Goal: Information Seeking & Learning: Learn about a topic

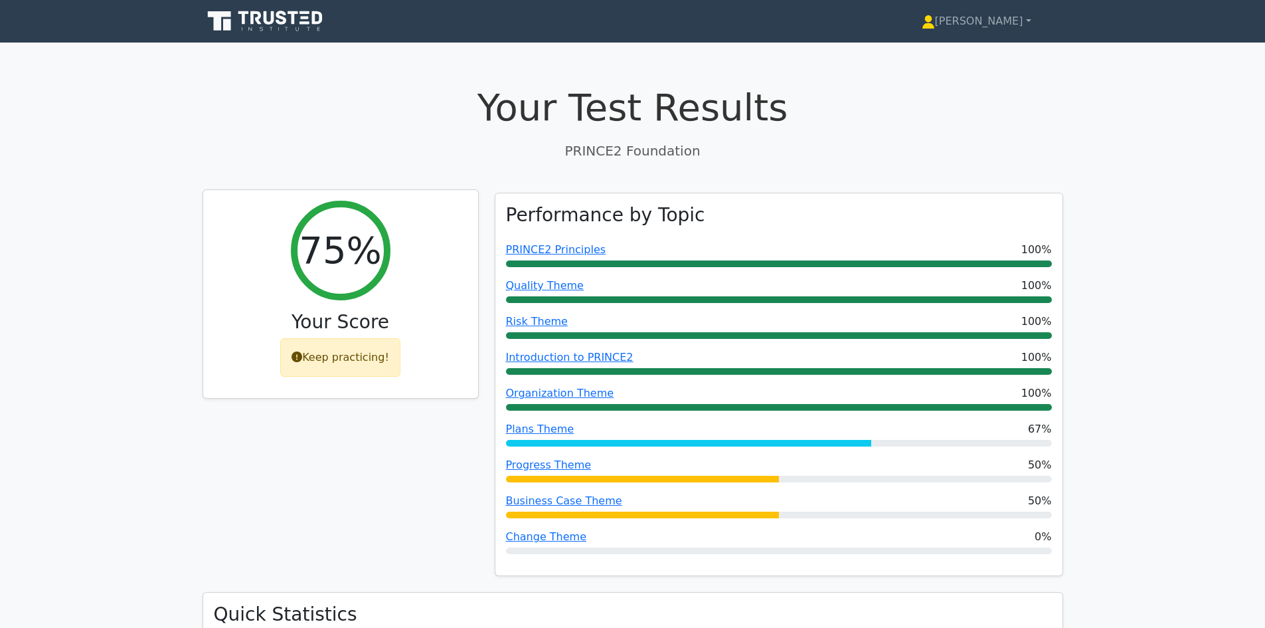
click at [319, 357] on div "Keep practicing!" at bounding box center [340, 357] width 120 height 39
click at [349, 268] on h2 "75%" at bounding box center [340, 250] width 82 height 45
click at [1006, 13] on link "[PERSON_NAME]" at bounding box center [976, 21] width 173 height 27
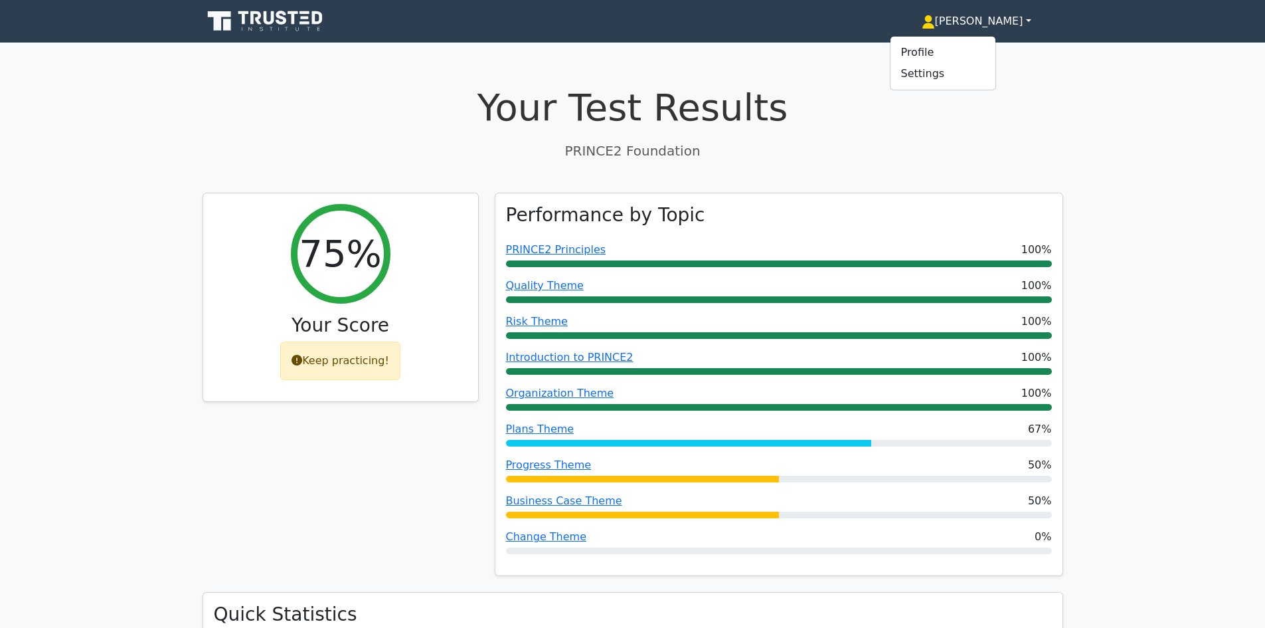
click at [868, 101] on h1 "Your Test Results" at bounding box center [633, 107] width 861 height 45
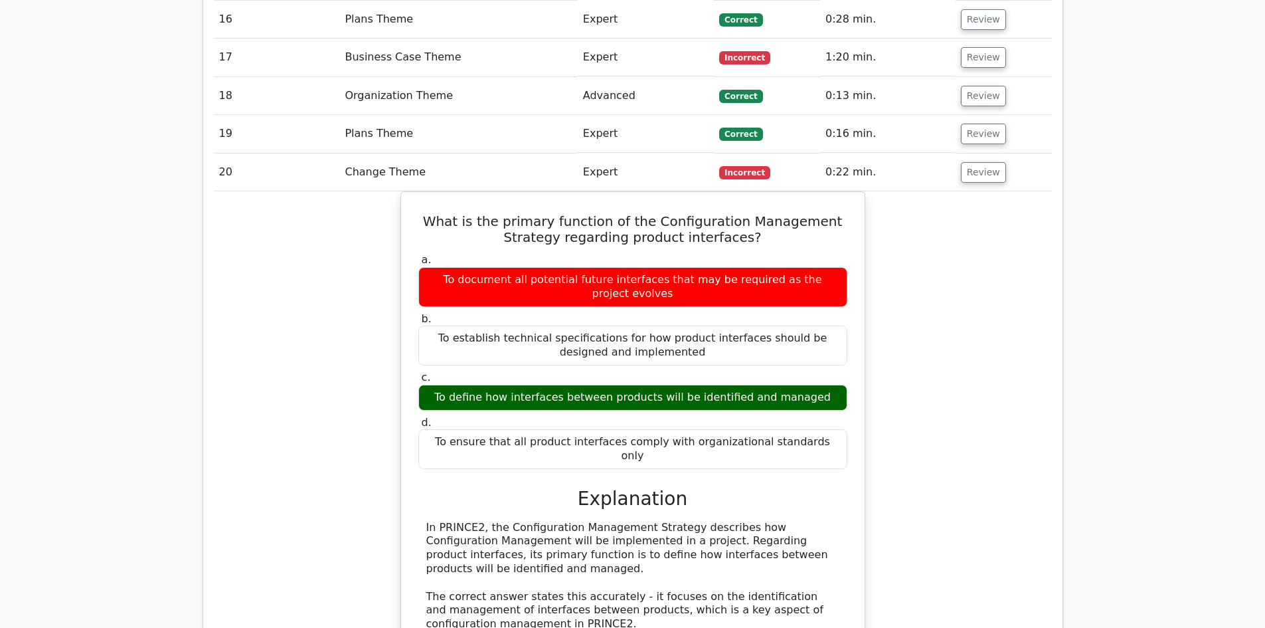
scroll to position [2657, 0]
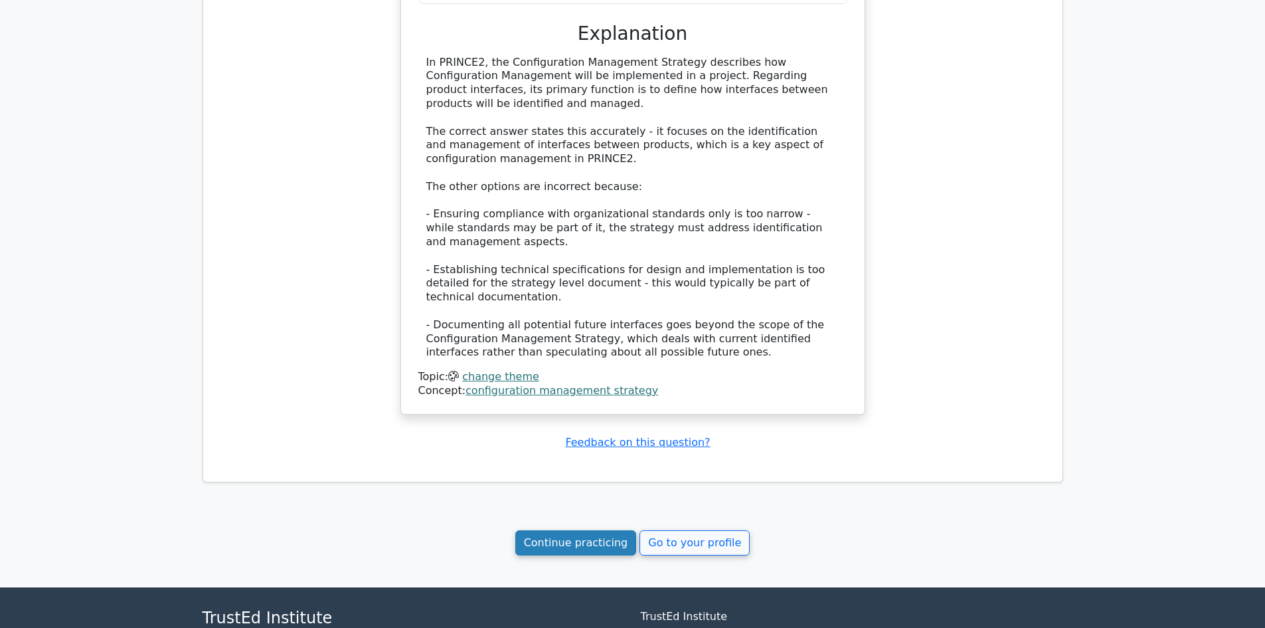
click at [588, 530] on link "Continue practicing" at bounding box center [576, 542] width 122 height 25
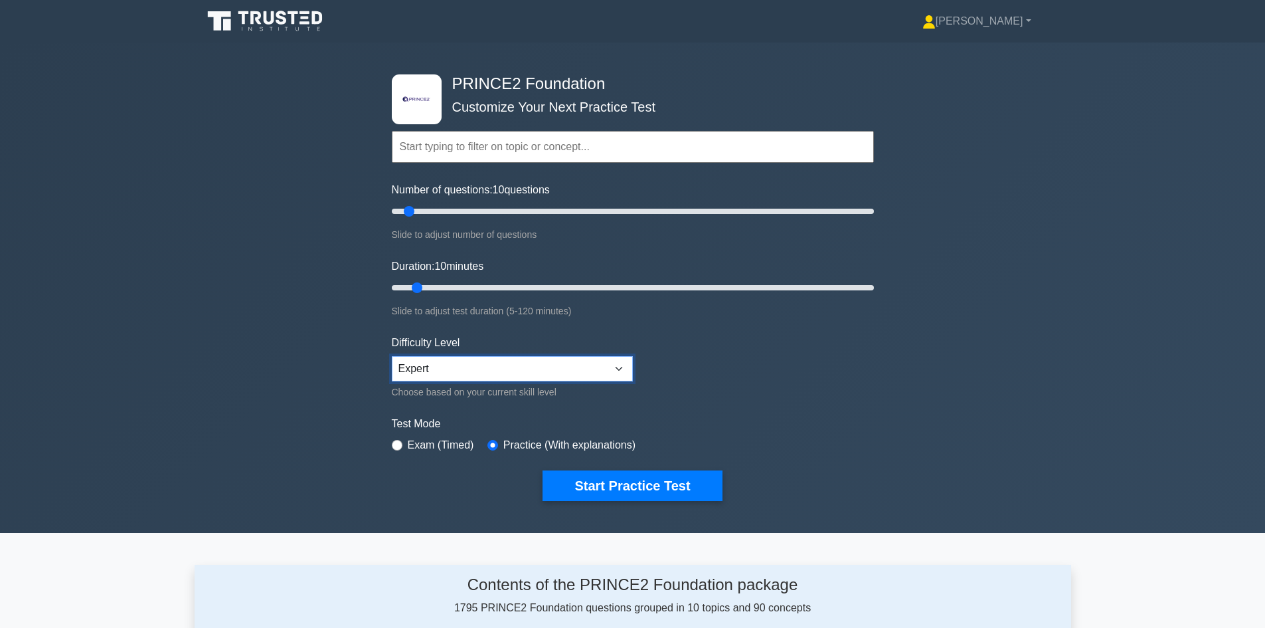
click at [616, 367] on select "Beginner Intermediate Expert" at bounding box center [512, 368] width 241 height 25
click at [392, 356] on select "Beginner Intermediate Expert" at bounding box center [512, 368] width 241 height 25
click at [615, 365] on select "Beginner Intermediate Expert" at bounding box center [512, 368] width 241 height 25
select select "expert"
click at [392, 356] on select "Beginner Intermediate Expert" at bounding box center [512, 368] width 241 height 25
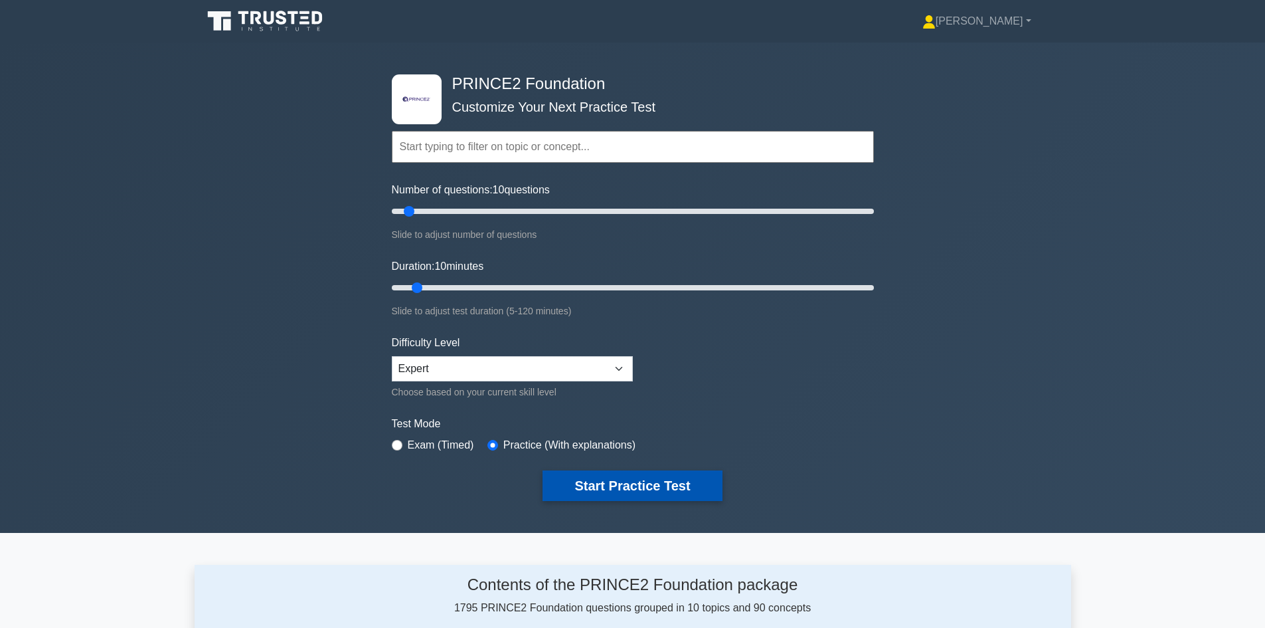
click at [654, 490] on button "Start Practice Test" at bounding box center [632, 485] width 179 height 31
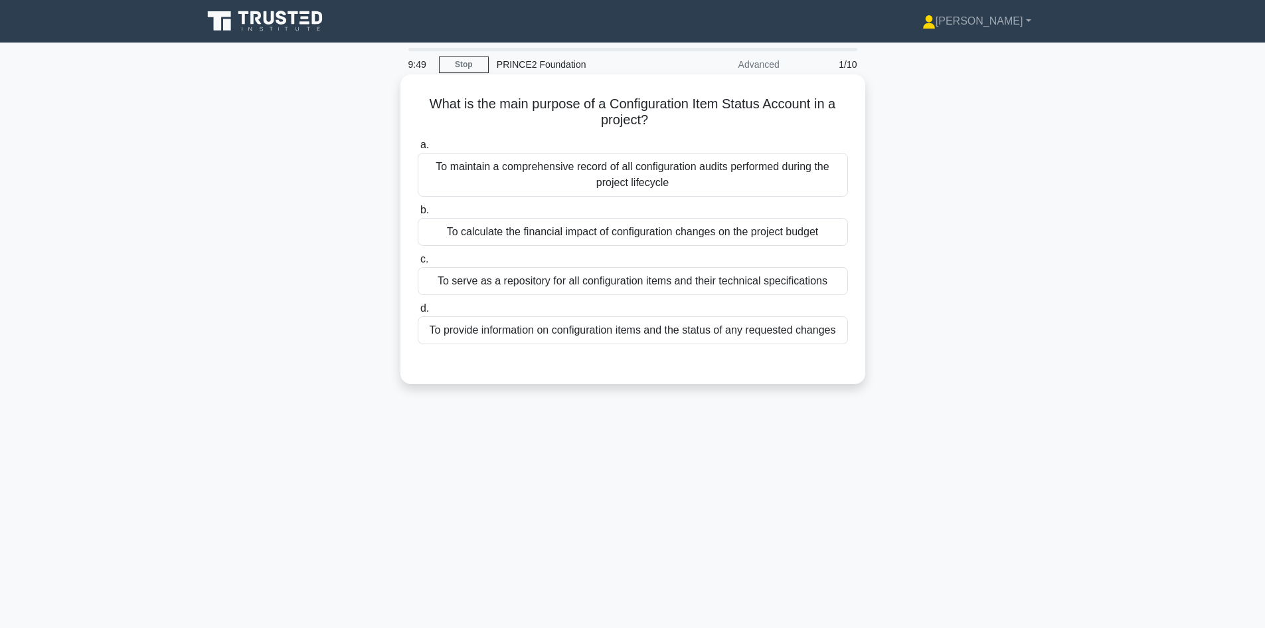
click at [597, 335] on div "To provide information on configuration items and the status of any requested c…" at bounding box center [633, 330] width 430 height 28
click at [418, 313] on input "d. To provide information on configuration items and the status of any requeste…" at bounding box center [418, 308] width 0 height 9
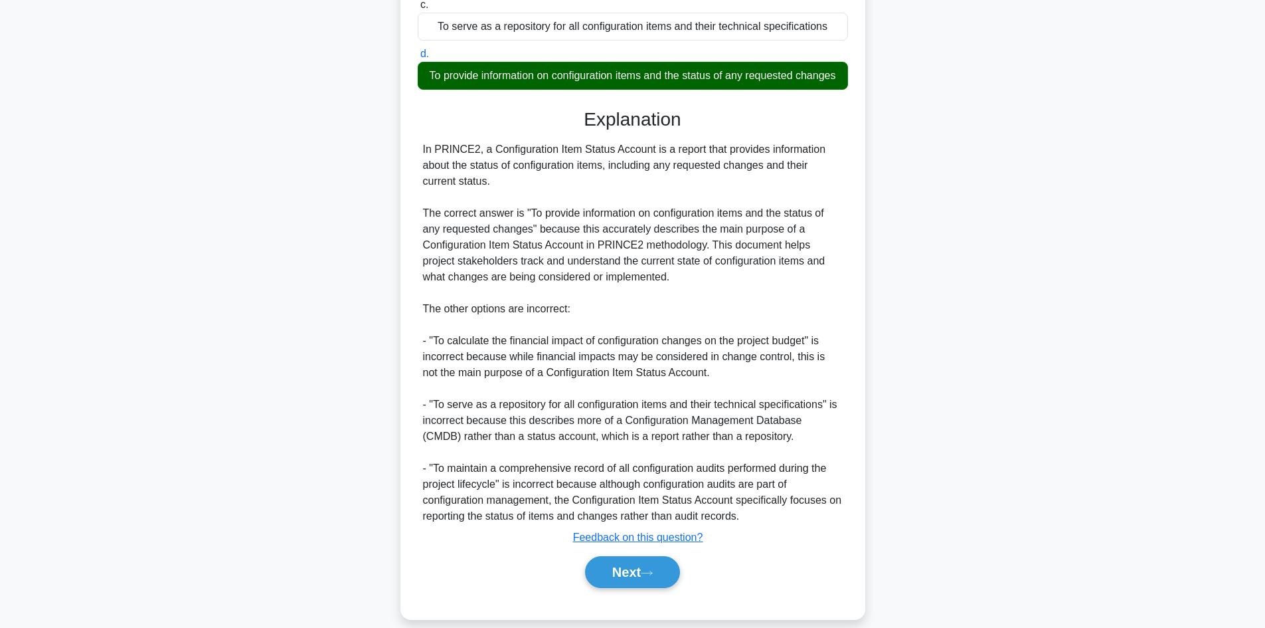
scroll to position [288, 0]
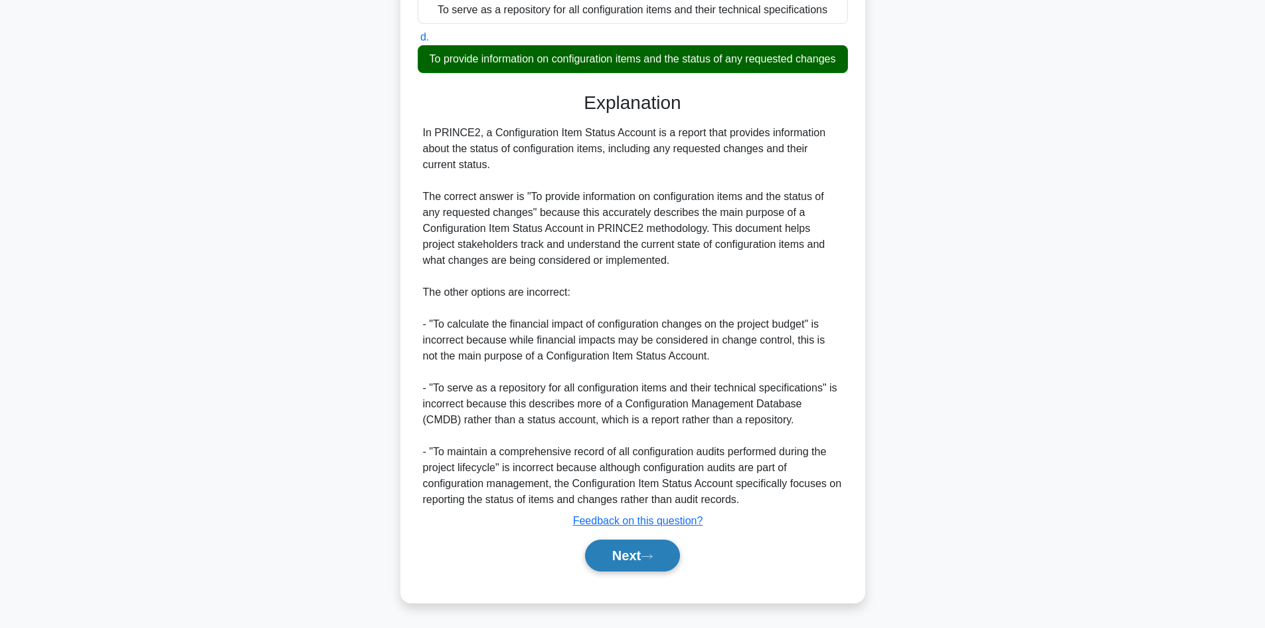
click at [652, 556] on icon at bounding box center [647, 556] width 12 height 7
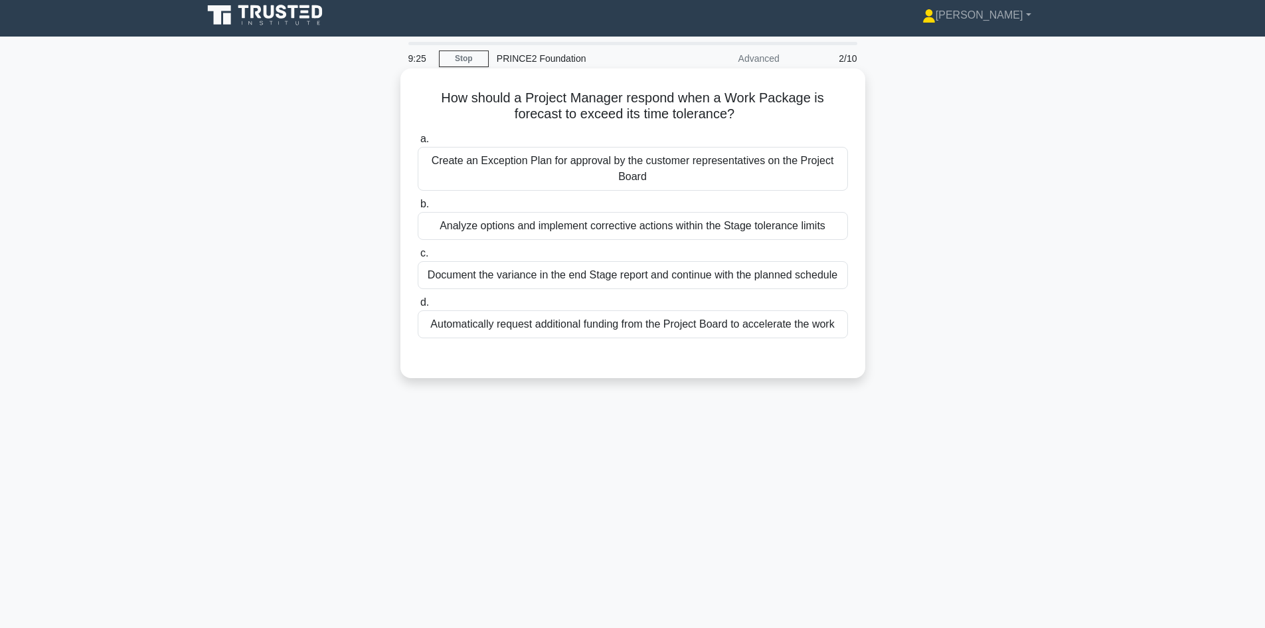
scroll to position [0, 0]
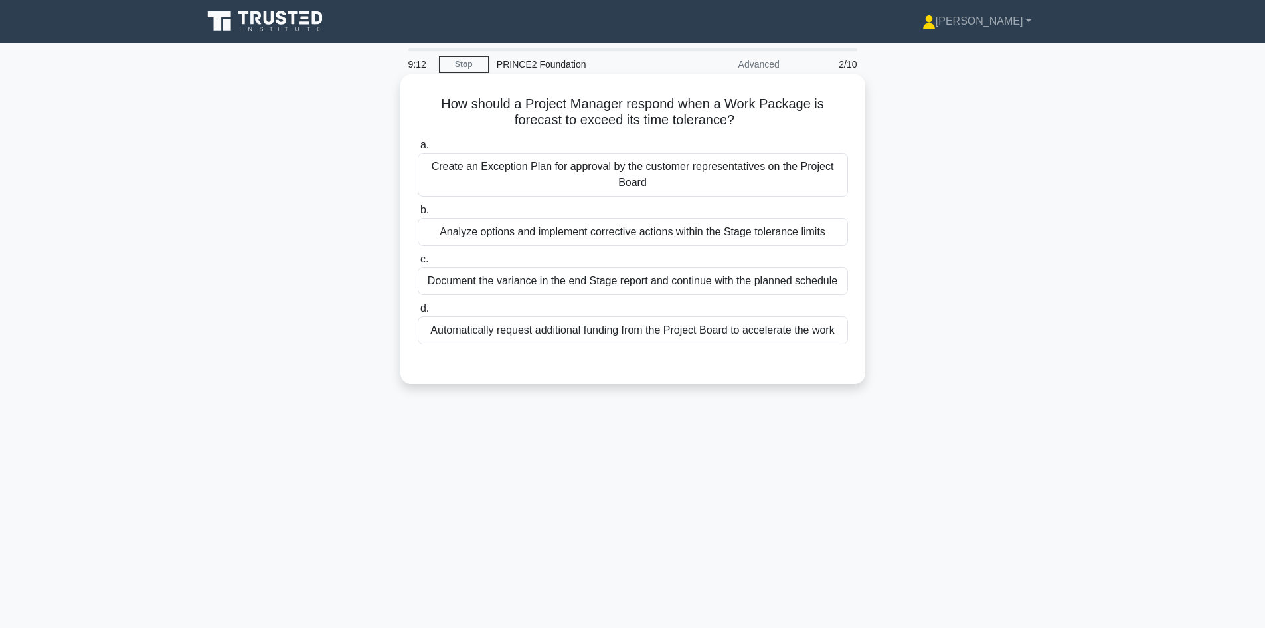
click at [646, 179] on div "Create an Exception Plan for approval by the customer representatives on the Pr…" at bounding box center [633, 175] width 430 height 44
click at [418, 149] on input "a. Create an Exception Plan for approval by the customer representatives on the…" at bounding box center [418, 145] width 0 height 9
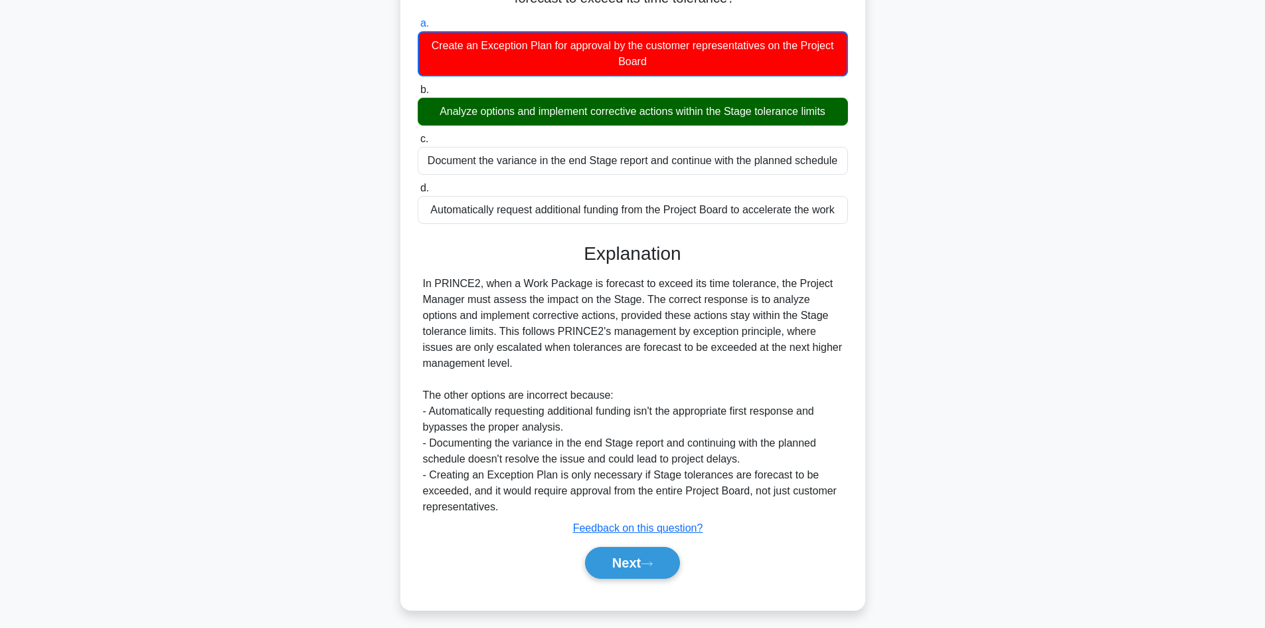
scroll to position [130, 0]
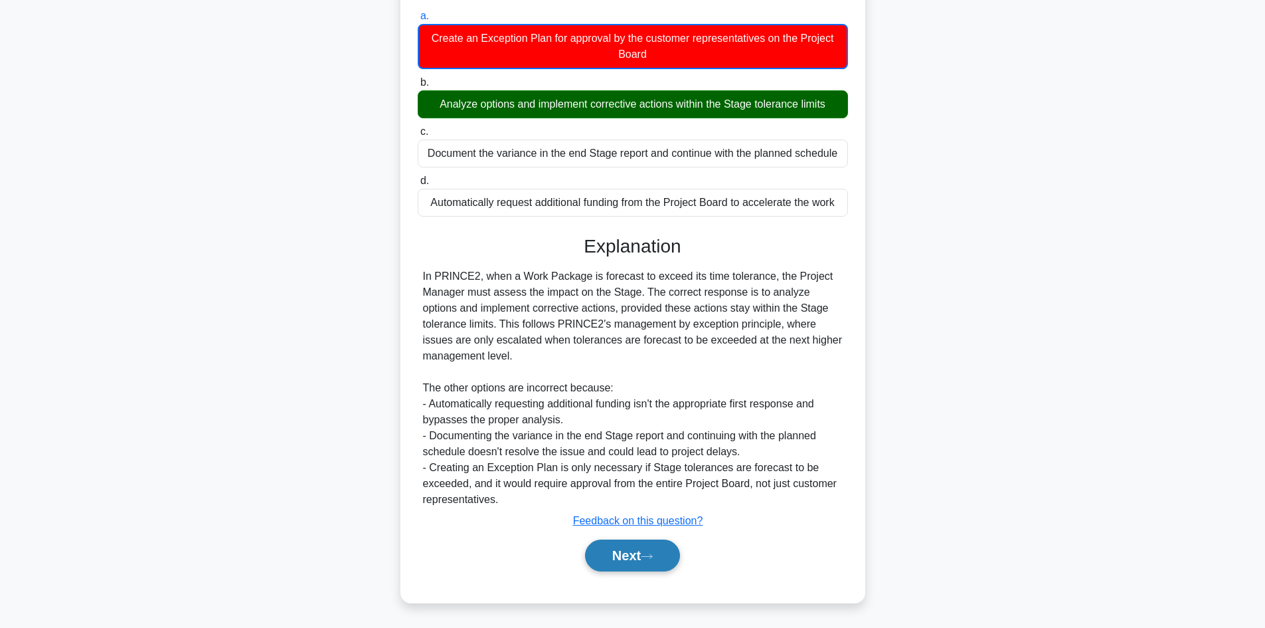
click at [643, 558] on button "Next" at bounding box center [632, 555] width 95 height 32
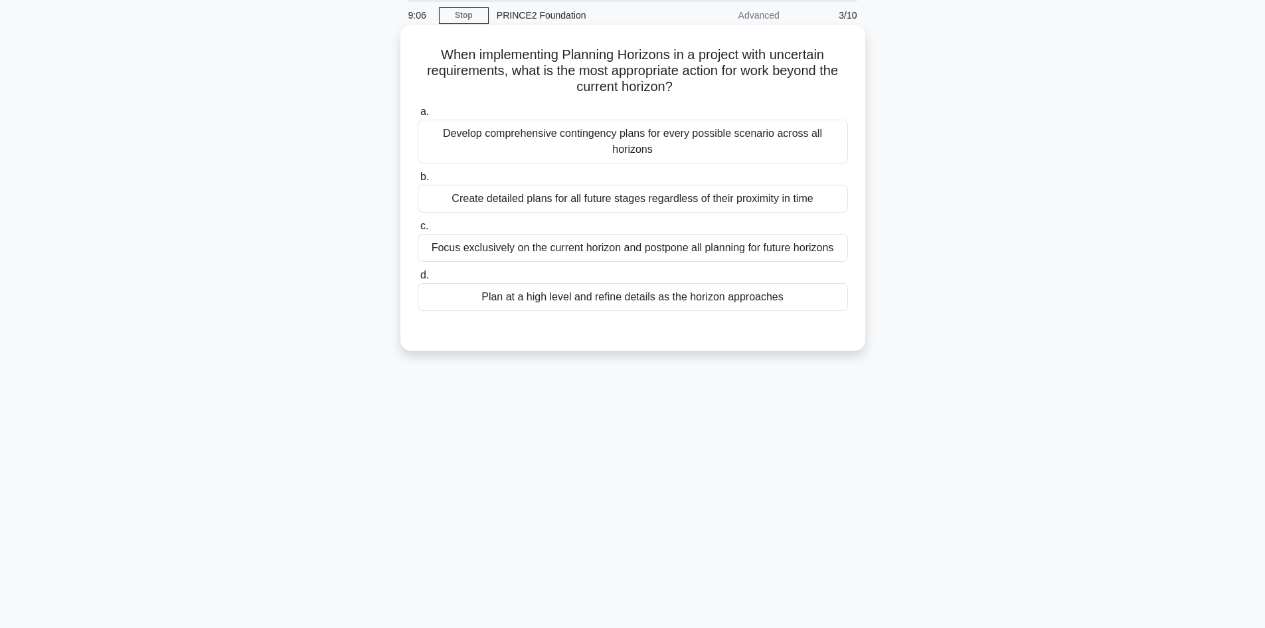
scroll to position [0, 0]
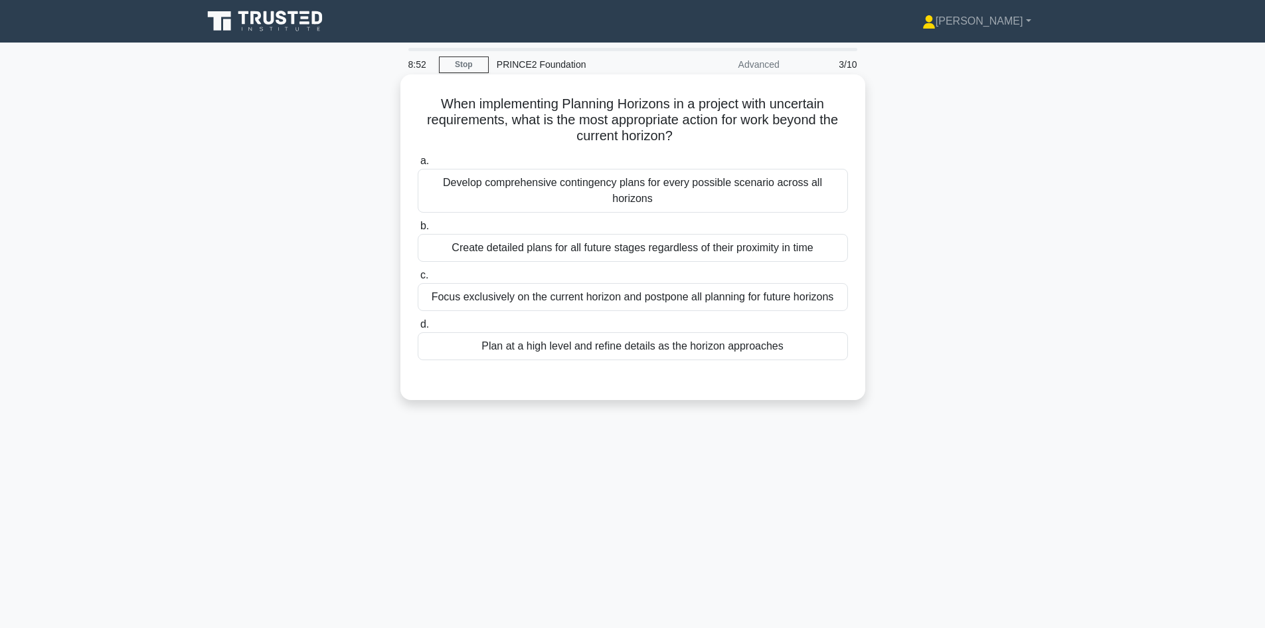
click at [630, 332] on div "Plan at a high level and refine details as the horizon approaches" at bounding box center [633, 346] width 430 height 28
click at [418, 329] on input "d. Plan at a high level and refine details as the horizon approaches" at bounding box center [418, 324] width 0 height 9
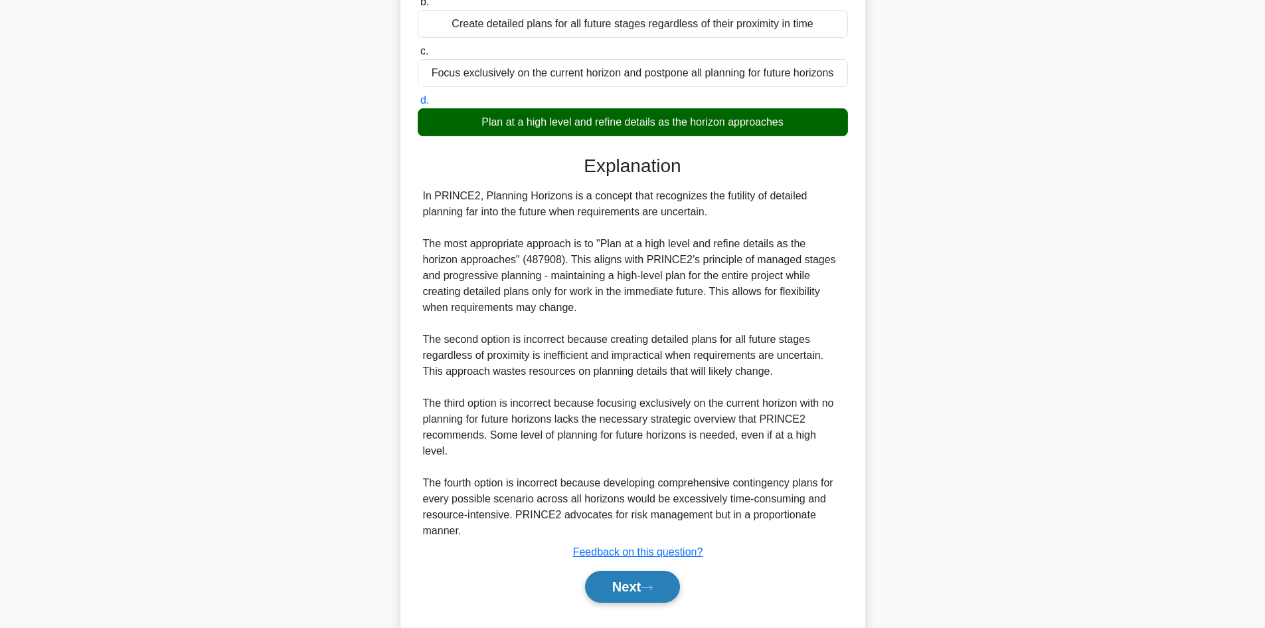
click at [654, 571] on button "Next" at bounding box center [632, 587] width 95 height 32
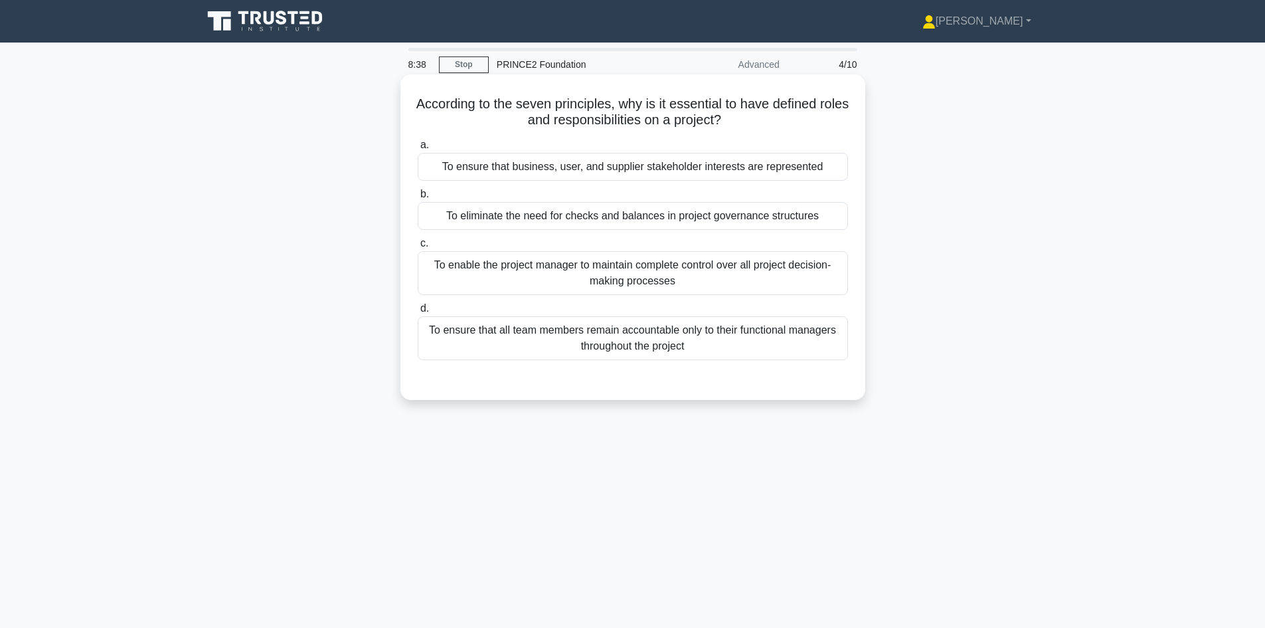
click at [721, 342] on div "To ensure that all team members remain accountable only to their functional man…" at bounding box center [633, 338] width 430 height 44
click at [418, 313] on input "d. To ensure that all team members remain accountable only to their functional …" at bounding box center [418, 308] width 0 height 9
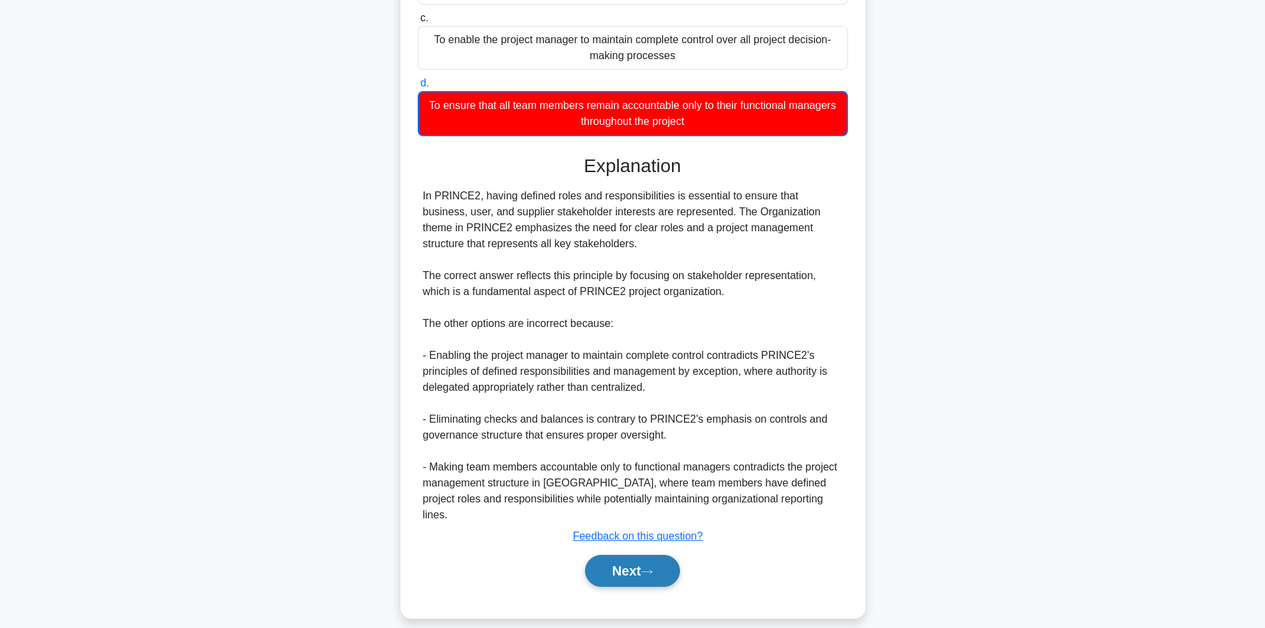
click at [642, 563] on button "Next" at bounding box center [632, 571] width 95 height 32
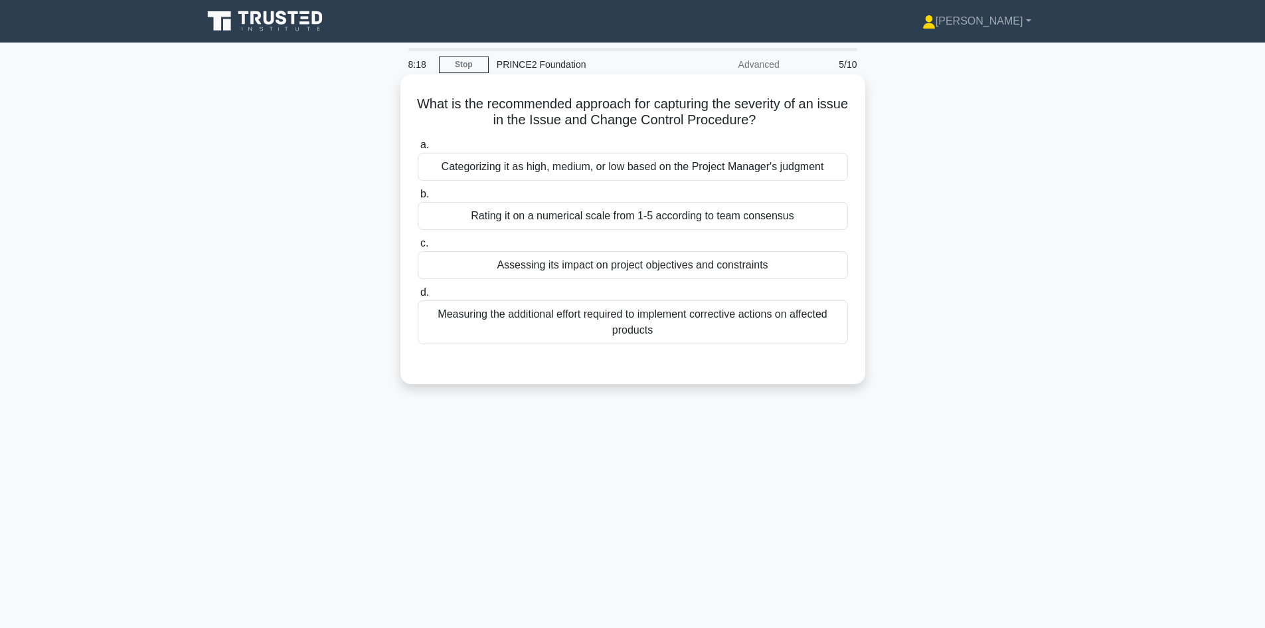
click at [656, 272] on div "Assessing its impact on project objectives and constraints" at bounding box center [633, 265] width 430 height 28
click at [418, 248] on input "c. Assessing its impact on project objectives and constraints" at bounding box center [418, 243] width 0 height 9
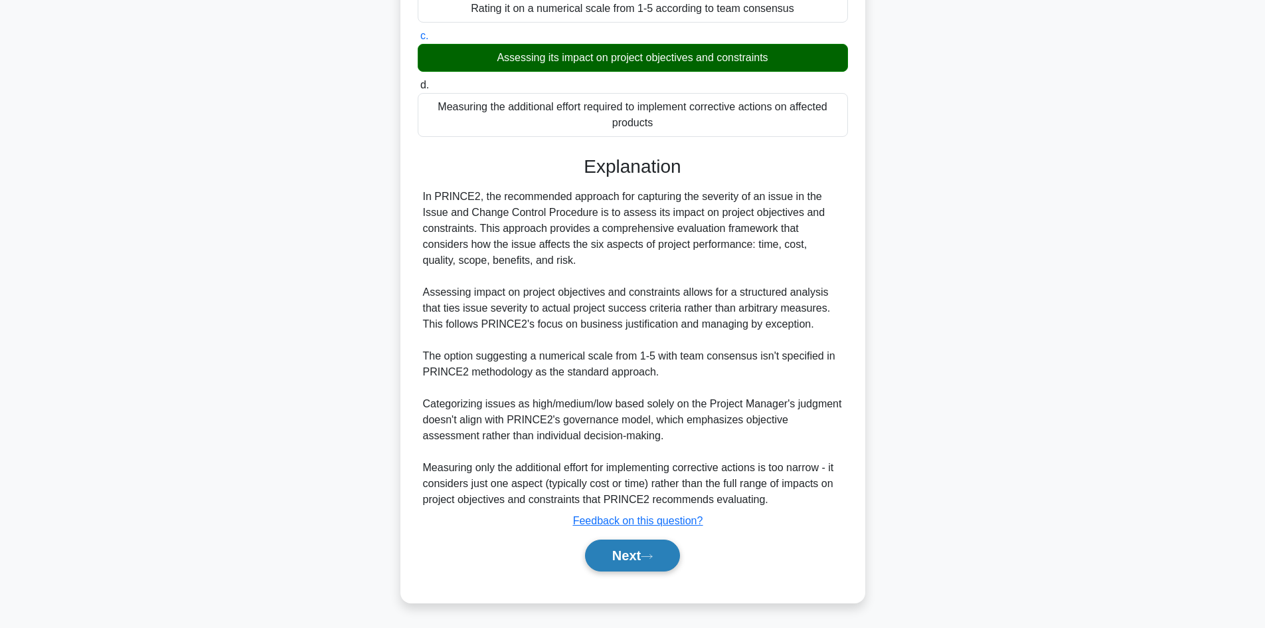
click at [641, 545] on button "Next" at bounding box center [632, 555] width 95 height 32
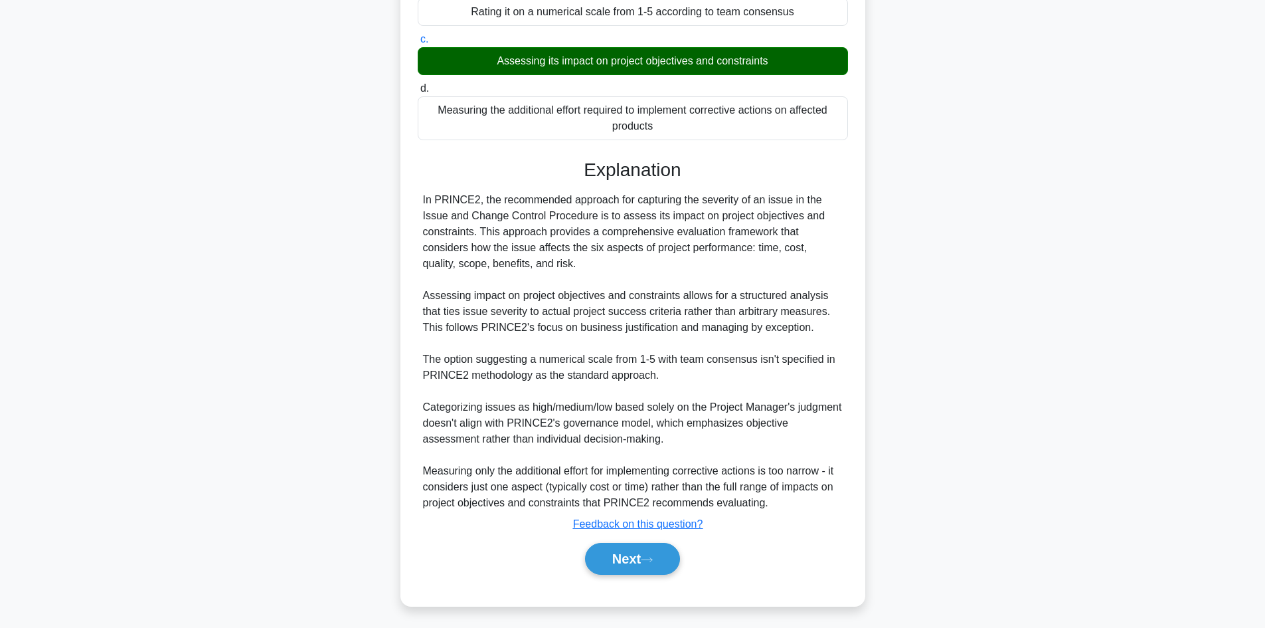
scroll to position [90, 0]
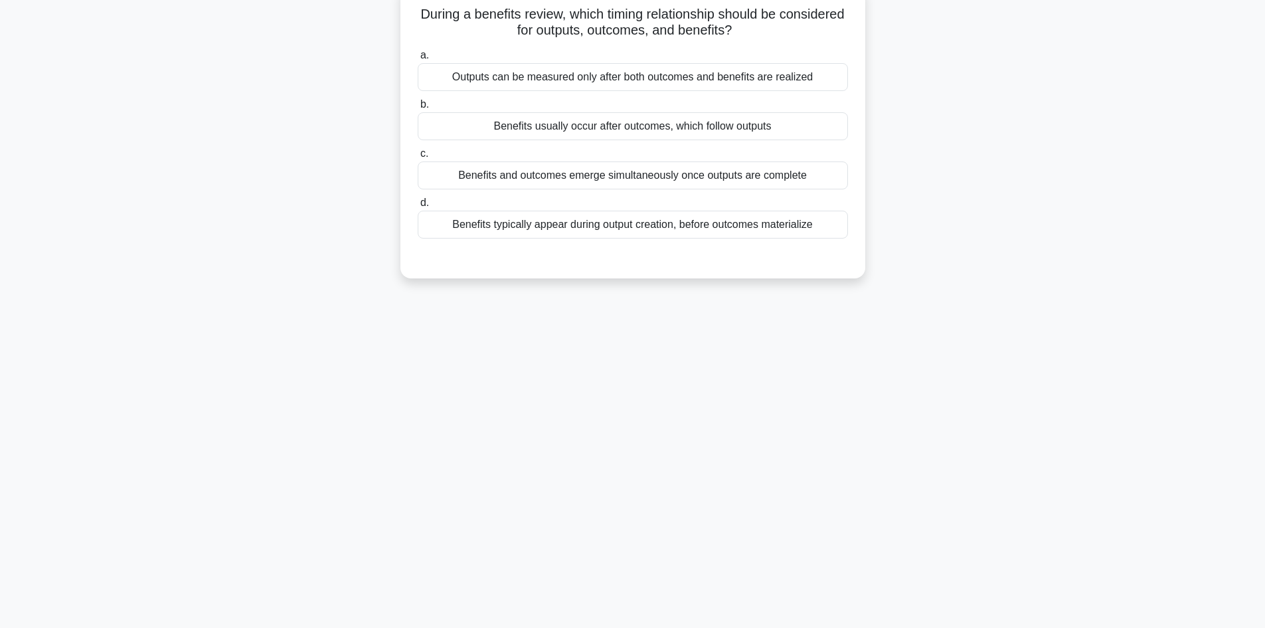
click at [670, 183] on div "Benefits and outcomes emerge simultaneously once outputs are complete" at bounding box center [633, 175] width 430 height 28
click at [418, 158] on input "c. Benefits and outcomes emerge simultaneously once outputs are complete" at bounding box center [418, 153] width 0 height 9
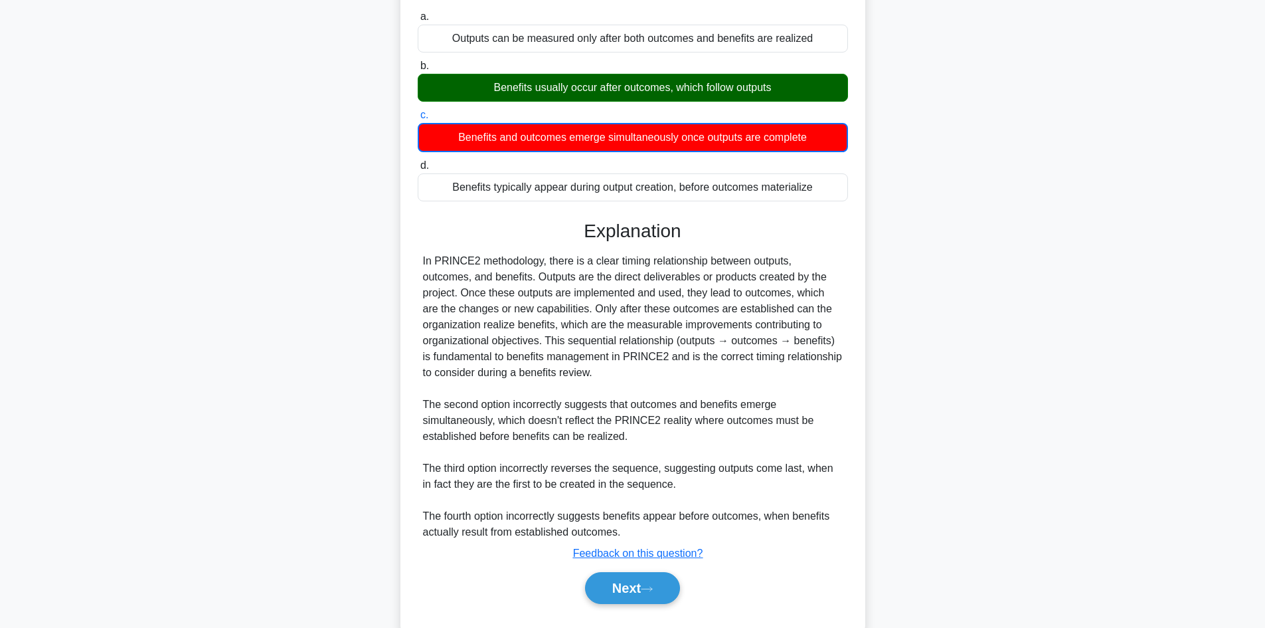
scroll to position [161, 0]
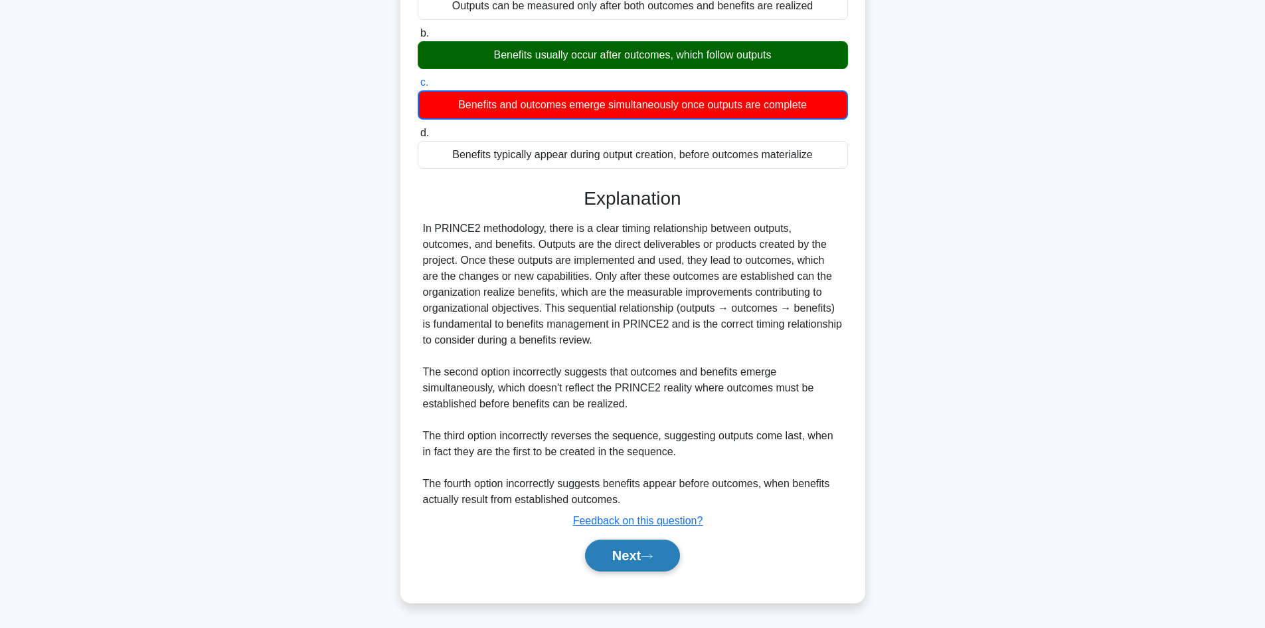
click at [642, 547] on button "Next" at bounding box center [632, 555] width 95 height 32
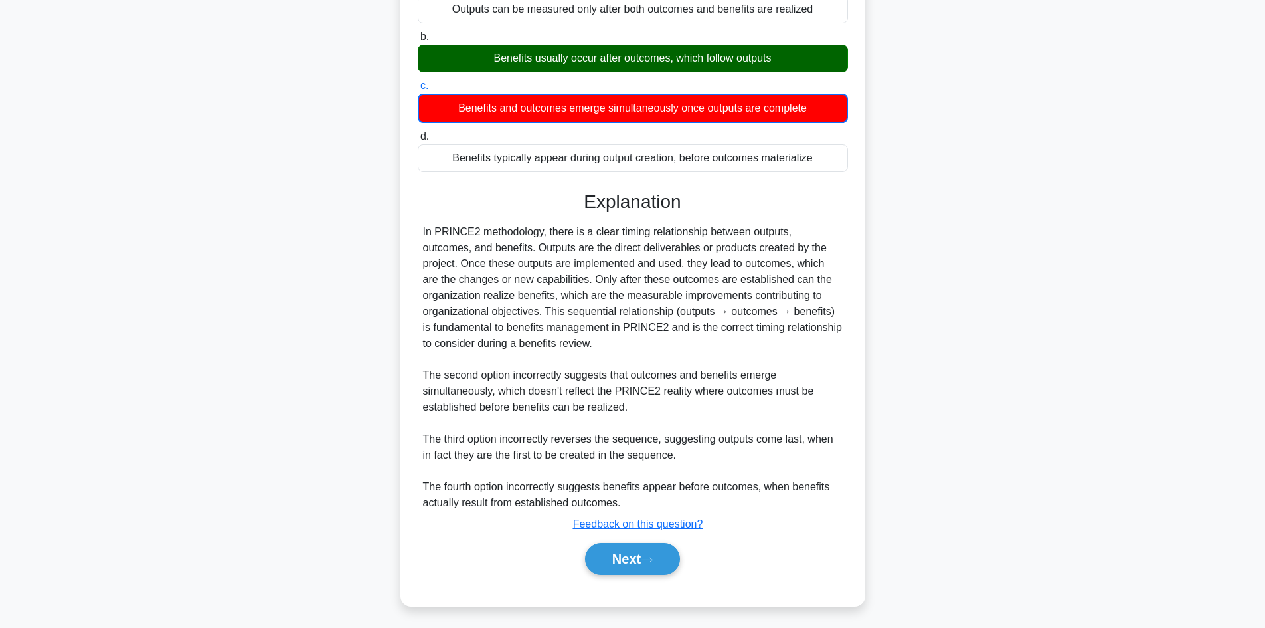
scroll to position [90, 0]
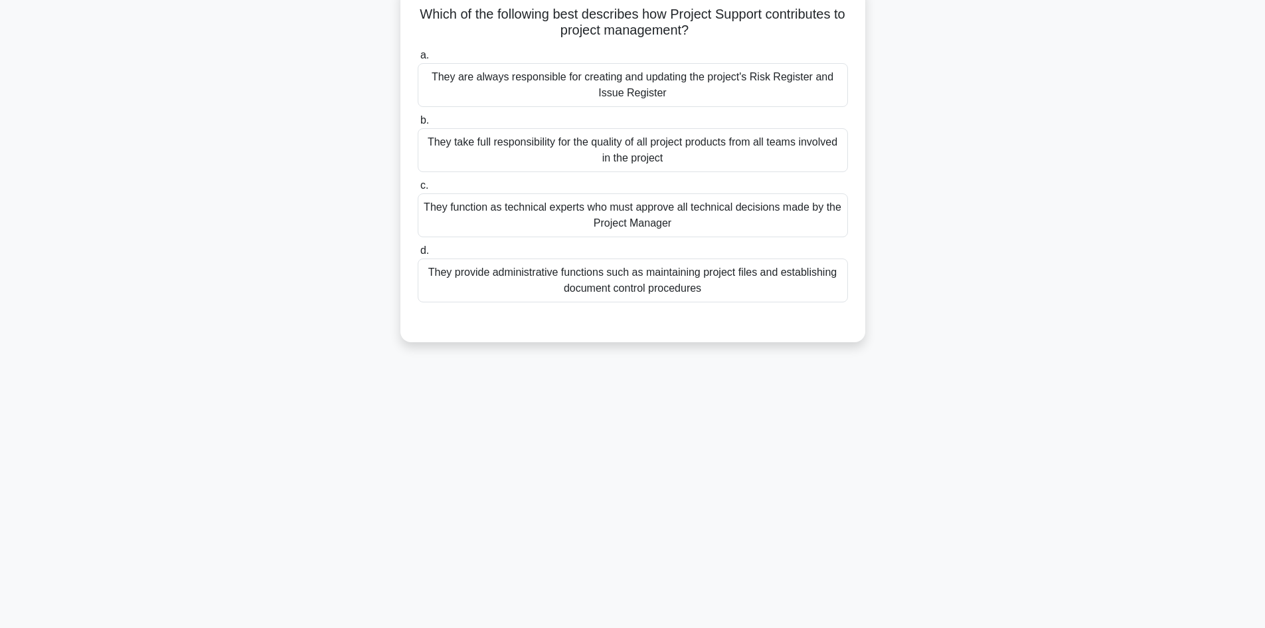
click at [717, 286] on div "They provide administrative functions such as maintaining project files and est…" at bounding box center [633, 280] width 430 height 44
click at [418, 255] on input "d. They provide administrative functions such as maintaining project files and …" at bounding box center [418, 250] width 0 height 9
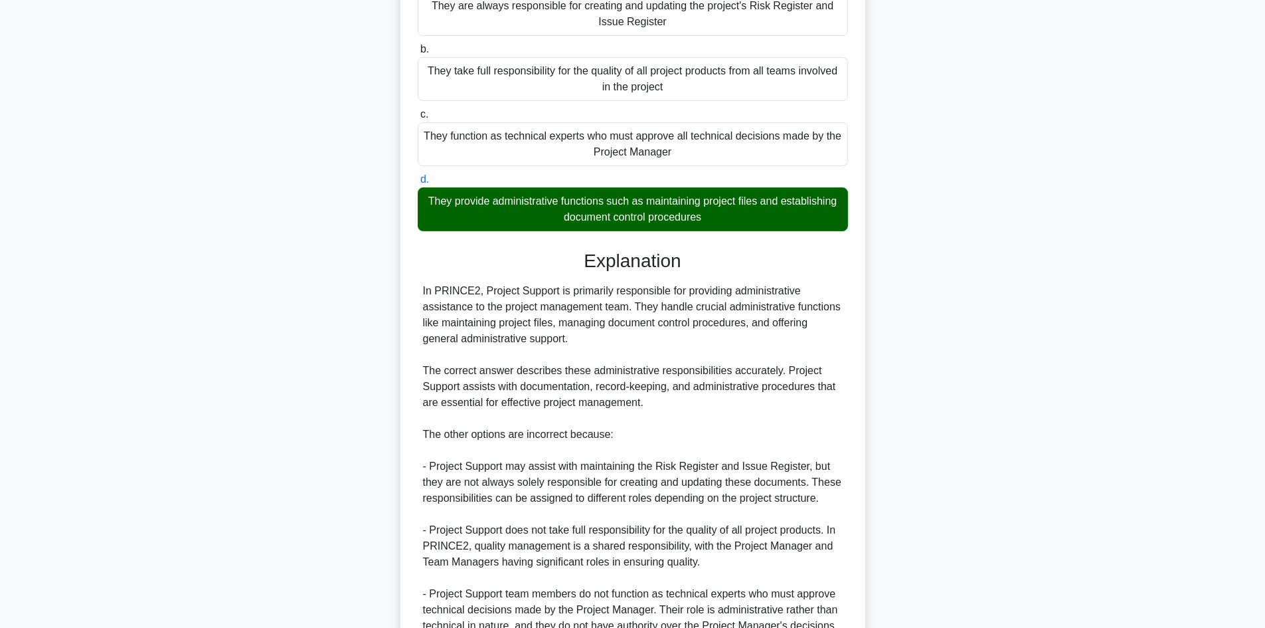
scroll to position [288, 0]
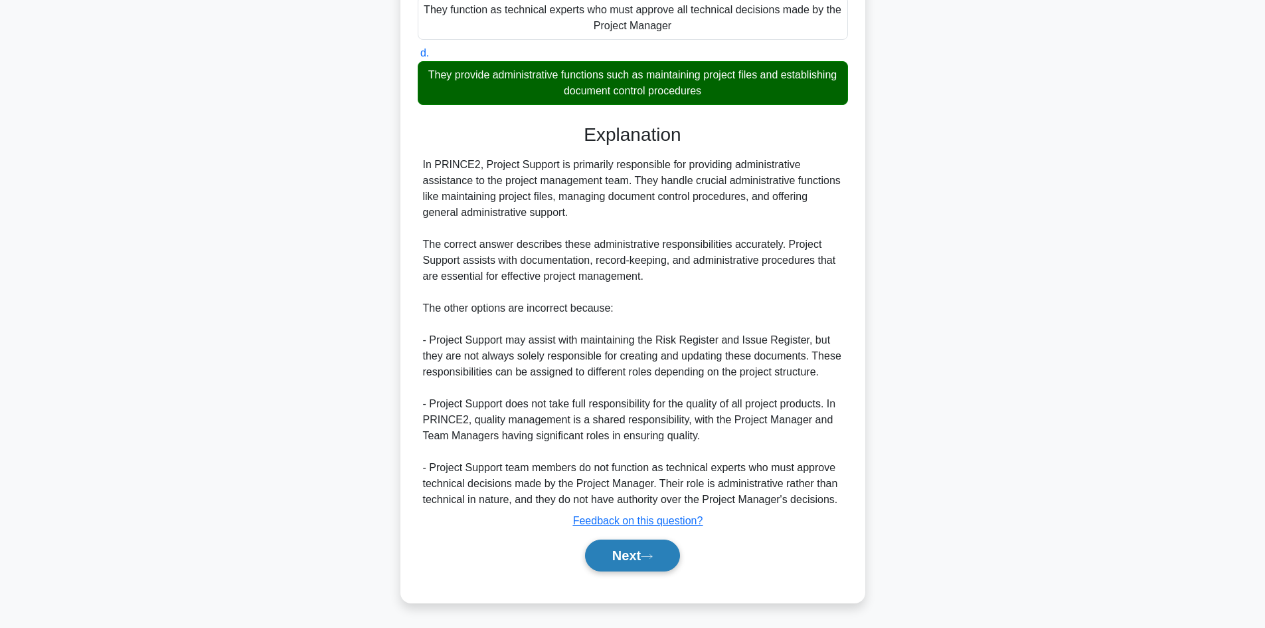
click at [614, 563] on button "Next" at bounding box center [632, 555] width 95 height 32
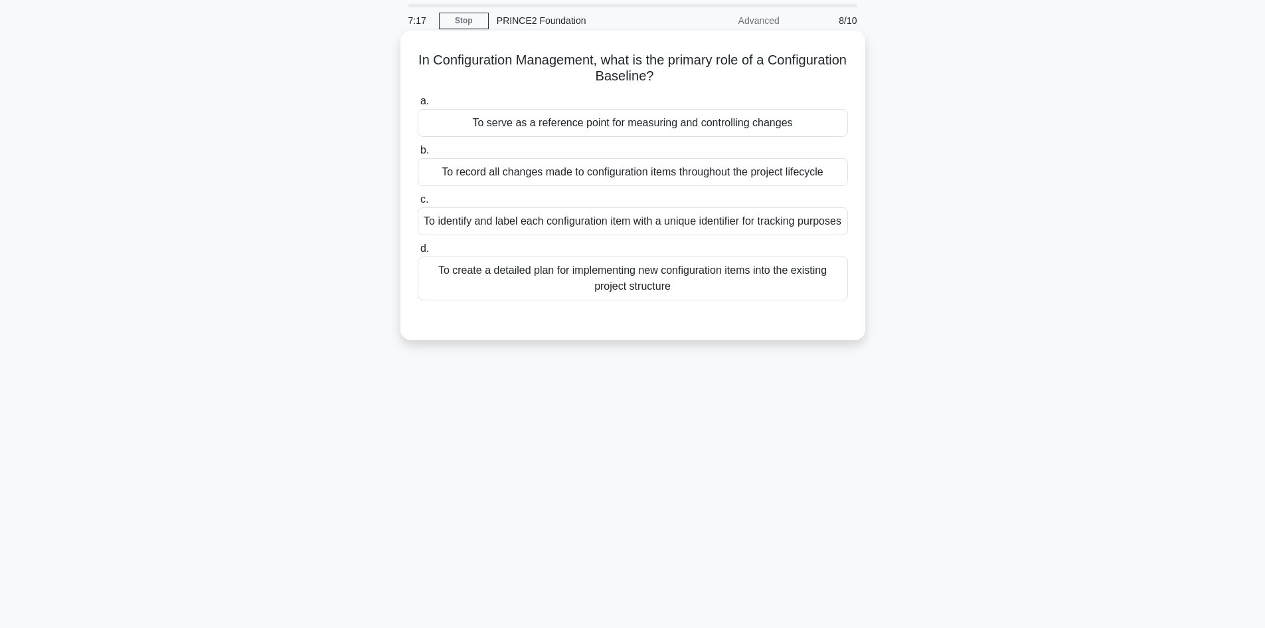
scroll to position [0, 0]
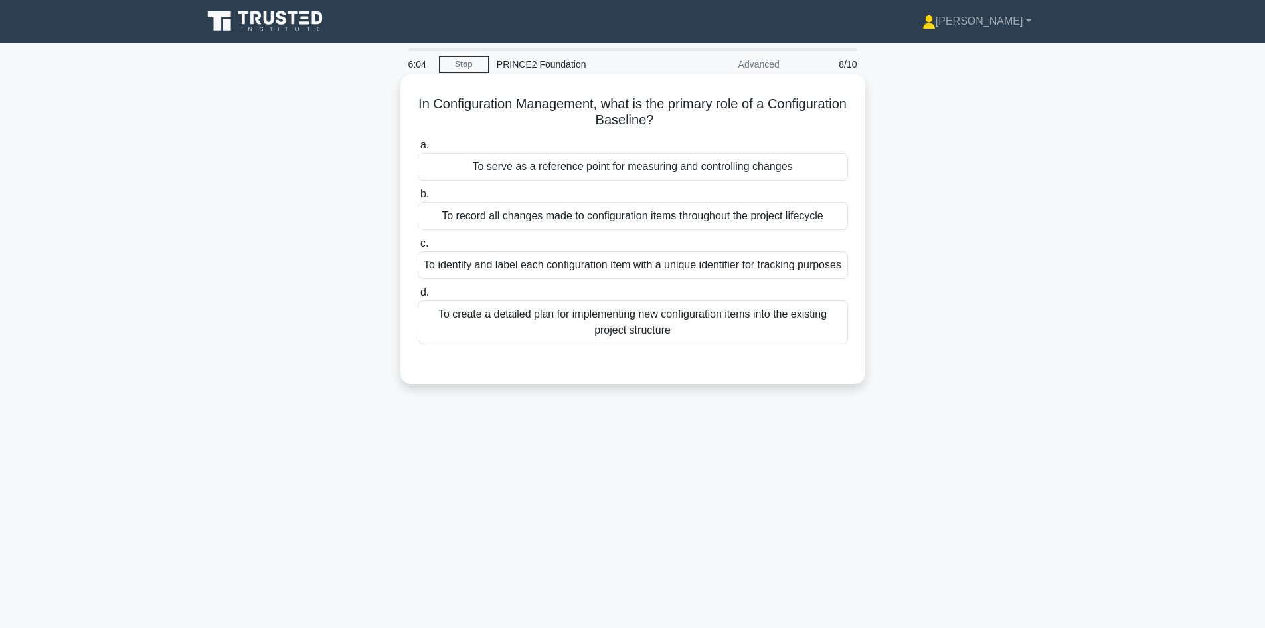
click at [668, 170] on div "To serve as a reference point for measuring and controlling changes" at bounding box center [633, 167] width 430 height 28
click at [418, 149] on input "a. To serve as a reference point for measuring and controlling changes" at bounding box center [418, 145] width 0 height 9
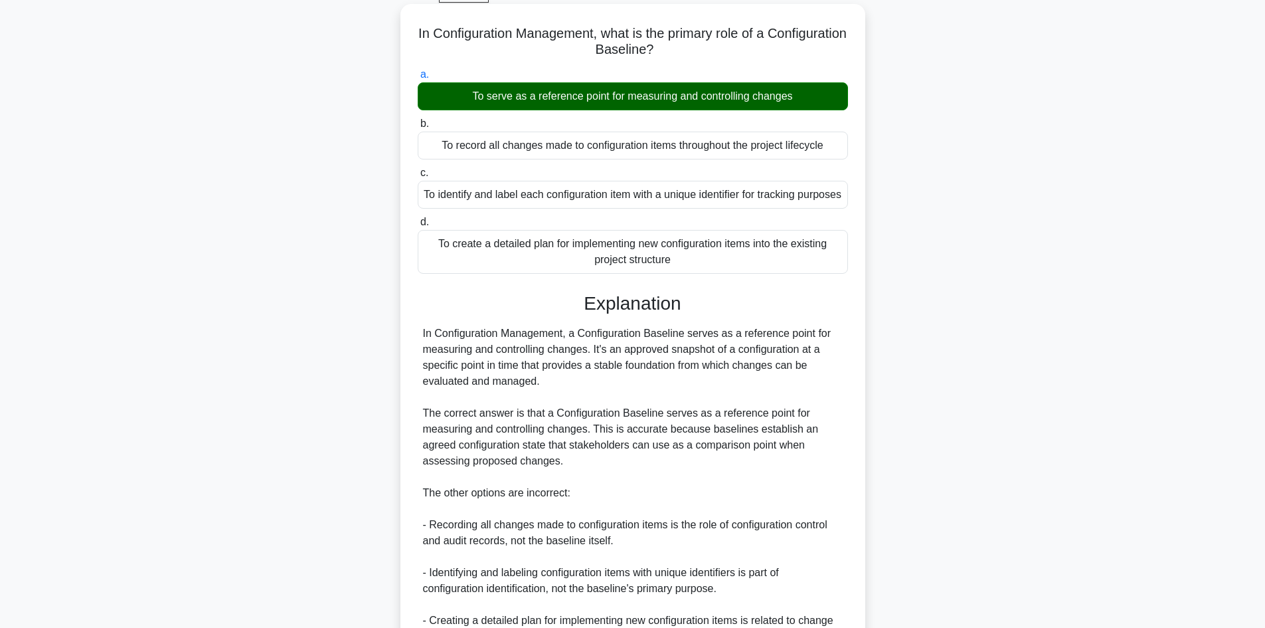
scroll to position [224, 0]
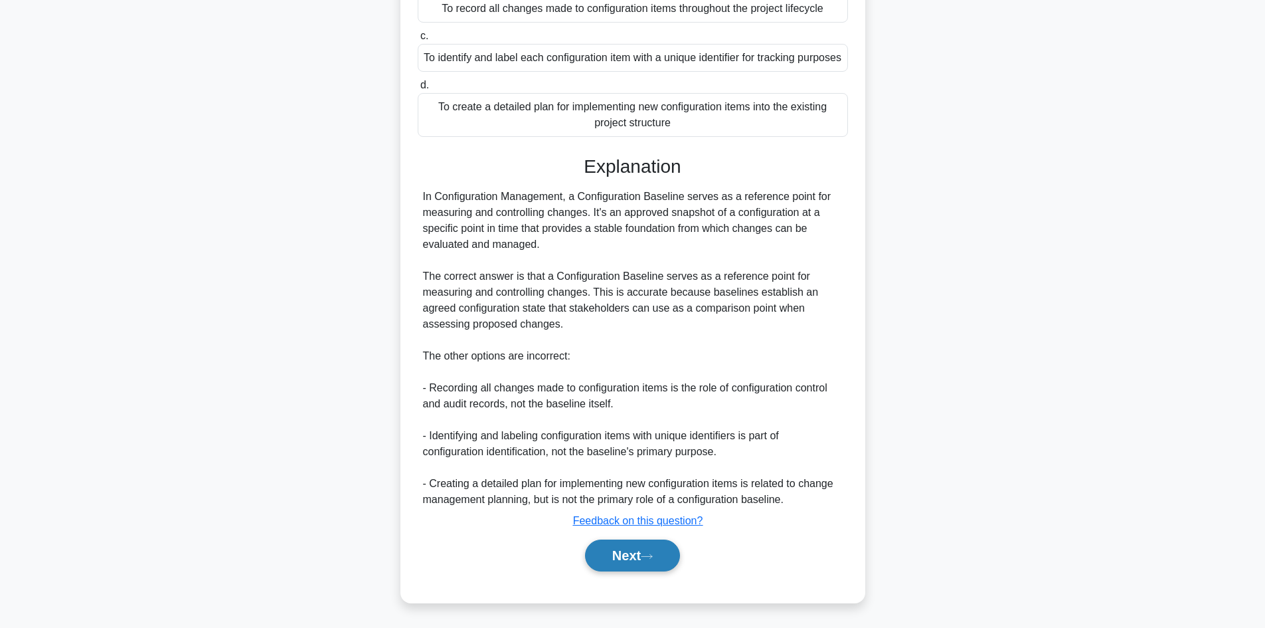
click at [648, 548] on button "Next" at bounding box center [632, 555] width 95 height 32
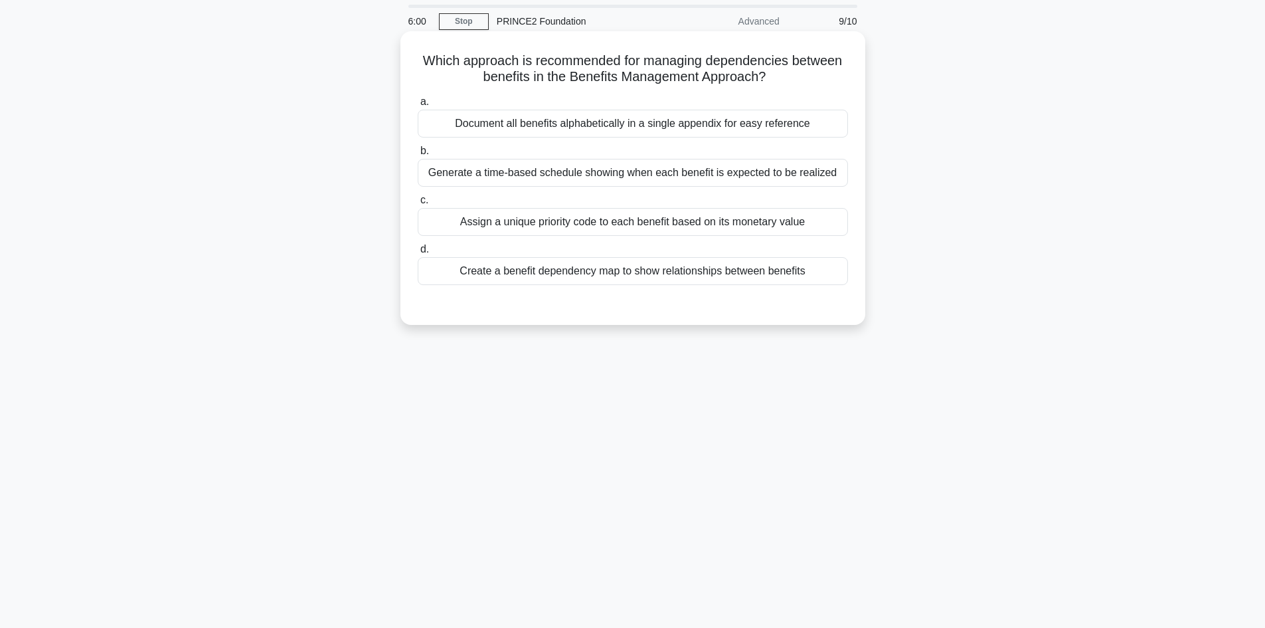
scroll to position [0, 0]
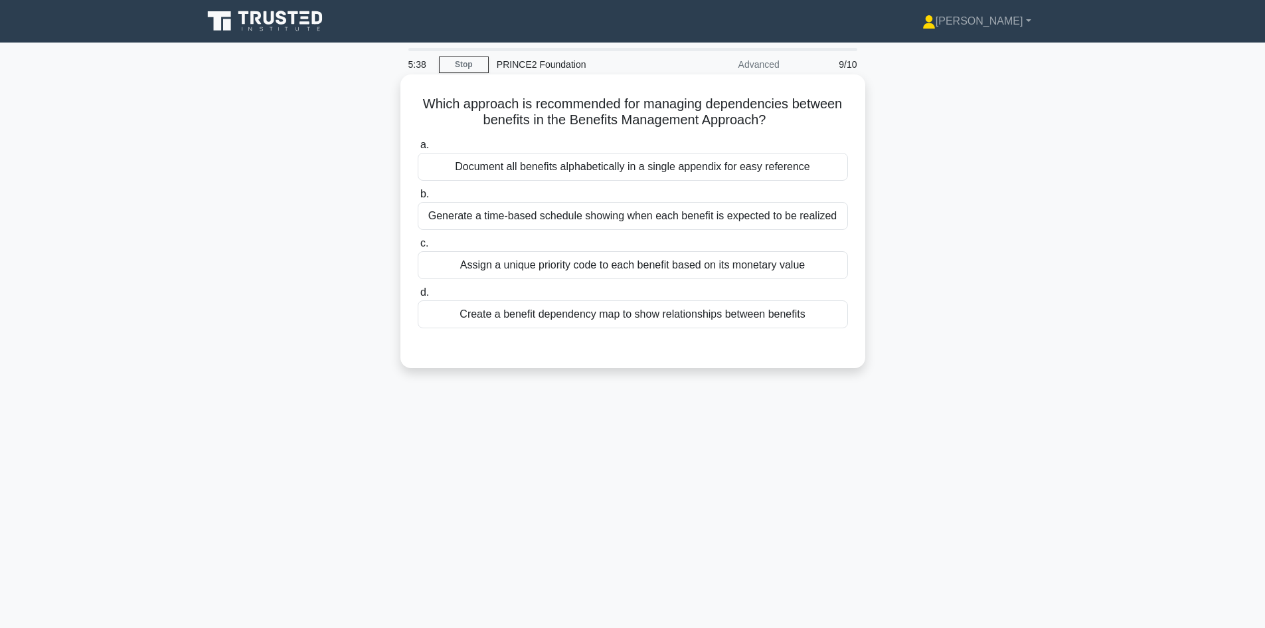
click at [626, 264] on div "Assign a unique priority code to each benefit based on its monetary value" at bounding box center [633, 265] width 430 height 28
click at [418, 248] on input "c. Assign a unique priority code to each benefit based on its monetary value" at bounding box center [418, 243] width 0 height 9
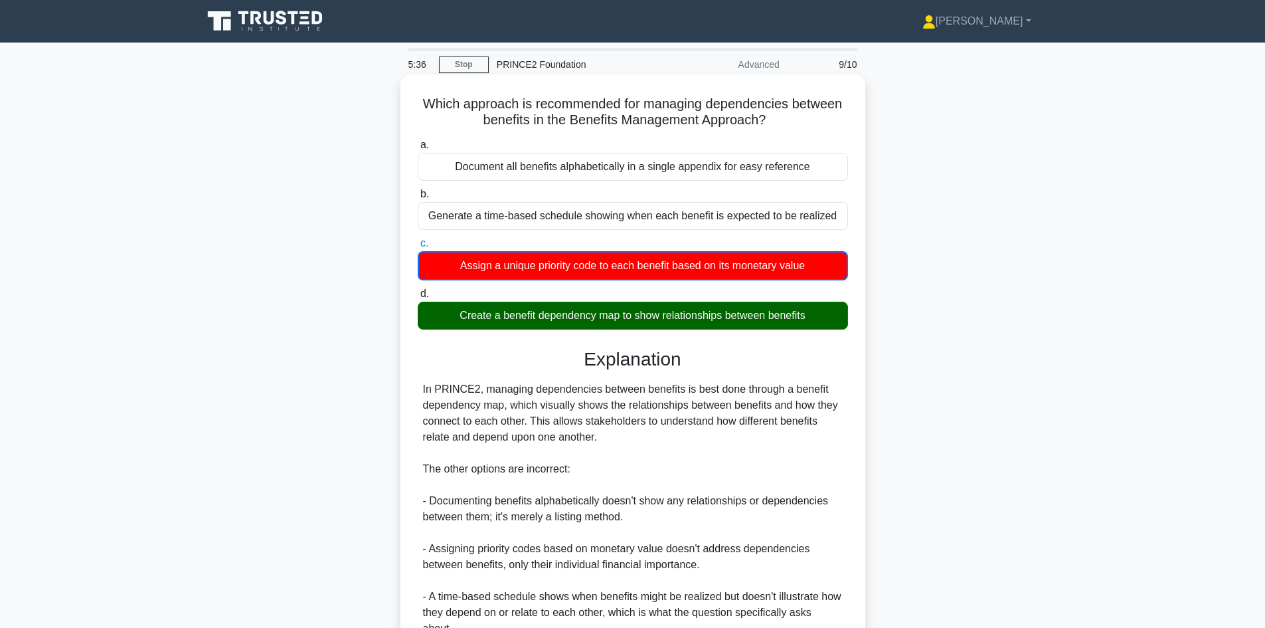
scroll to position [130, 0]
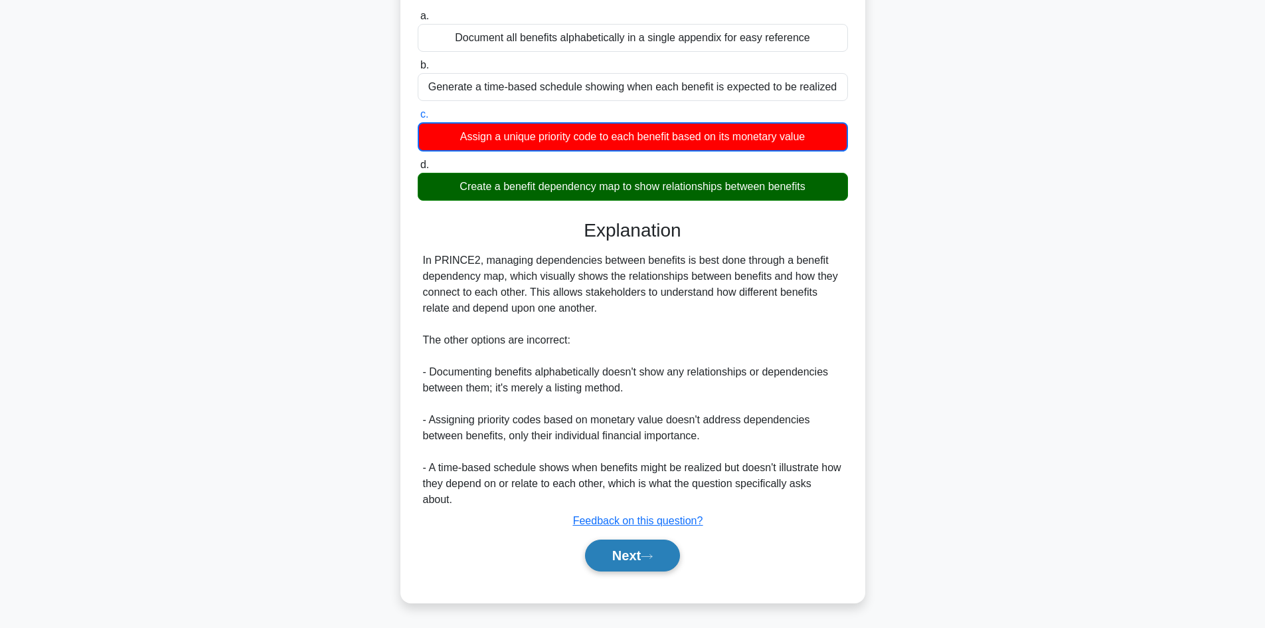
click at [644, 558] on button "Next" at bounding box center [632, 555] width 95 height 32
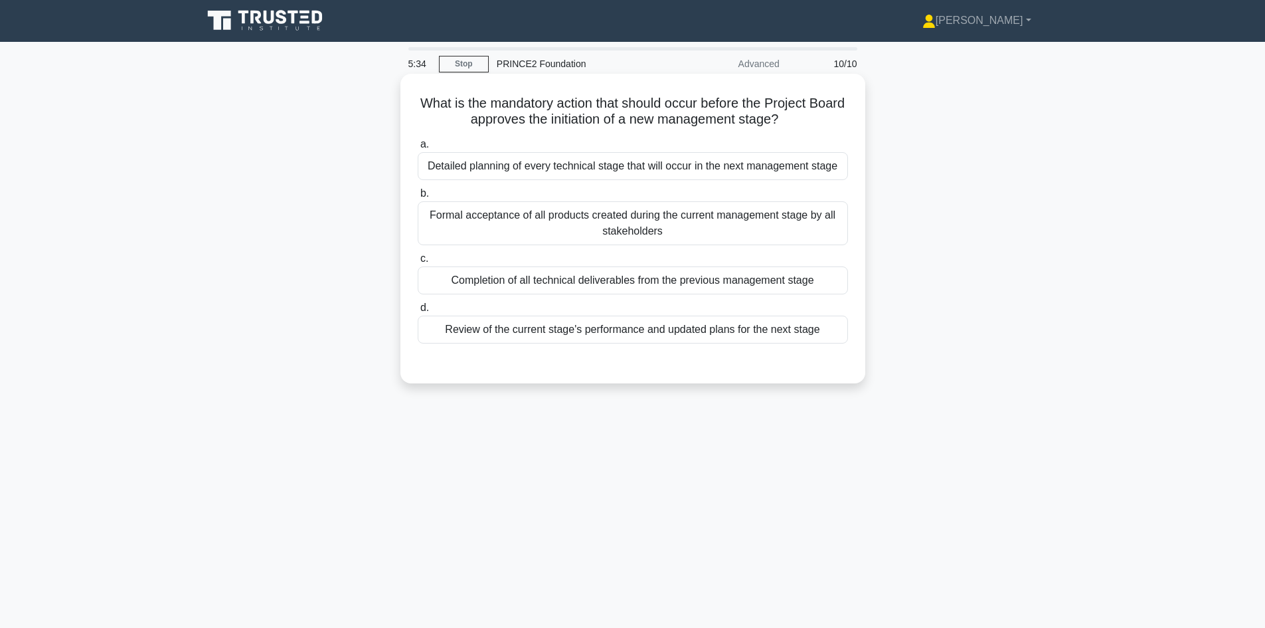
scroll to position [0, 0]
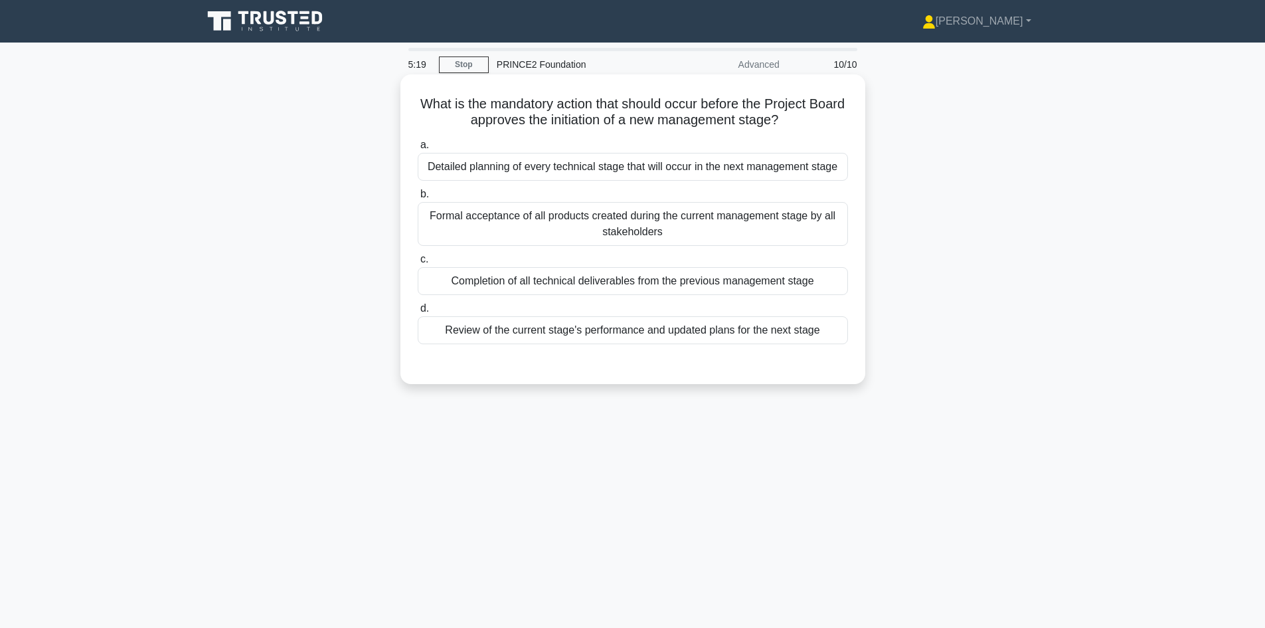
click at [611, 334] on div "Review of the current stage's performance and updated plans for the next stage" at bounding box center [633, 330] width 430 height 28
click at [418, 313] on input "d. Review of the current stage's performance and updated plans for the next sta…" at bounding box center [418, 308] width 0 height 9
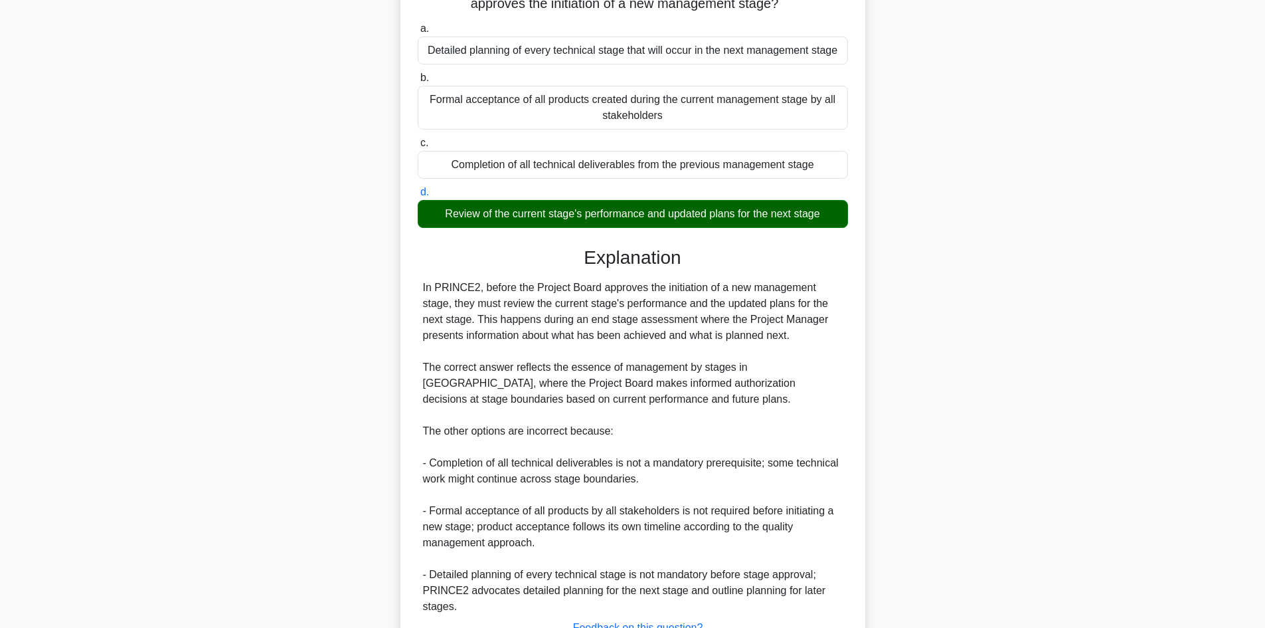
scroll to position [224, 0]
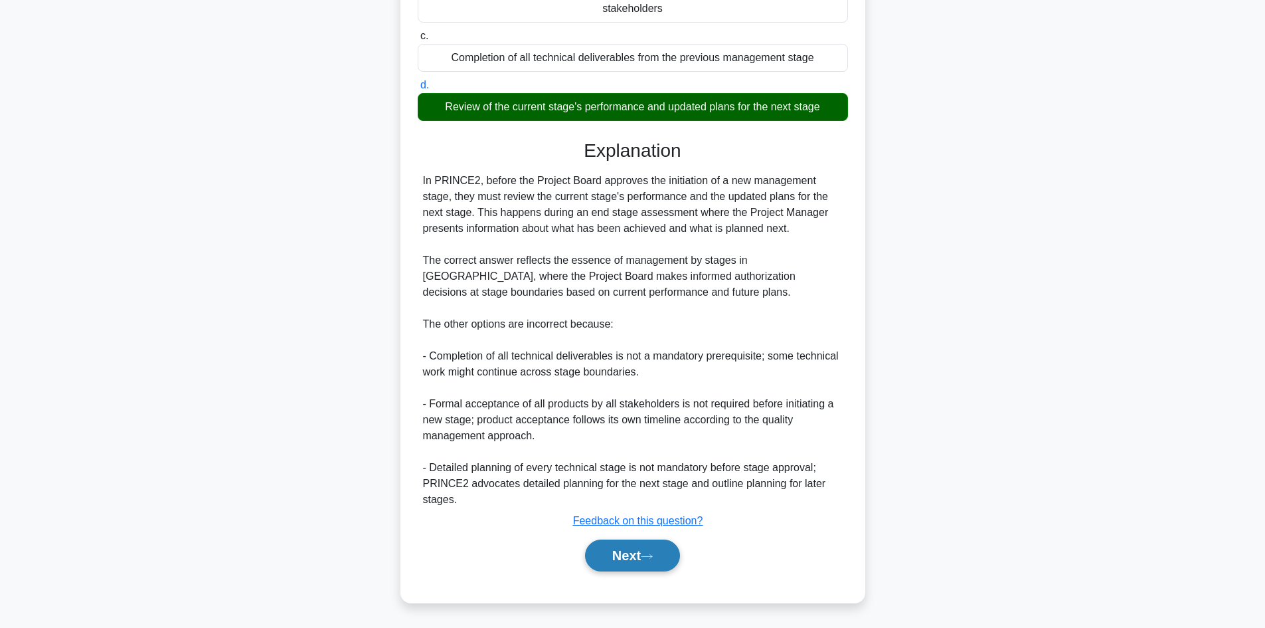
click at [655, 549] on button "Next" at bounding box center [632, 555] width 95 height 32
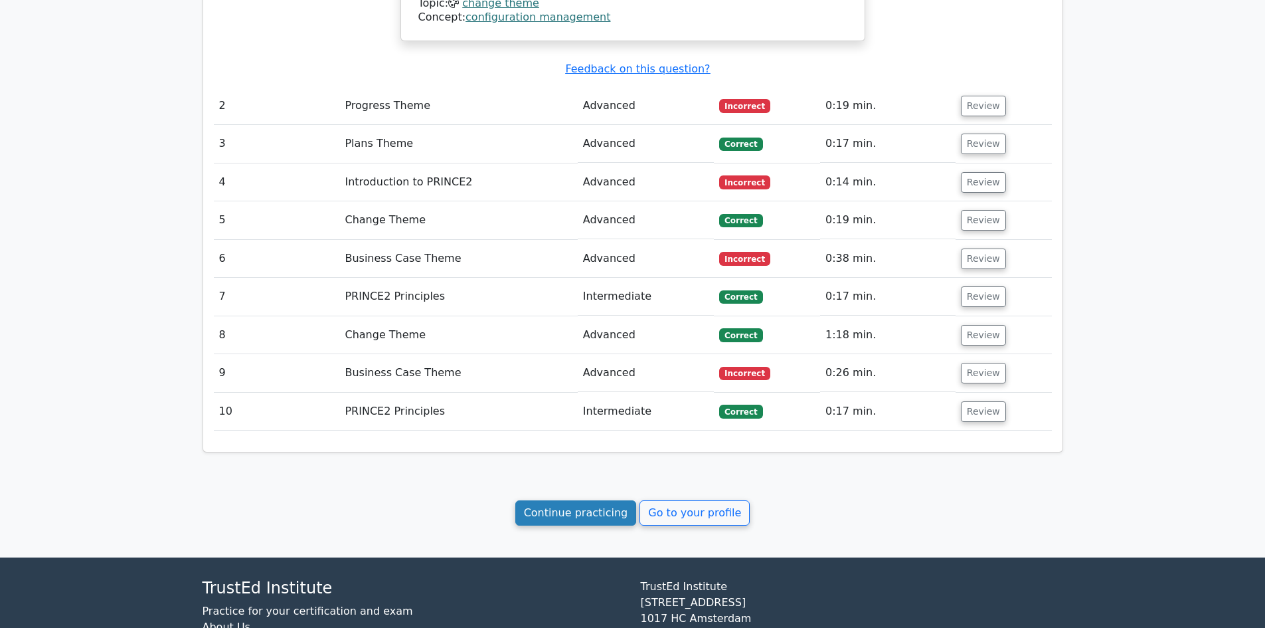
scroll to position [1544, 0]
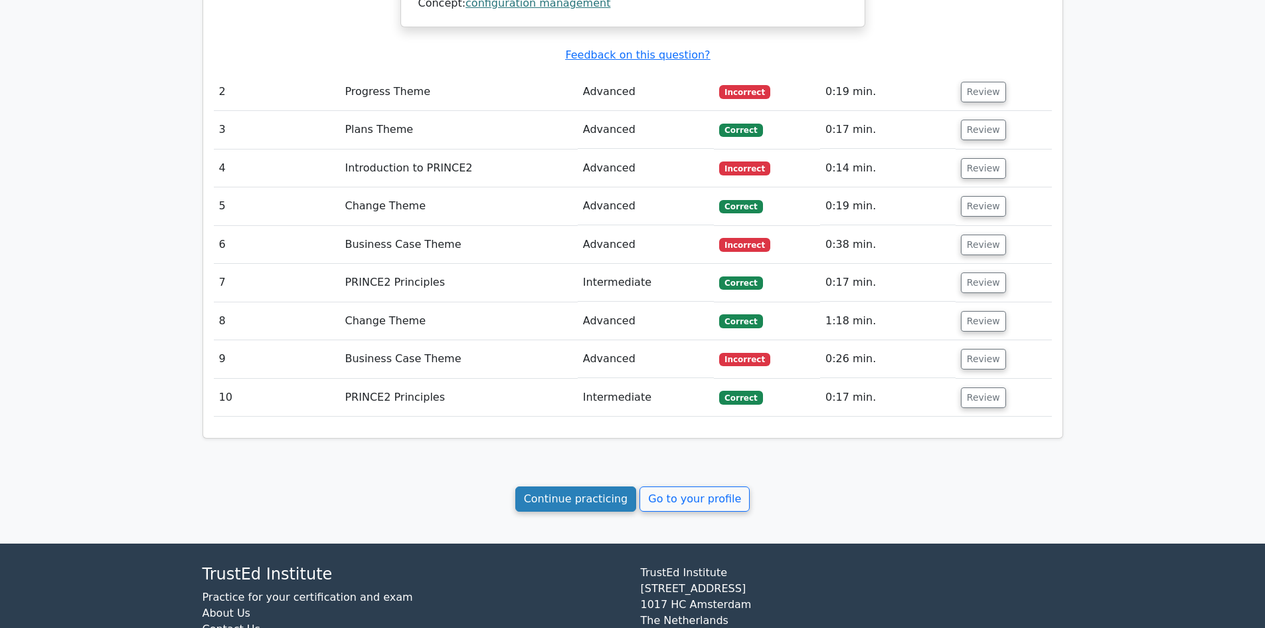
click at [559, 486] on link "Continue practicing" at bounding box center [576, 498] width 122 height 25
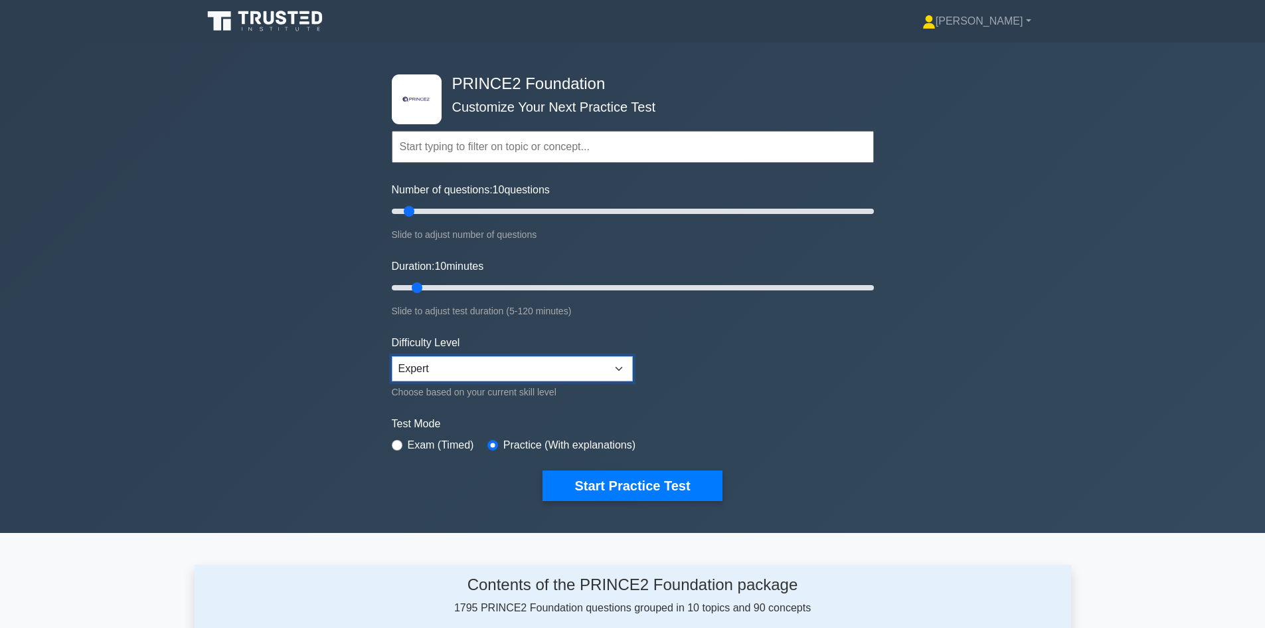
click at [615, 369] on select "Beginner Intermediate Expert" at bounding box center [512, 368] width 241 height 25
select select "beginner"
click at [392, 356] on select "Beginner Intermediate Expert" at bounding box center [512, 368] width 241 height 25
click at [624, 488] on button "Start Practice Test" at bounding box center [632, 485] width 179 height 31
click at [397, 442] on input "radio" at bounding box center [397, 445] width 11 height 11
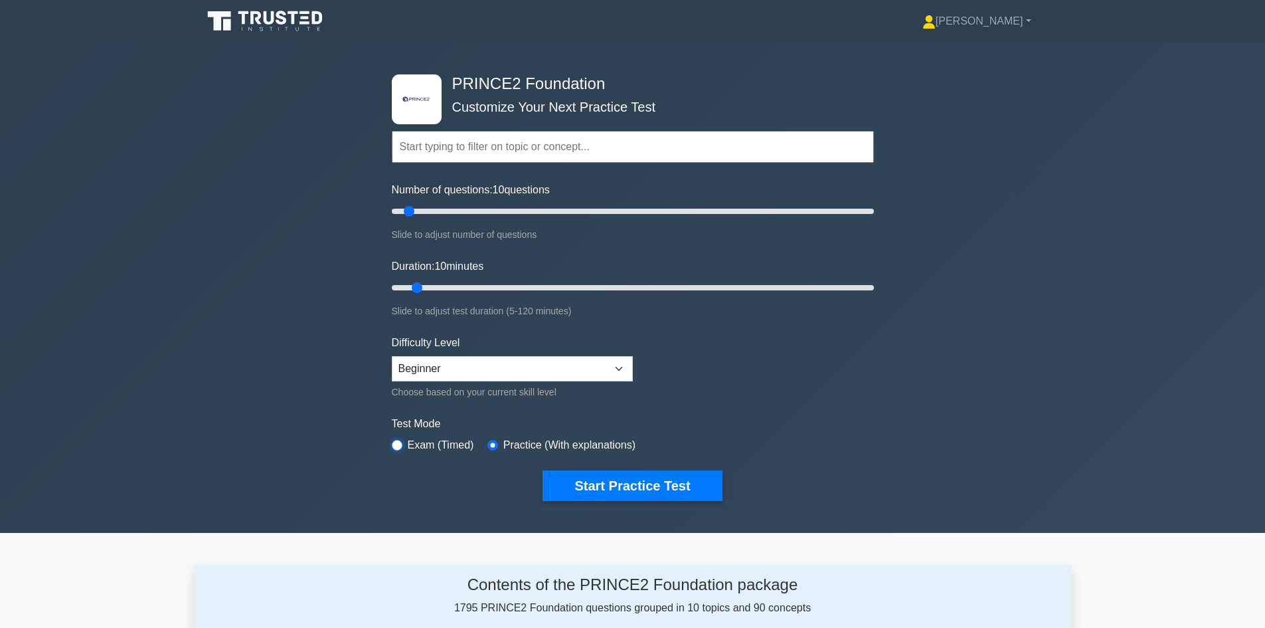
radio input "true"
click at [695, 487] on button "Start Practice Test" at bounding box center [632, 485] width 179 height 31
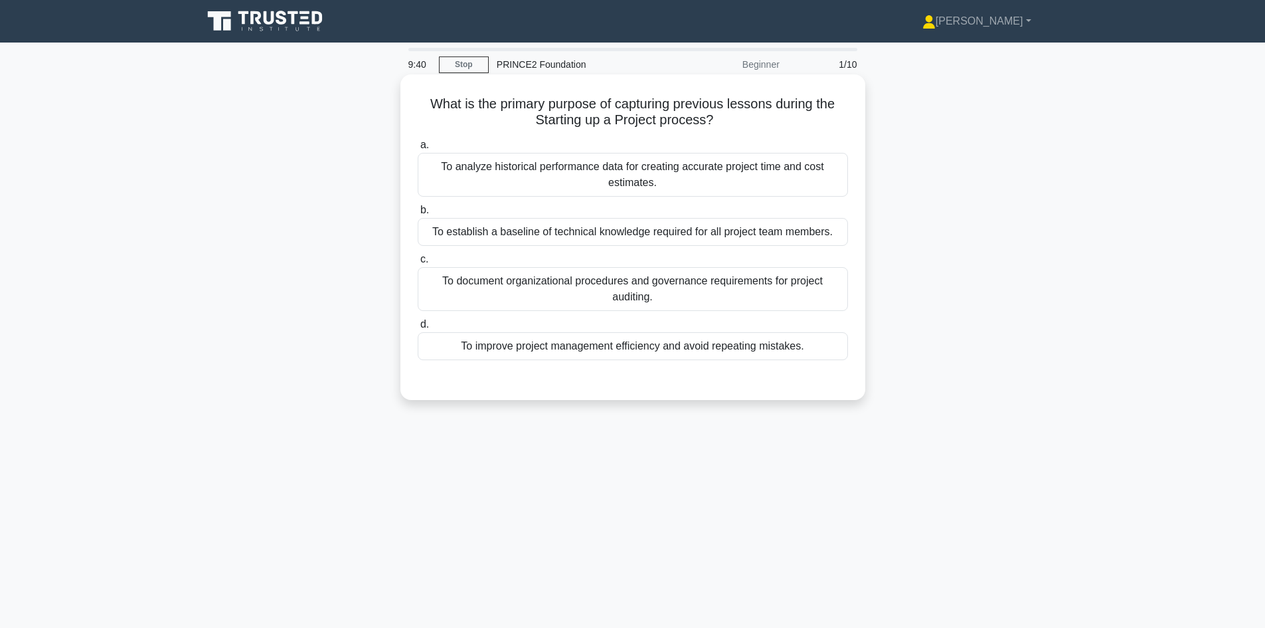
click at [686, 182] on div "To analyze historical performance data for creating accurate project time and c…" at bounding box center [633, 175] width 430 height 44
click at [418, 149] on input "a. To analyze historical performance data for creating accurate project time an…" at bounding box center [418, 145] width 0 height 9
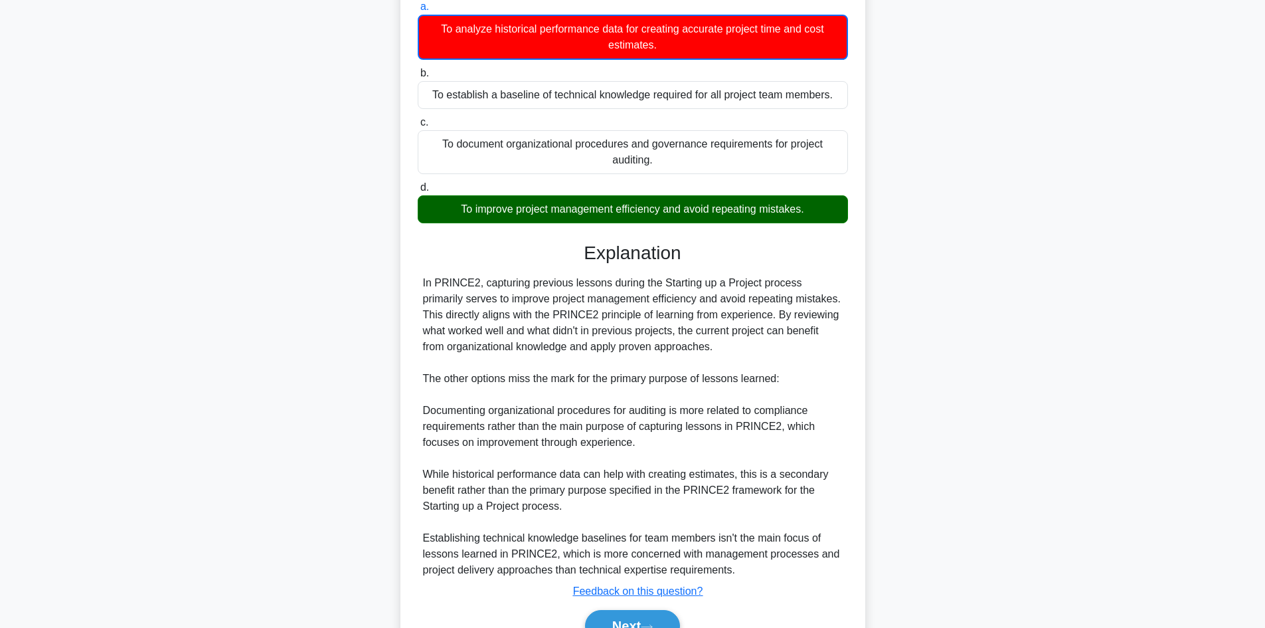
scroll to position [209, 0]
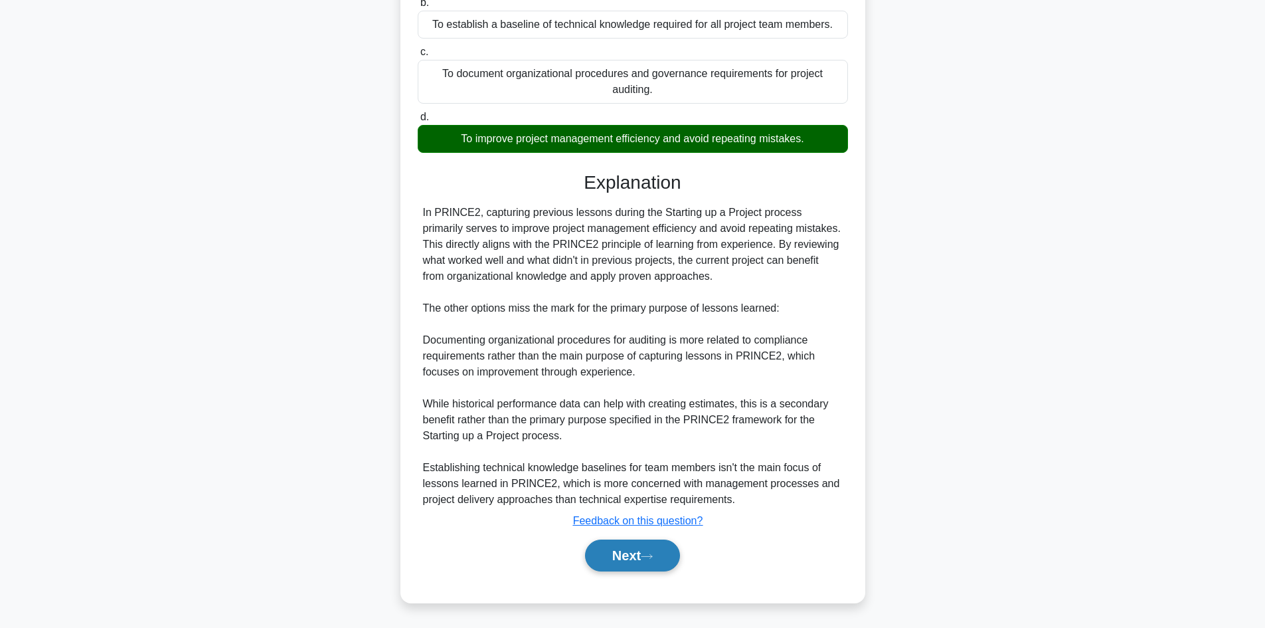
click at [638, 551] on button "Next" at bounding box center [632, 555] width 95 height 32
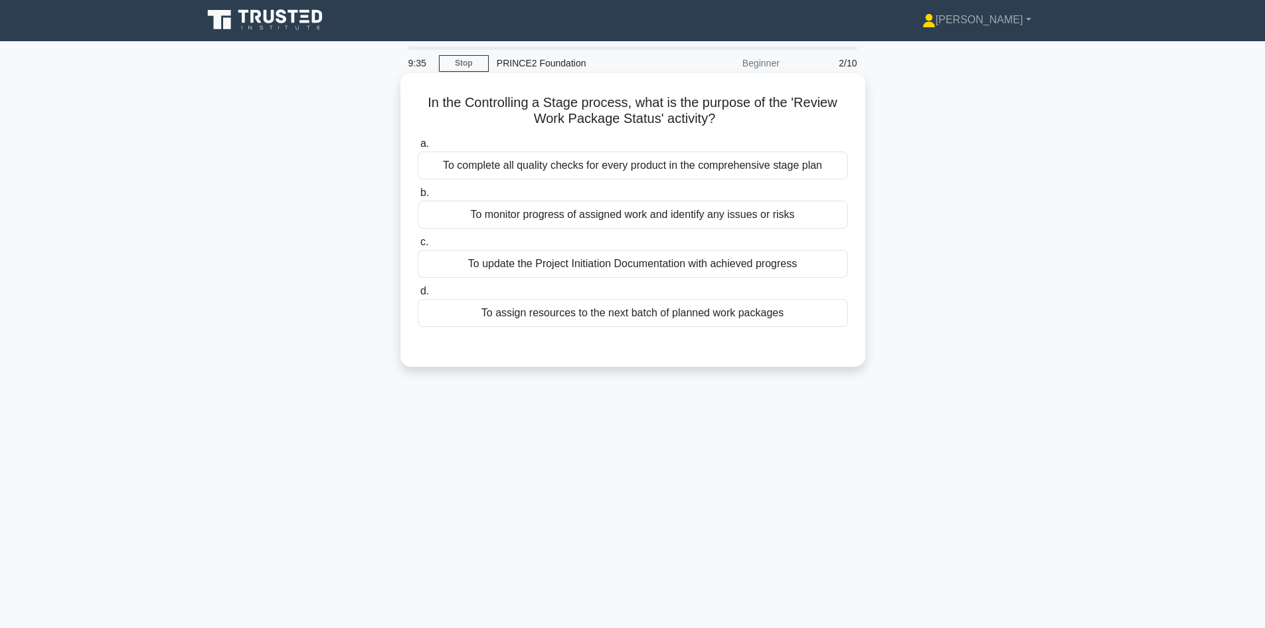
scroll to position [0, 0]
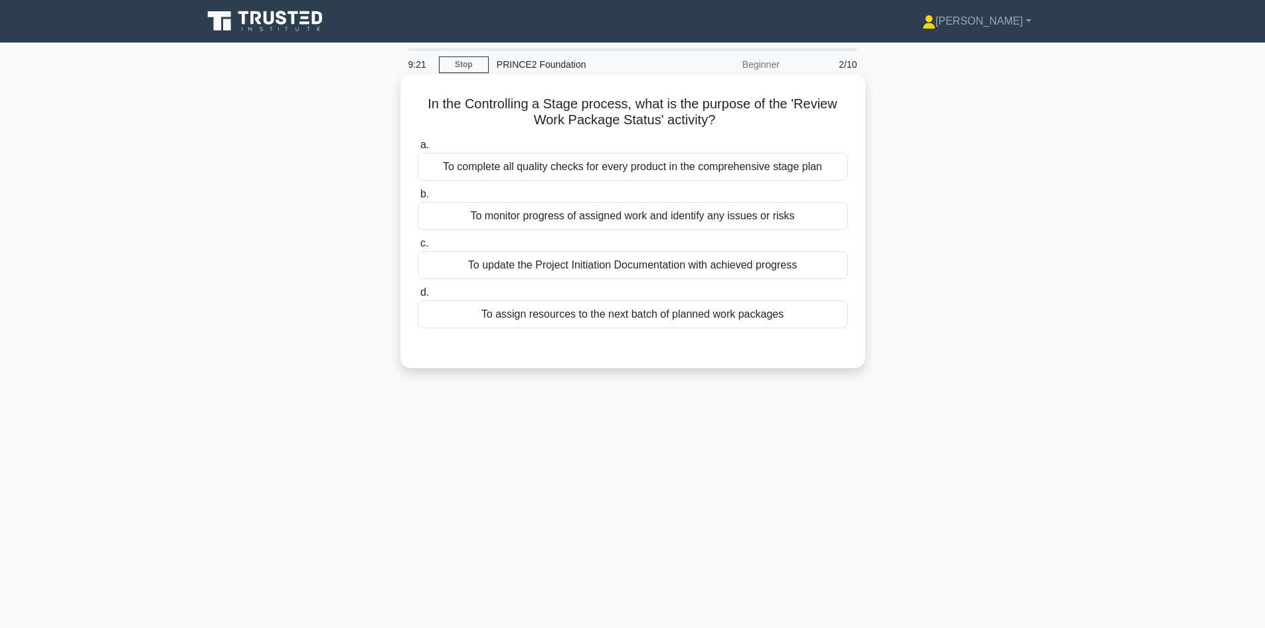
click at [638, 173] on div "To complete all quality checks for every product in the comprehensive stage plan" at bounding box center [633, 167] width 430 height 28
click at [418, 149] on input "a. To complete all quality checks for every product in the comprehensive stage …" at bounding box center [418, 145] width 0 height 9
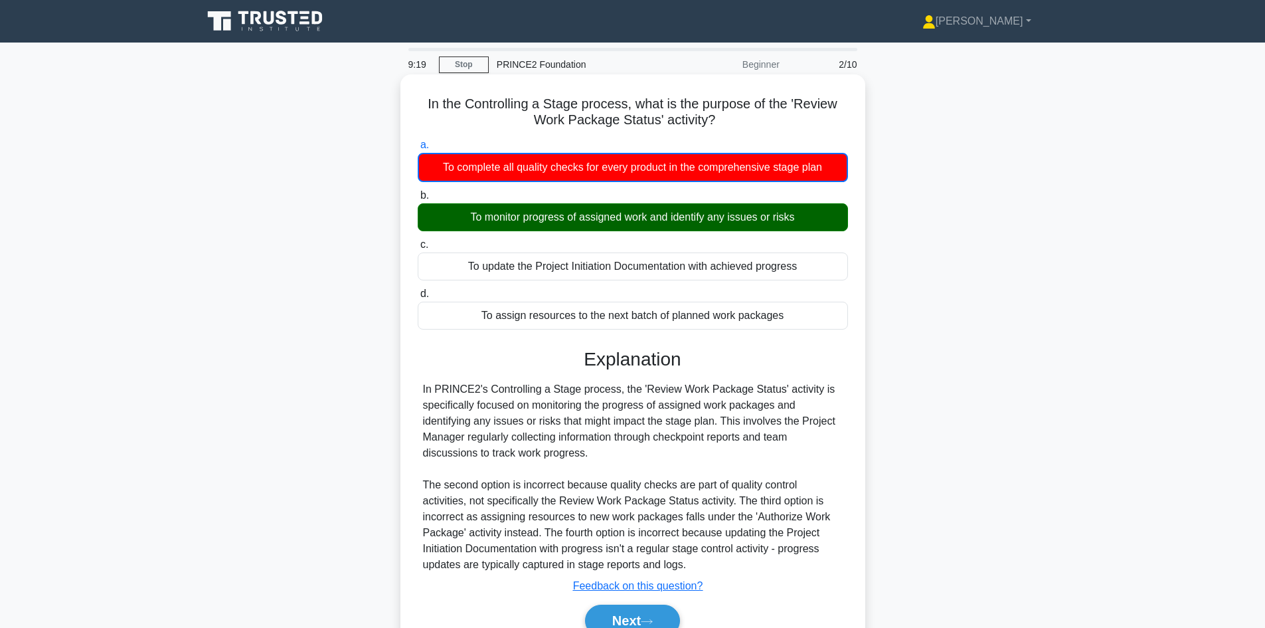
scroll to position [90, 0]
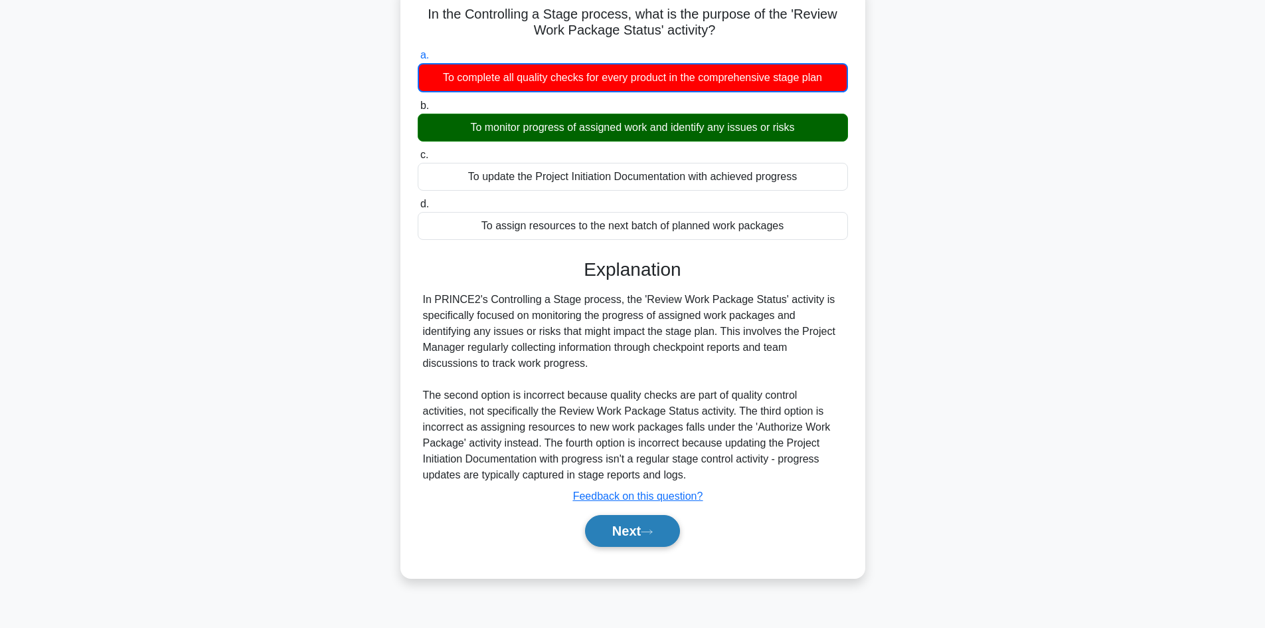
click at [668, 525] on button "Next" at bounding box center [632, 531] width 95 height 32
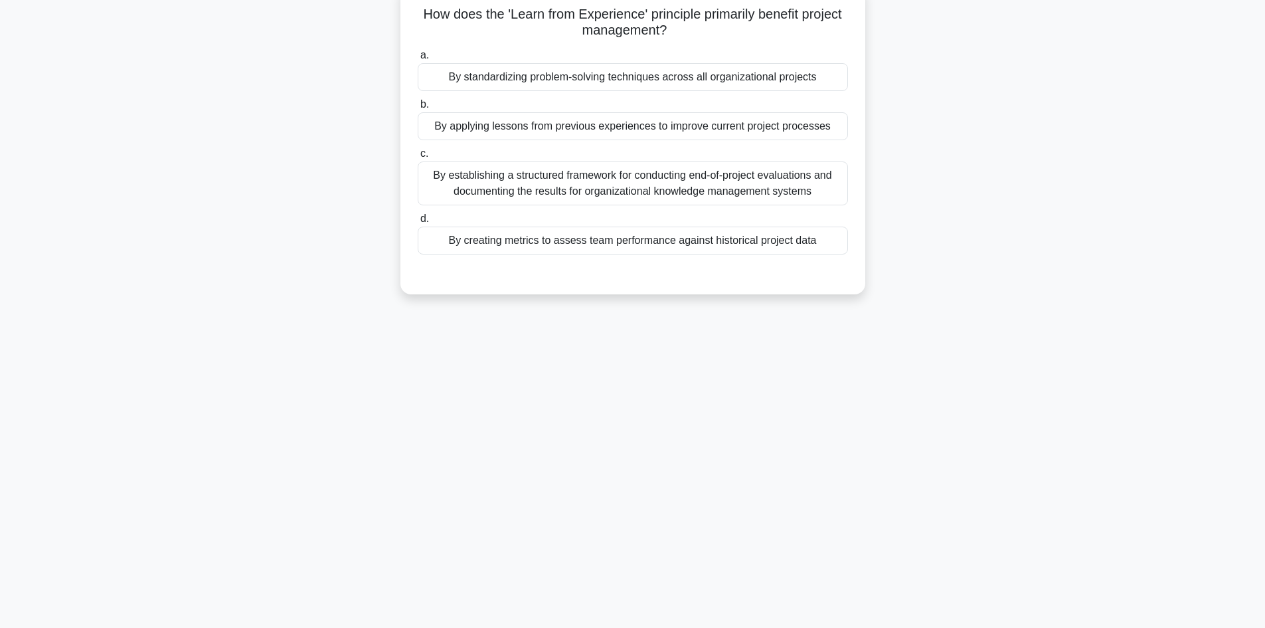
scroll to position [0, 0]
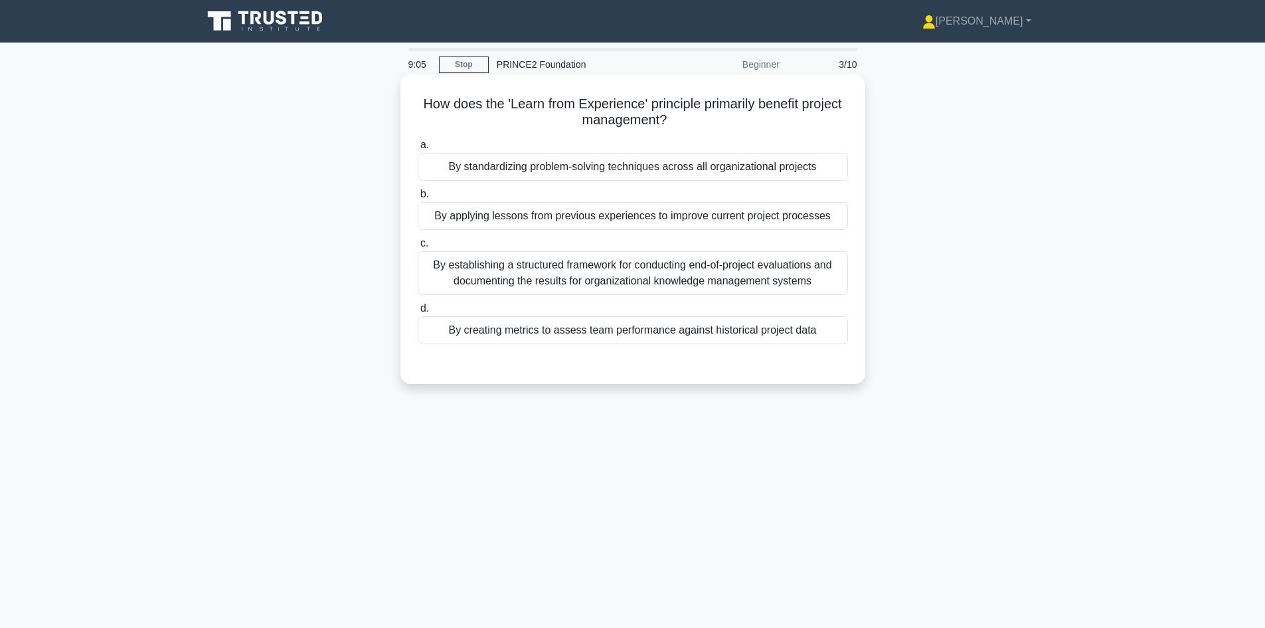
click at [608, 222] on div "By applying lessons from previous experiences to improve current project proces…" at bounding box center [633, 216] width 430 height 28
click at [418, 199] on input "b. By applying lessons from previous experiences to improve current project pro…" at bounding box center [418, 194] width 0 height 9
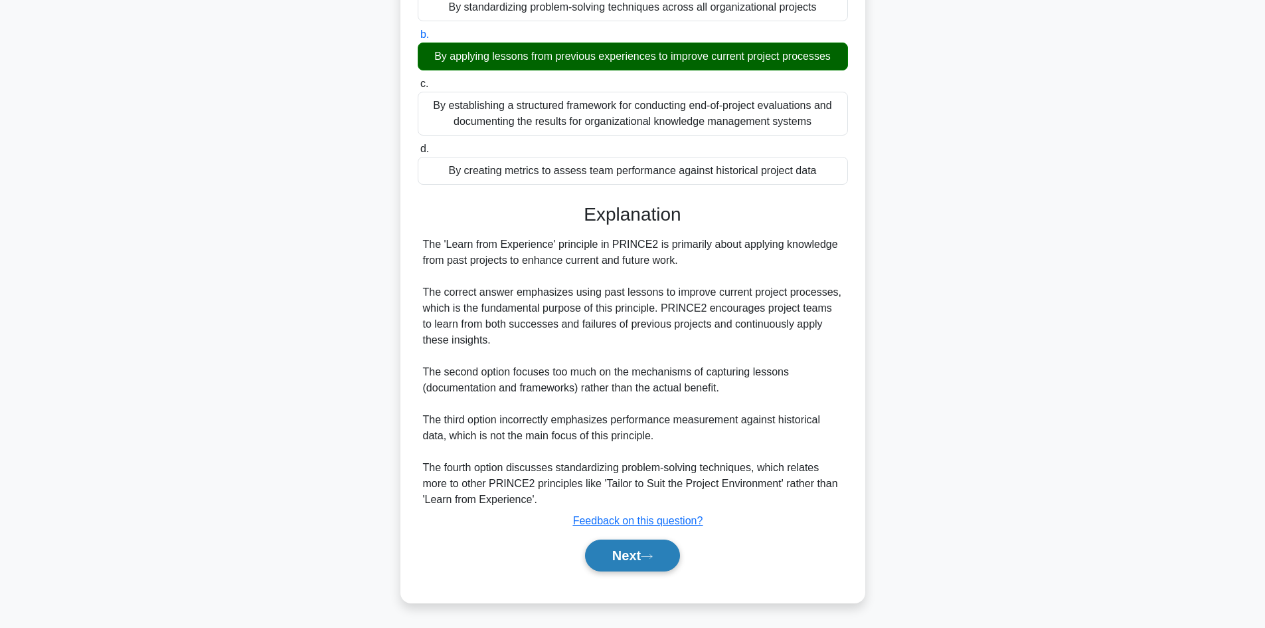
click at [644, 556] on button "Next" at bounding box center [632, 555] width 95 height 32
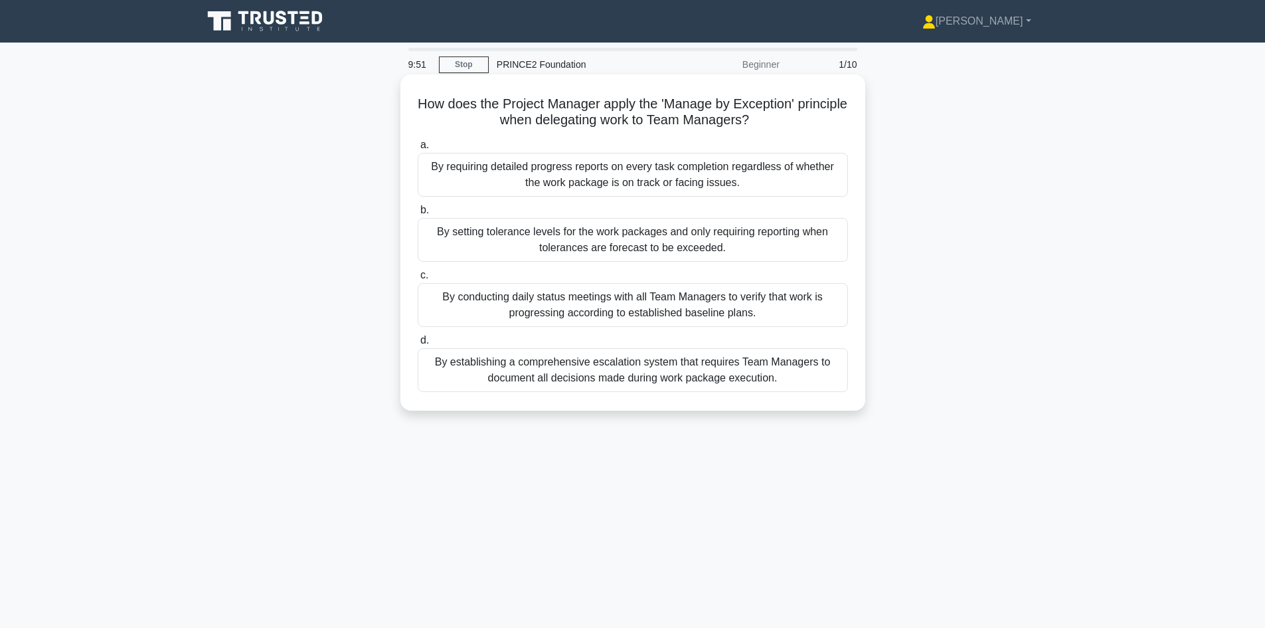
click at [662, 242] on div "By setting tolerance levels for the work packages and only requiring reporting …" at bounding box center [633, 240] width 430 height 44
click at [418, 215] on input "b. By setting tolerance levels for the work packages and only requiring reporti…" at bounding box center [418, 210] width 0 height 9
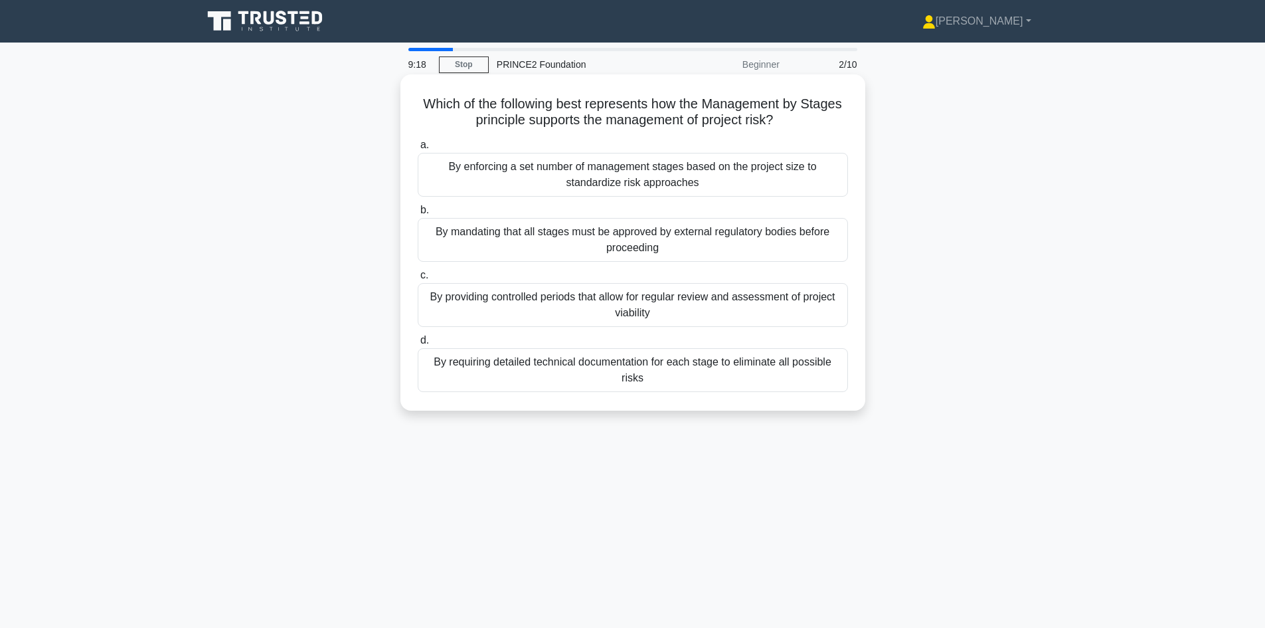
click at [699, 305] on div "By providing controlled periods that allow for regular review and assessment of…" at bounding box center [633, 305] width 430 height 44
click at [418, 280] on input "c. By providing controlled periods that allow for regular review and assessment…" at bounding box center [418, 275] width 0 height 9
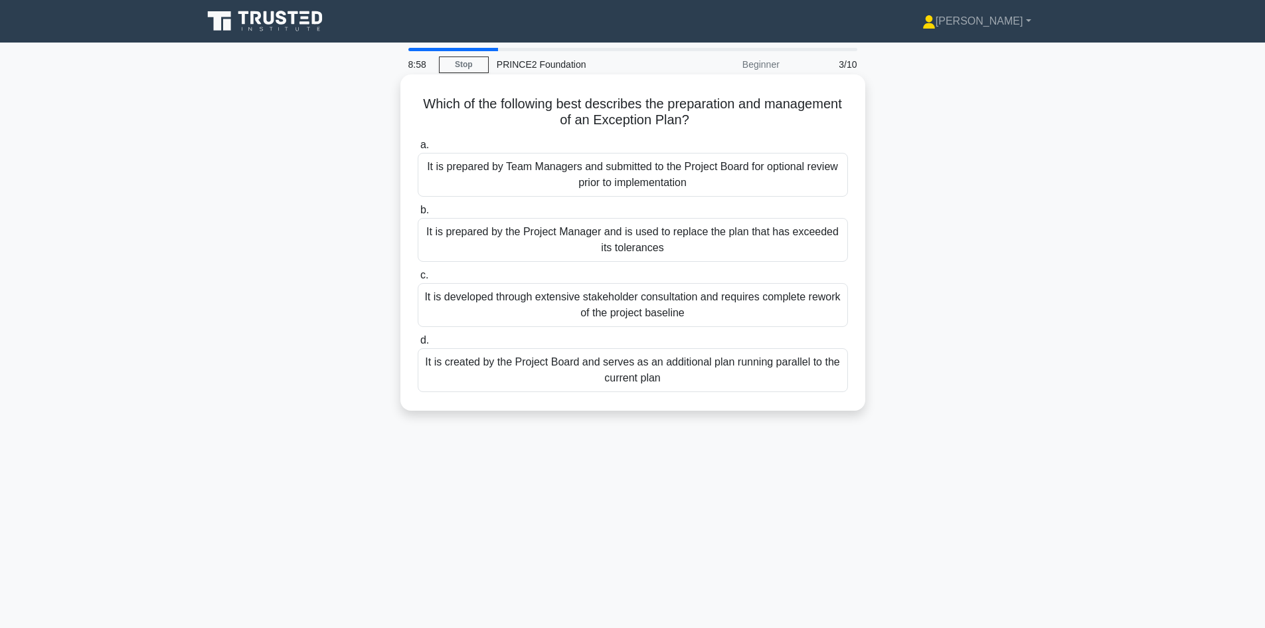
click at [696, 379] on div "It is created by the Project Board and serves as an additional plan running par…" at bounding box center [633, 370] width 430 height 44
click at [418, 345] on input "d. It is created by the Project Board and serves as an additional plan running …" at bounding box center [418, 340] width 0 height 9
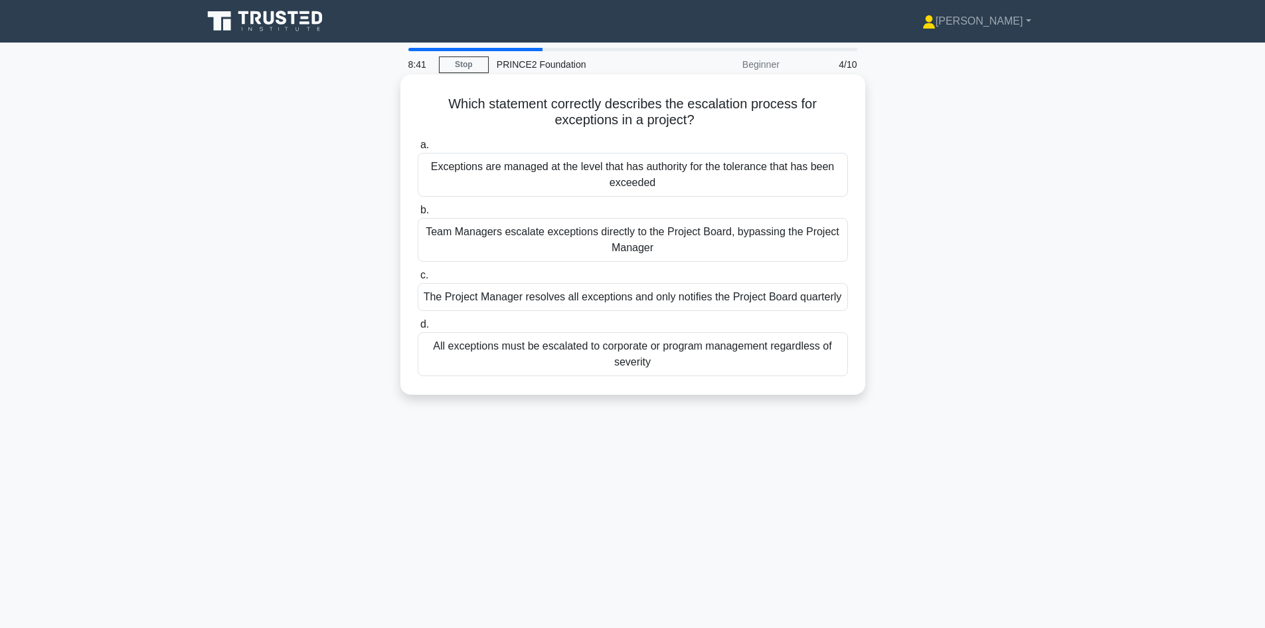
click at [707, 177] on div "Exceptions are managed at the level that has authority for the tolerance that h…" at bounding box center [633, 175] width 430 height 44
click at [418, 149] on input "a. Exceptions are managed at the level that has authority for the tolerance tha…" at bounding box center [418, 145] width 0 height 9
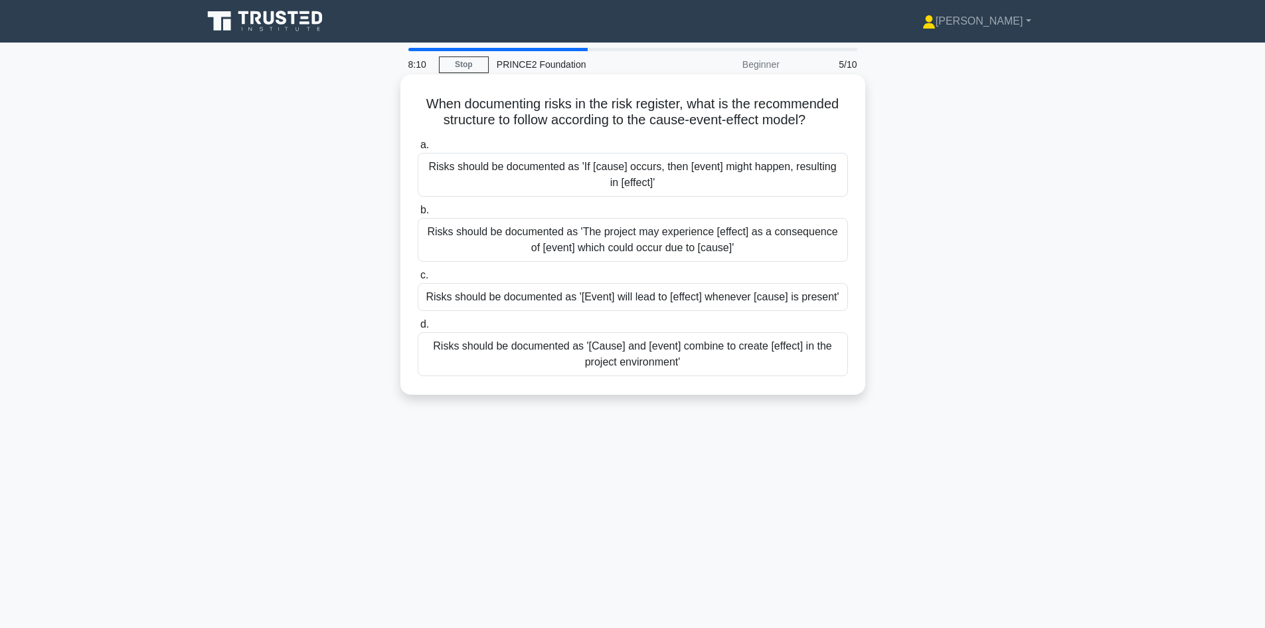
click at [700, 175] on div "Risks should be documented as 'If [cause] occurs, then [event] might happen, re…" at bounding box center [633, 175] width 430 height 44
click at [418, 149] on input "a. Risks should be documented as 'If [cause] occurs, then [event] might happen,…" at bounding box center [418, 145] width 0 height 9
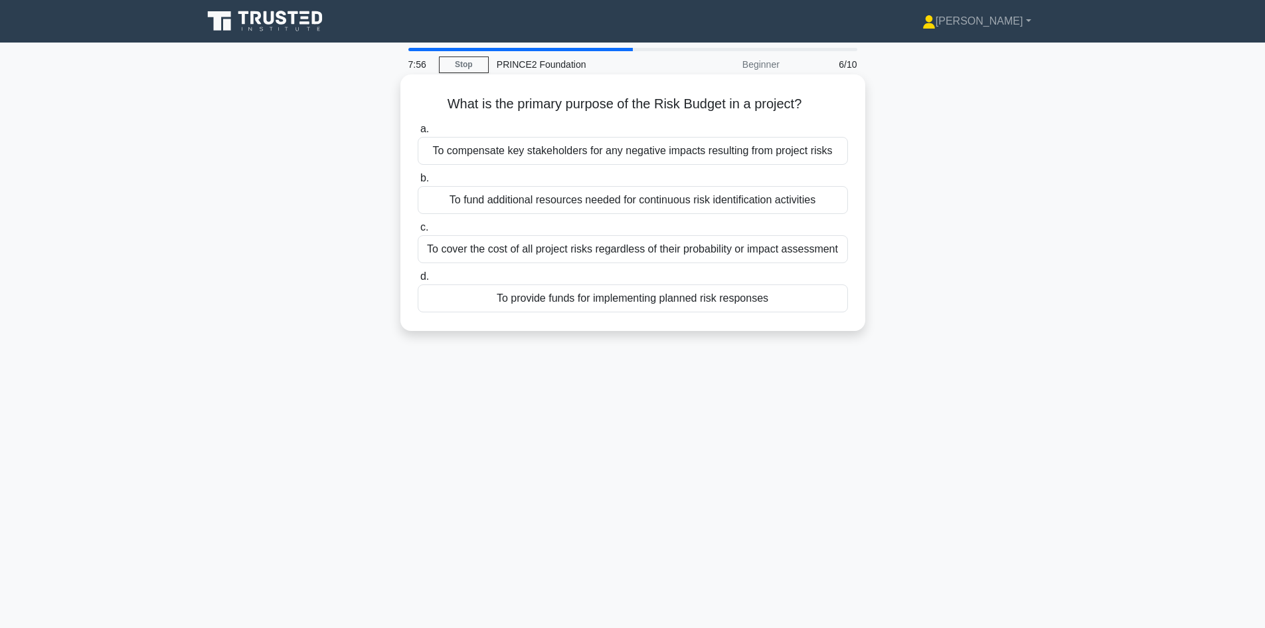
click at [672, 305] on div "To provide funds for implementing planned risk responses" at bounding box center [633, 298] width 430 height 28
click at [418, 281] on input "d. To provide funds for implementing planned risk responses" at bounding box center [418, 276] width 0 height 9
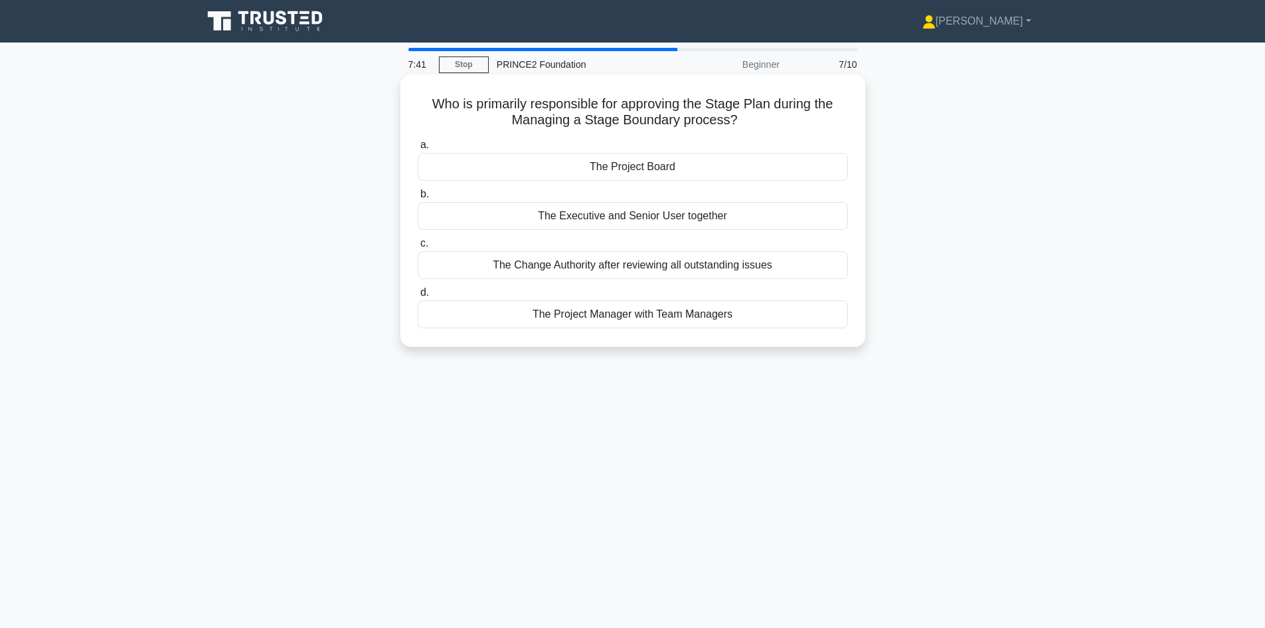
click at [654, 166] on div "The Project Board" at bounding box center [633, 167] width 430 height 28
click at [418, 149] on input "a. The Project Board" at bounding box center [418, 145] width 0 height 9
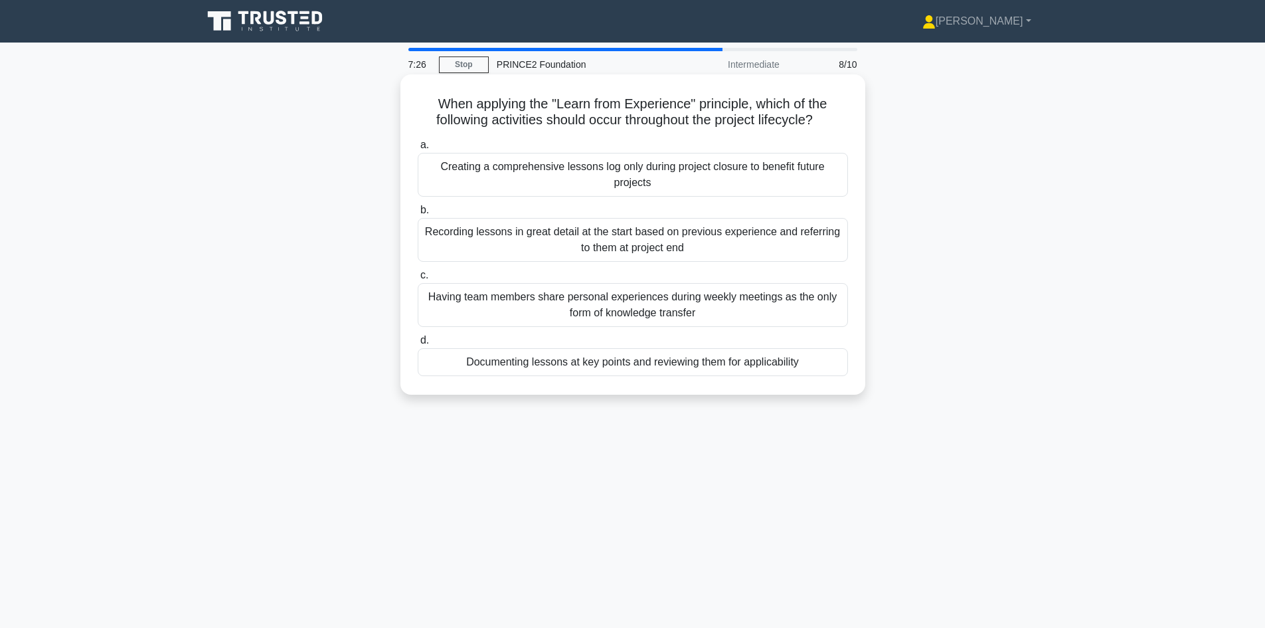
click at [695, 374] on div "Documenting lessons at key points and reviewing them for applicability" at bounding box center [633, 362] width 430 height 28
click at [418, 345] on input "d. Documenting lessons at key points and reviewing them for applicability" at bounding box center [418, 340] width 0 height 9
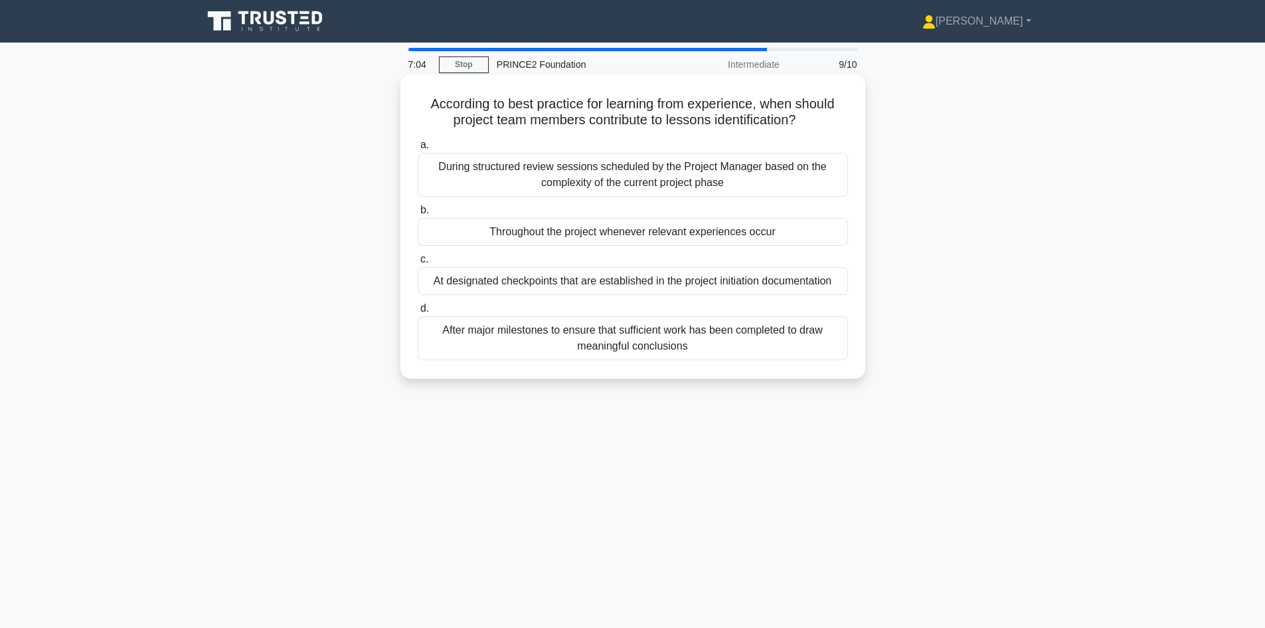
click at [614, 236] on div "Throughout the project whenever relevant experiences occur" at bounding box center [633, 232] width 430 height 28
click at [418, 215] on input "b. Throughout the project whenever relevant experiences occur" at bounding box center [418, 210] width 0 height 9
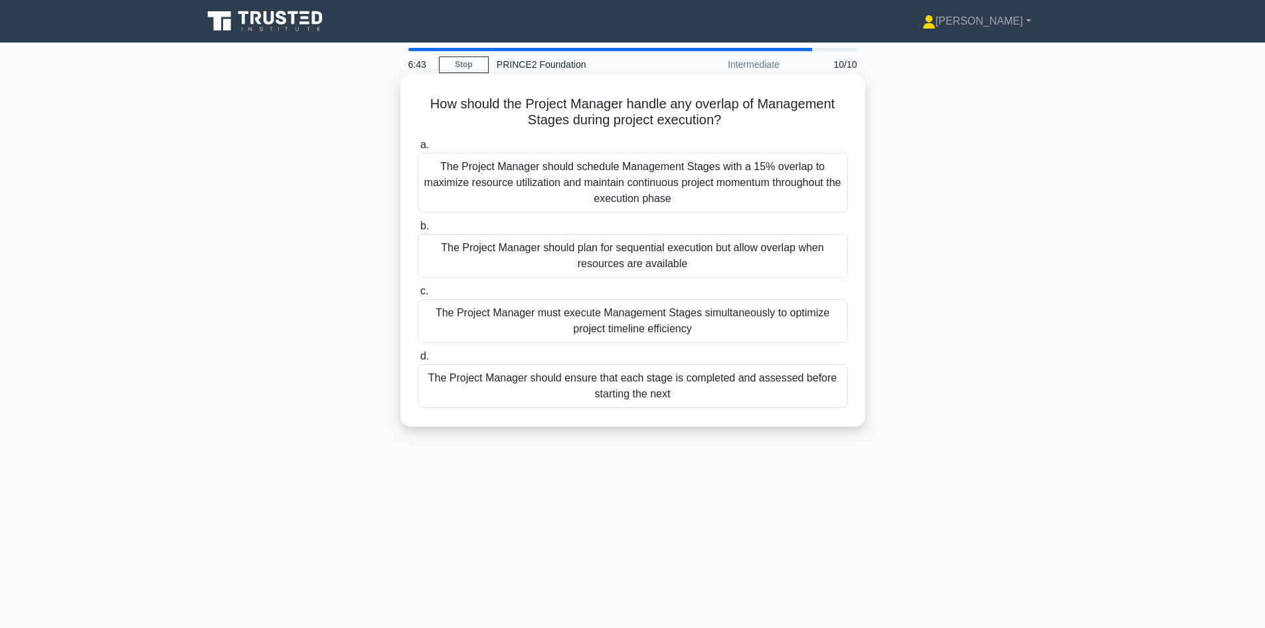
click at [767, 254] on div "The Project Manager should plan for sequential execution but allow overlap when…" at bounding box center [633, 256] width 430 height 44
click at [418, 231] on input "b. The Project Manager should plan for sequential execution but allow overlap w…" at bounding box center [418, 226] width 0 height 9
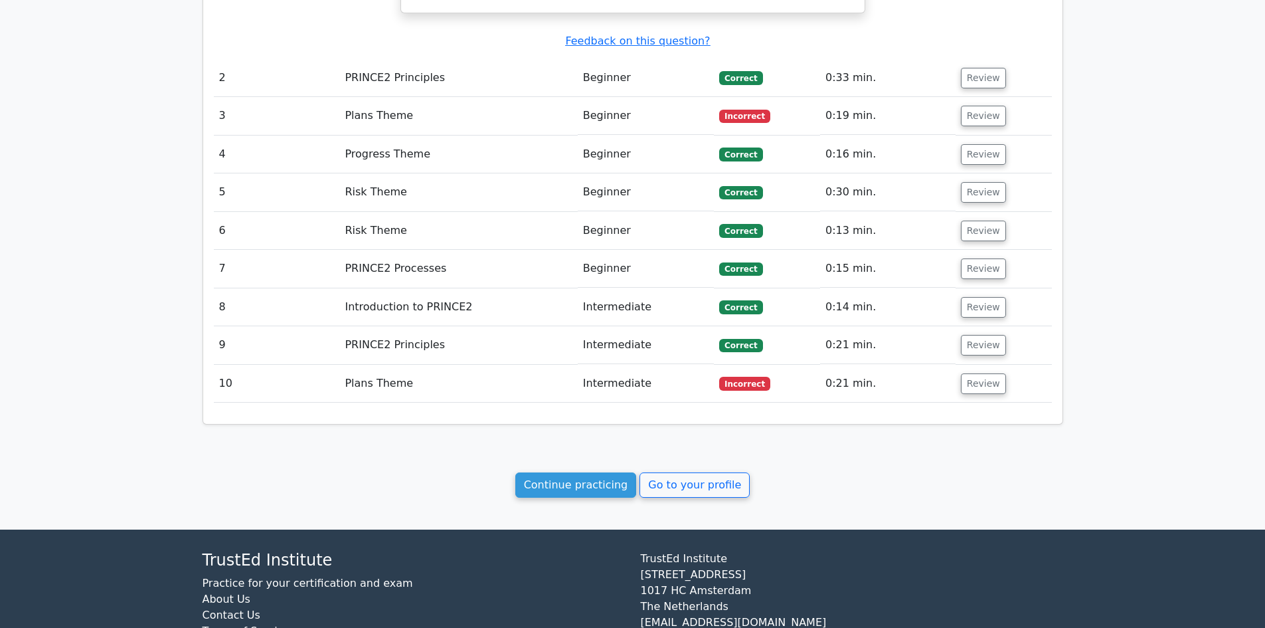
scroll to position [1461, 0]
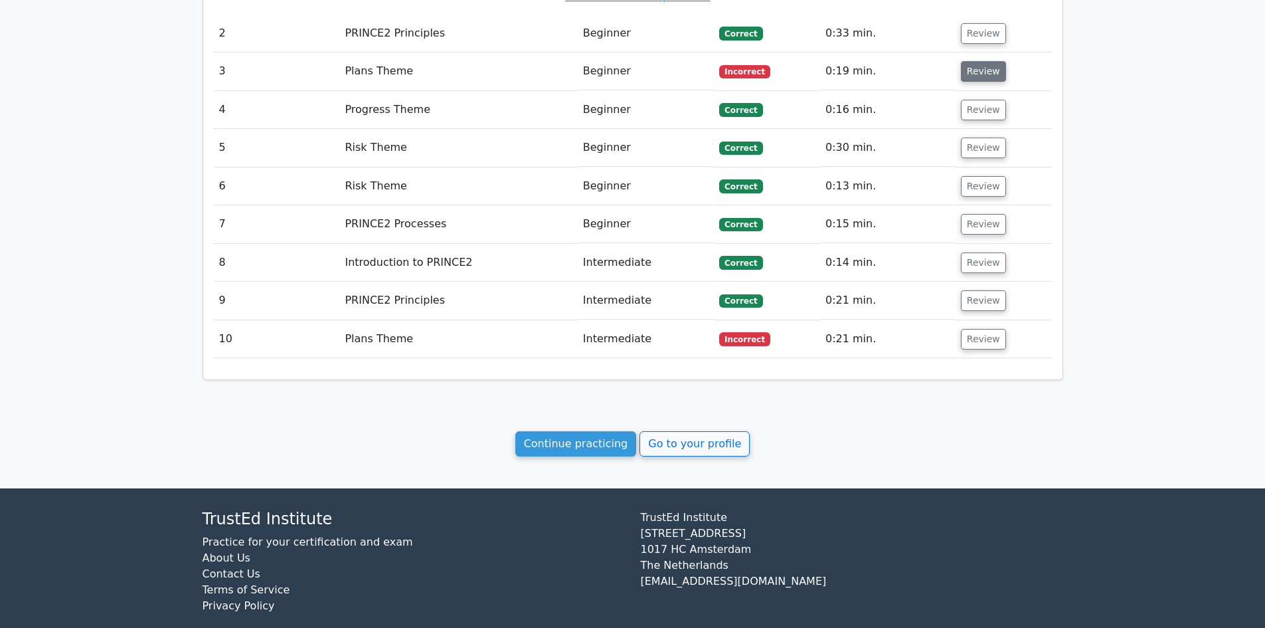
click at [984, 61] on button "Review" at bounding box center [983, 71] width 45 height 21
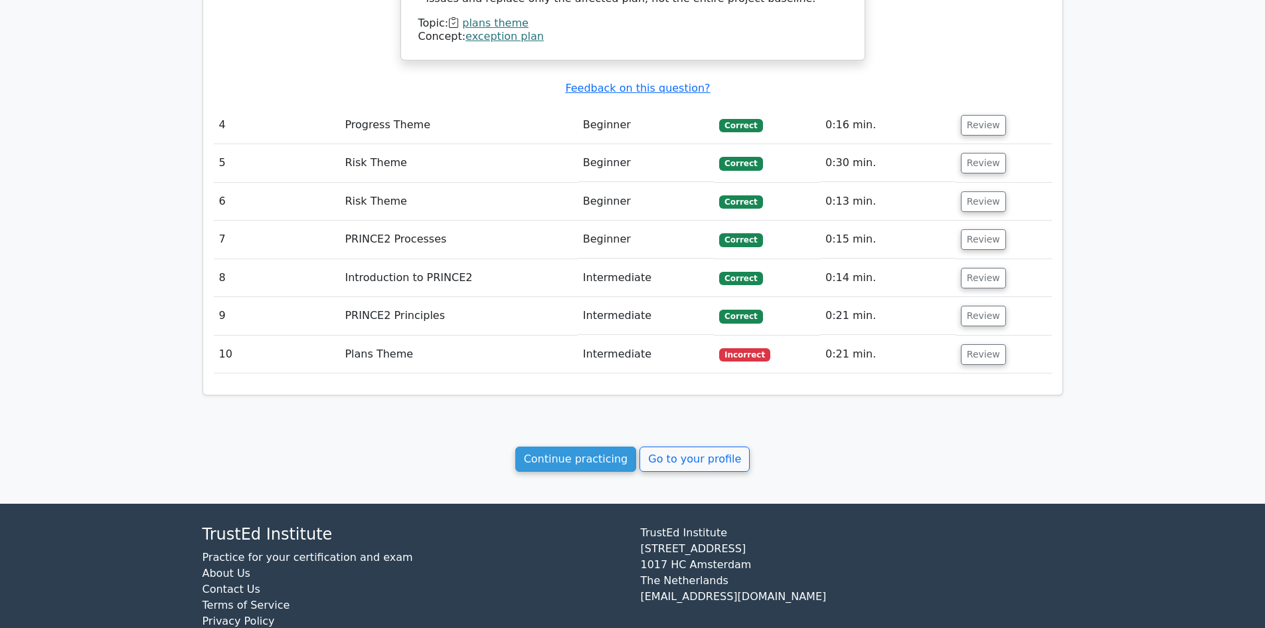
scroll to position [2195, 0]
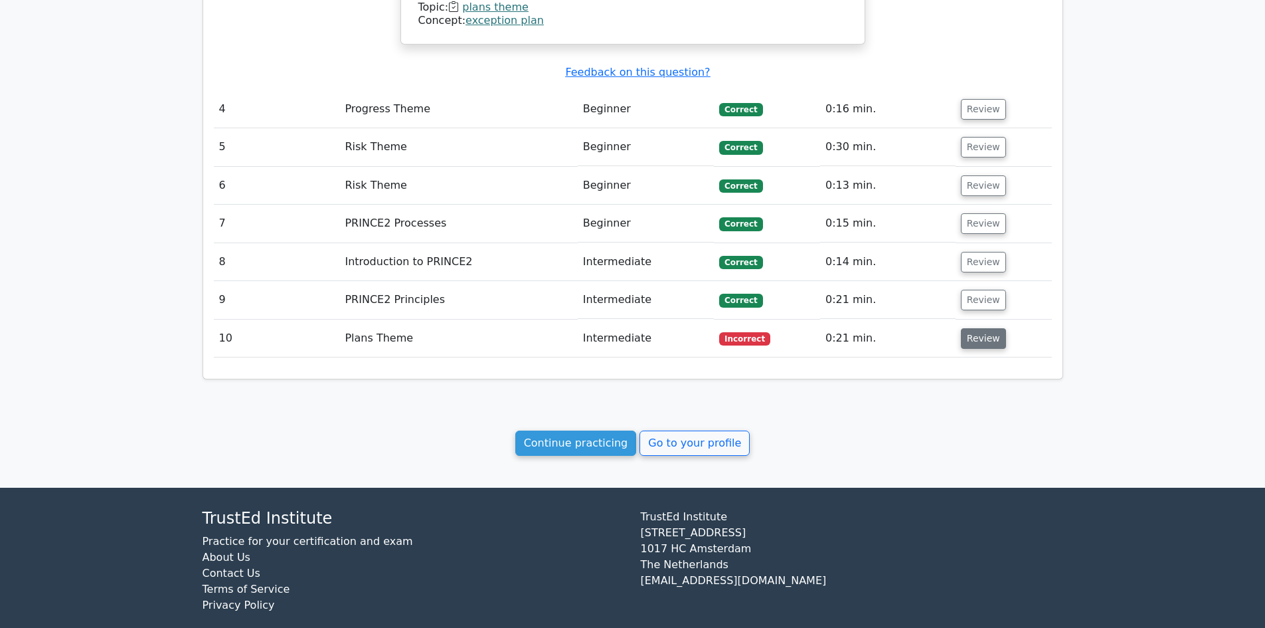
click at [995, 328] on button "Review" at bounding box center [983, 338] width 45 height 21
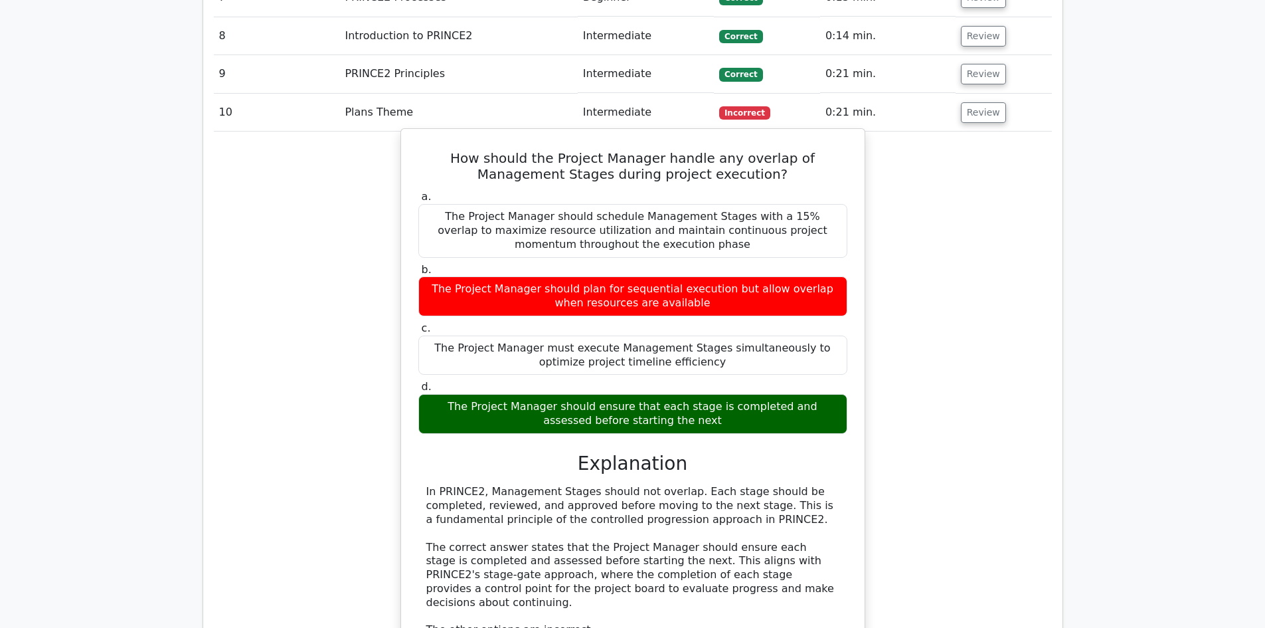
scroll to position [2461, 0]
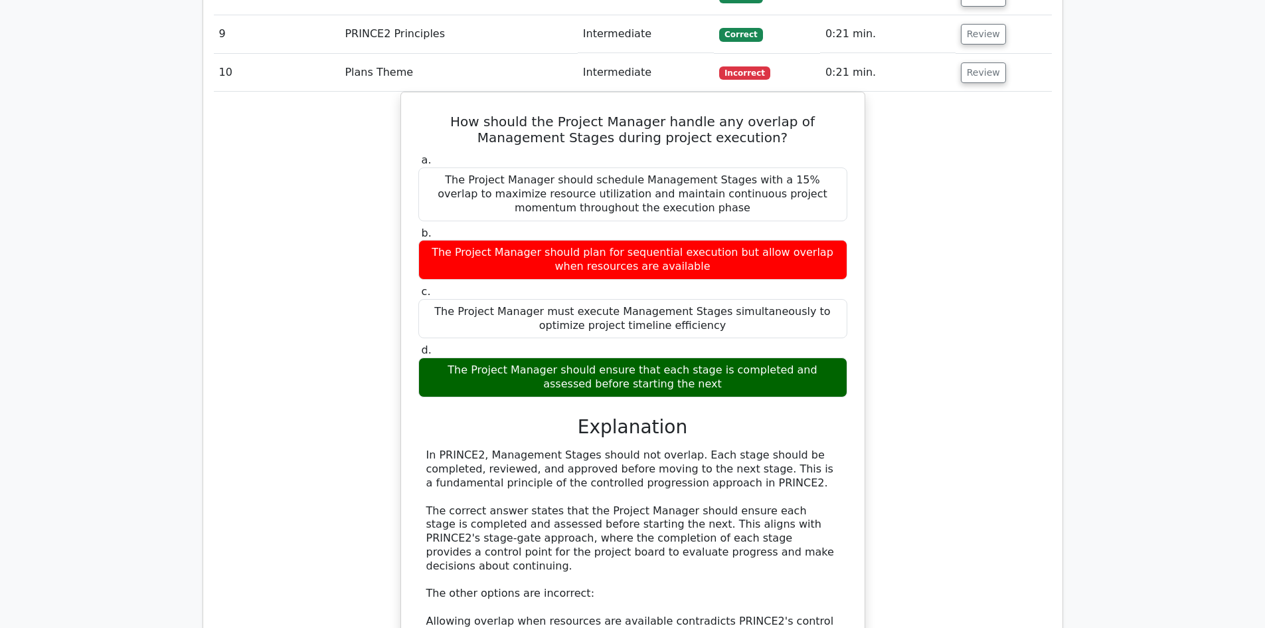
click at [957, 250] on div "How should the Project Manager handle any overlap of Management Stages during p…" at bounding box center [633, 457] width 838 height 731
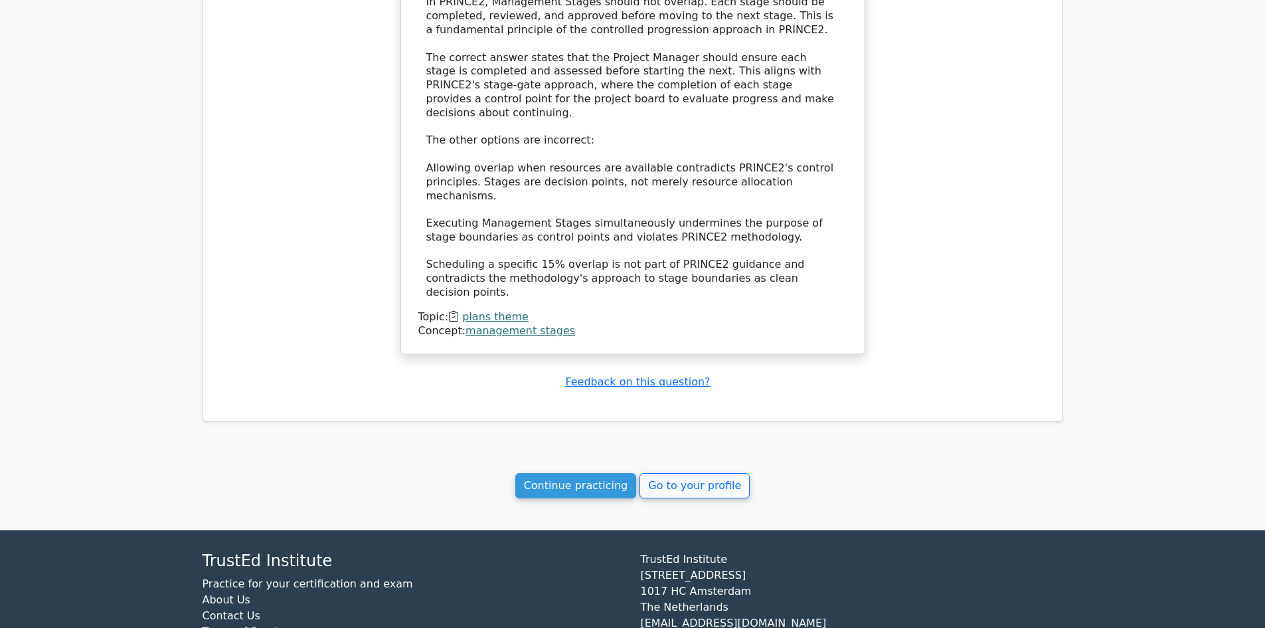
scroll to position [2915, 0]
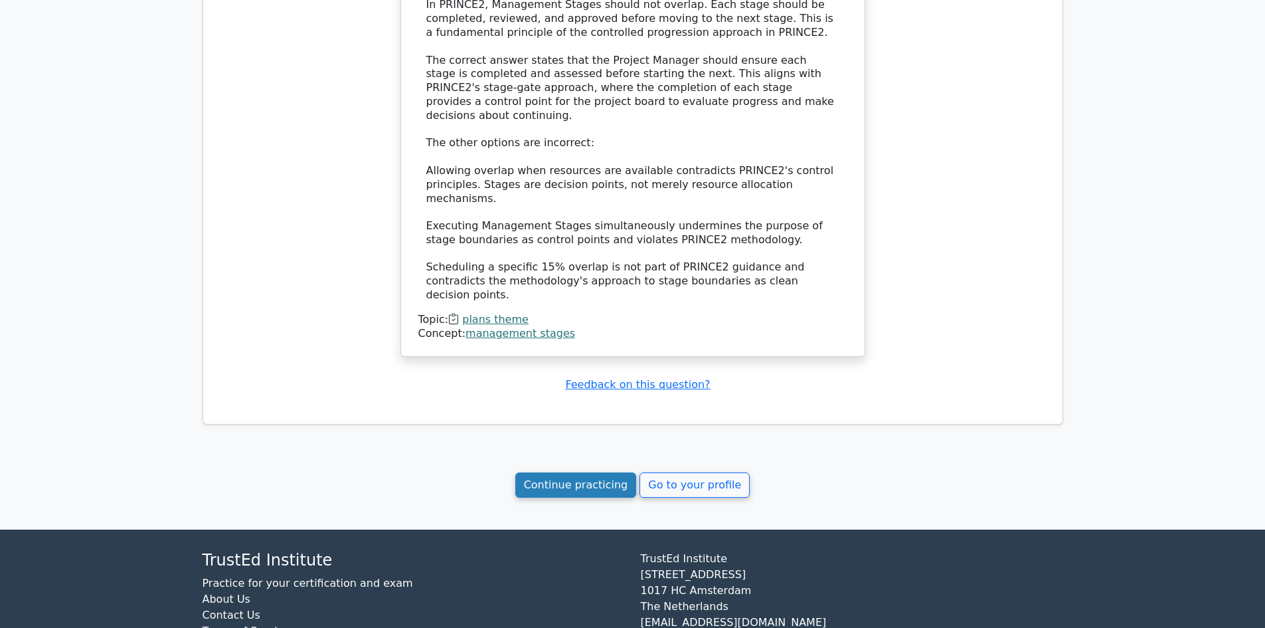
click at [590, 472] on link "Continue practicing" at bounding box center [576, 484] width 122 height 25
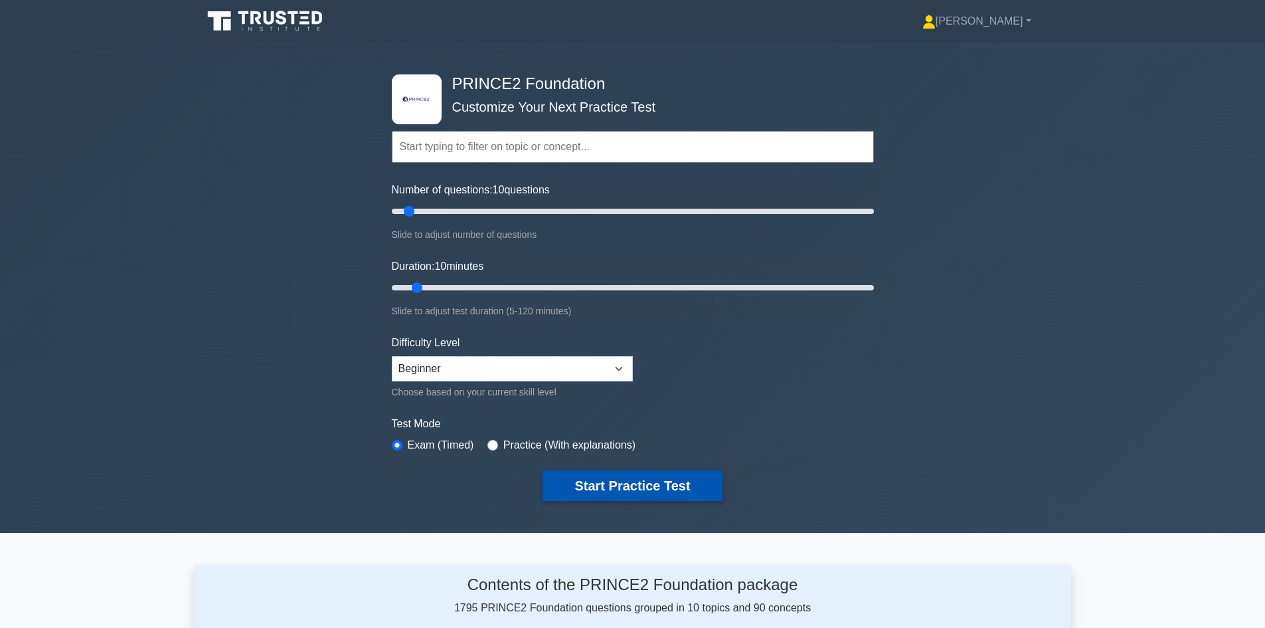
click at [644, 486] on button "Start Practice Test" at bounding box center [632, 485] width 179 height 31
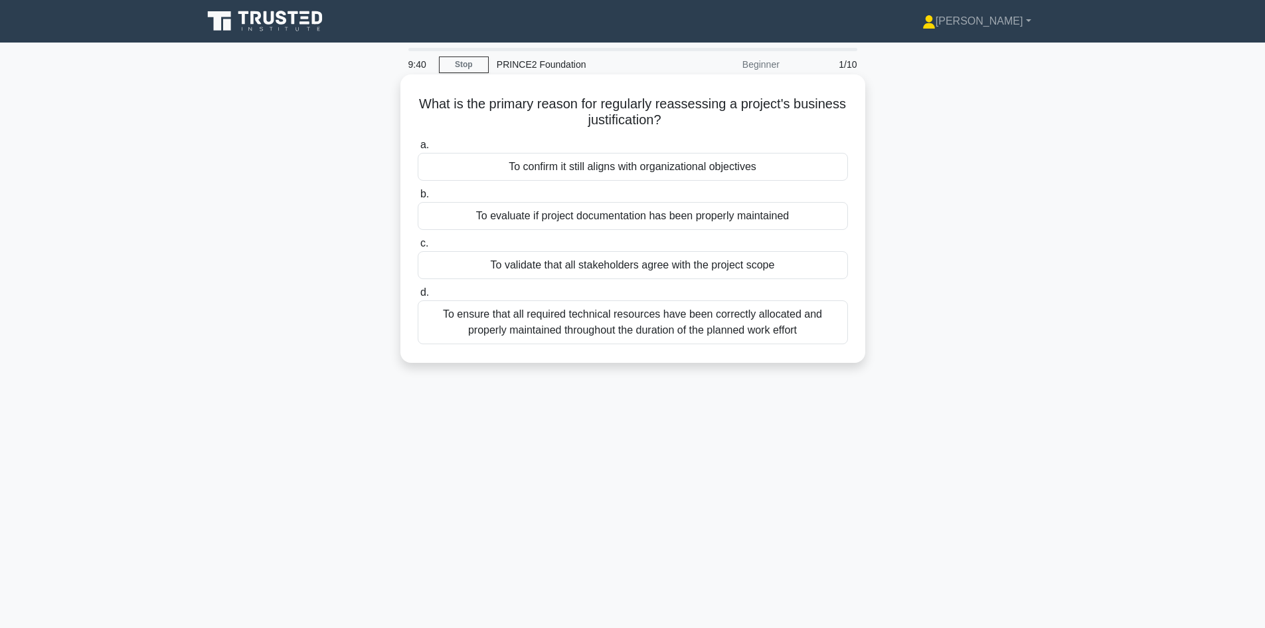
click at [689, 167] on div "To confirm it still aligns with organizational objectives" at bounding box center [633, 167] width 430 height 28
click at [418, 149] on input "a. To confirm it still aligns with organizational objectives" at bounding box center [418, 145] width 0 height 9
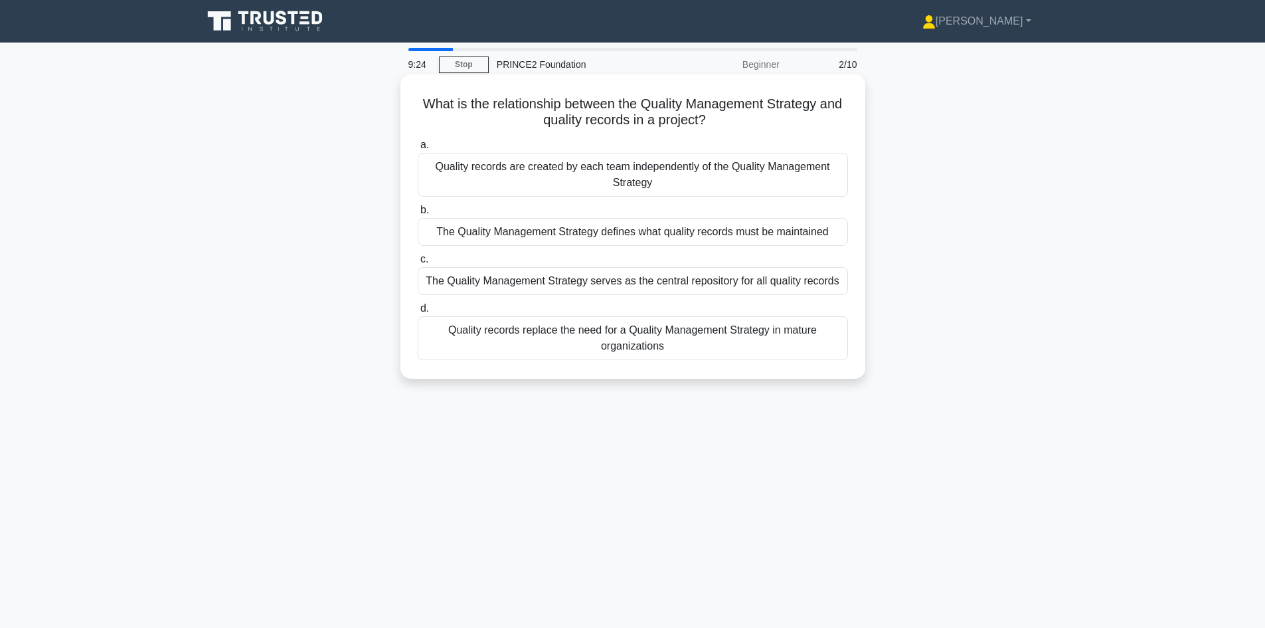
click at [618, 238] on div "The Quality Management Strategy defines what quality records must be maintained" at bounding box center [633, 232] width 430 height 28
click at [418, 215] on input "b. The Quality Management Strategy defines what quality records must be maintai…" at bounding box center [418, 210] width 0 height 9
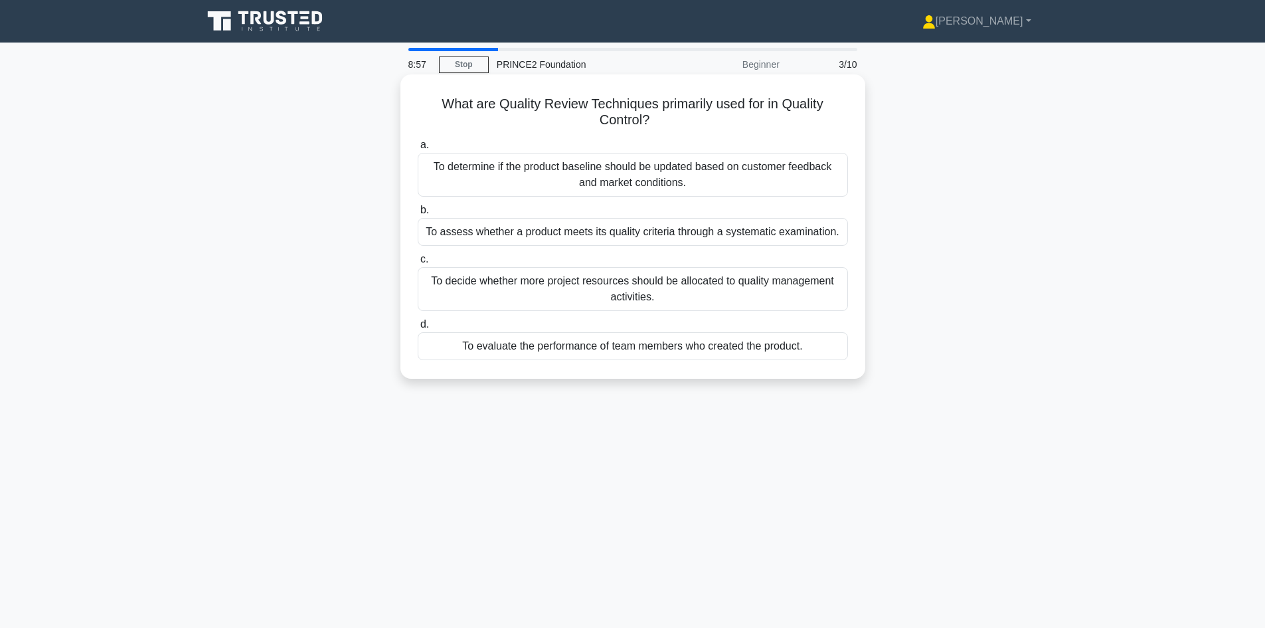
click at [674, 238] on div "To assess whether a product meets its quality criteria through a systematic exa…" at bounding box center [633, 232] width 430 height 28
click at [418, 215] on input "b. To assess whether a product meets its quality criteria through a systematic …" at bounding box center [418, 210] width 0 height 9
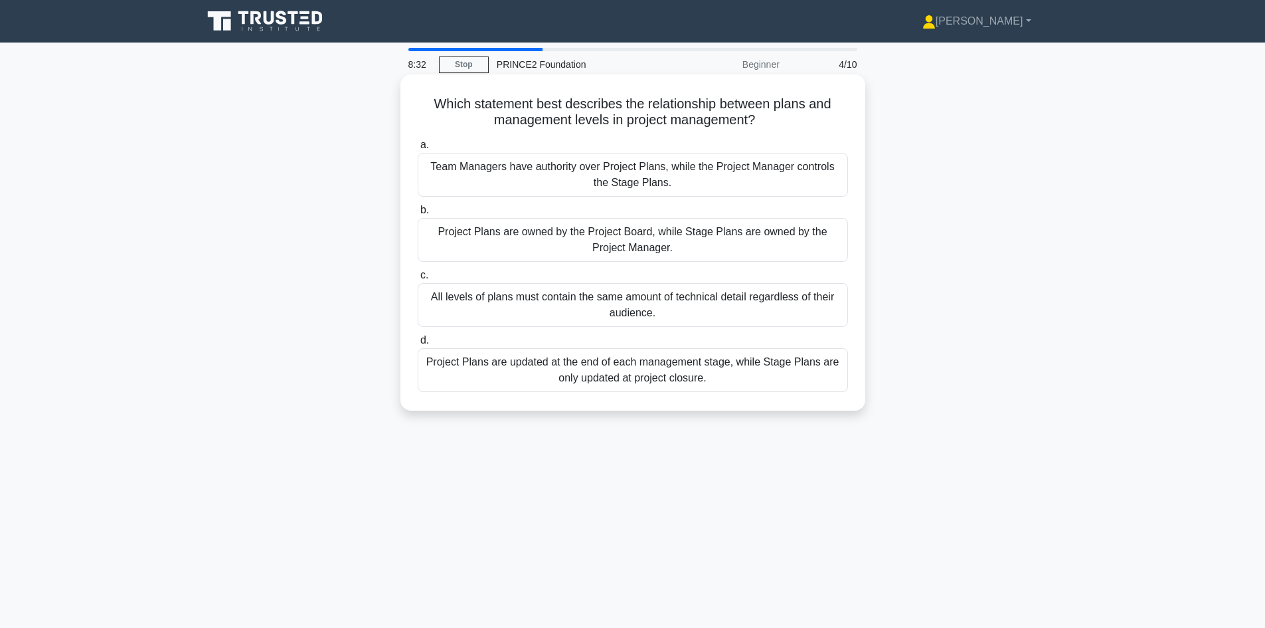
click at [698, 243] on div "Project Plans are owned by the Project Board, while Stage Plans are owned by th…" at bounding box center [633, 240] width 430 height 44
click at [418, 215] on input "b. Project Plans are owned by the Project Board, while Stage Plans are owned by…" at bounding box center [418, 210] width 0 height 9
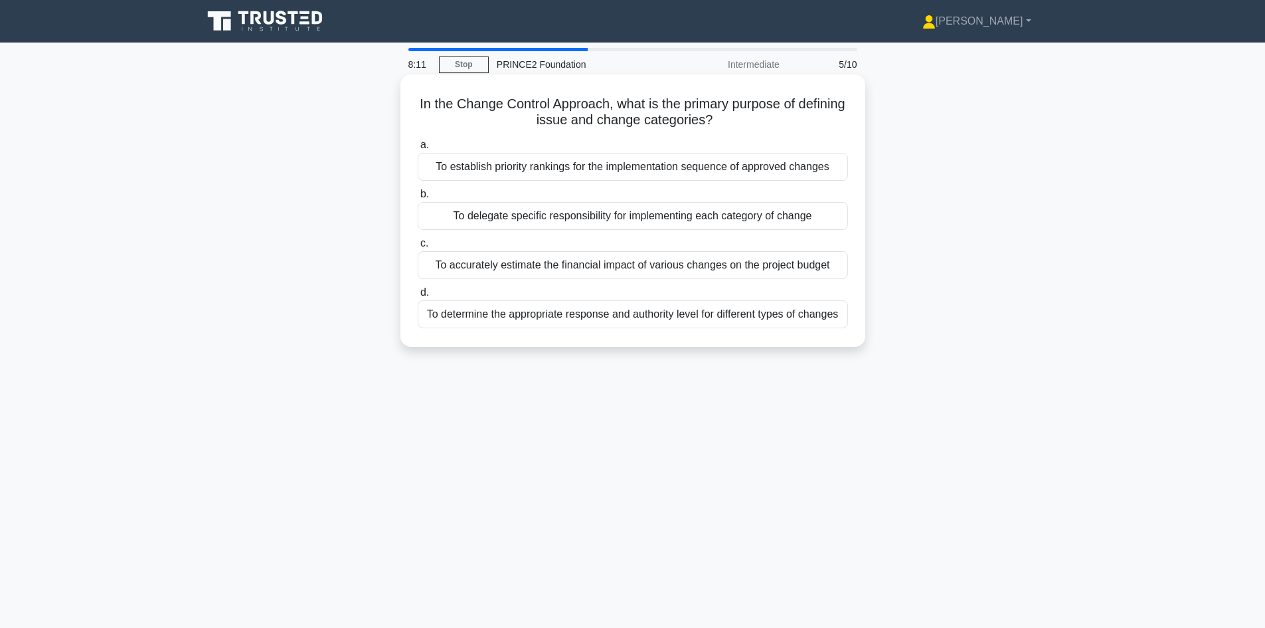
click at [682, 320] on div "To determine the appropriate response and authority level for different types o…" at bounding box center [633, 314] width 430 height 28
click at [418, 297] on input "d. To determine the appropriate response and authority level for different type…" at bounding box center [418, 292] width 0 height 9
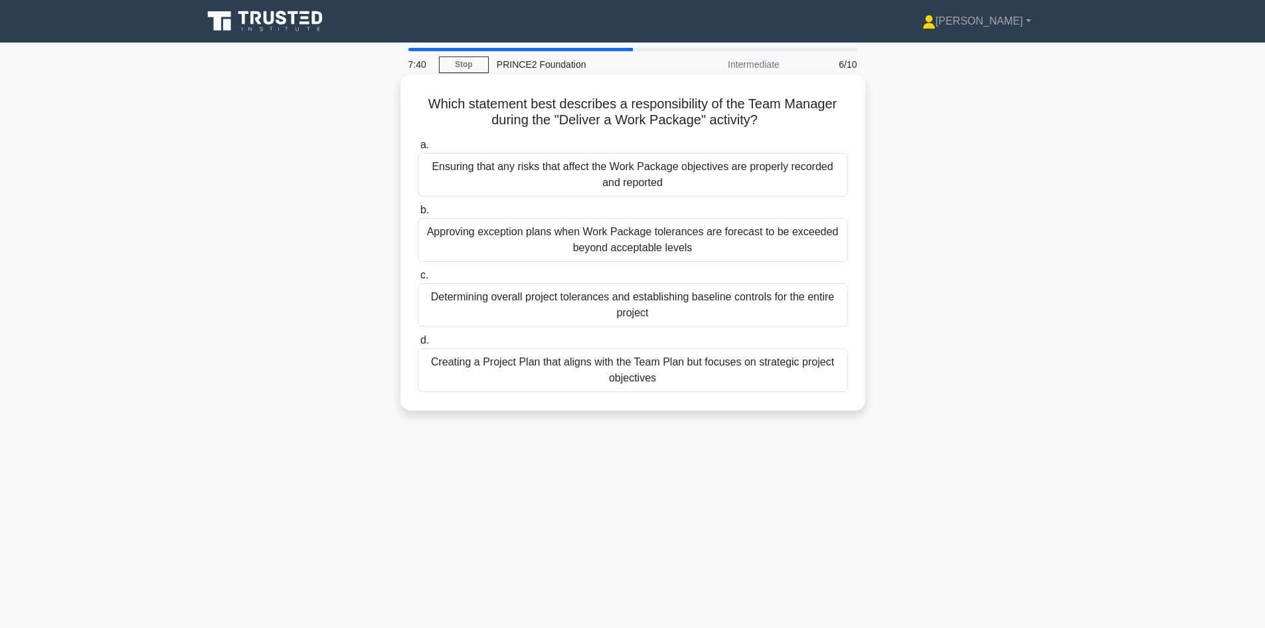
click at [698, 369] on div "Creating a Project Plan that aligns with the Team Plan but focuses on strategic…" at bounding box center [633, 370] width 430 height 44
click at [418, 345] on input "d. Creating a Project Plan that aligns with the Team Plan but focuses on strate…" at bounding box center [418, 340] width 0 height 9
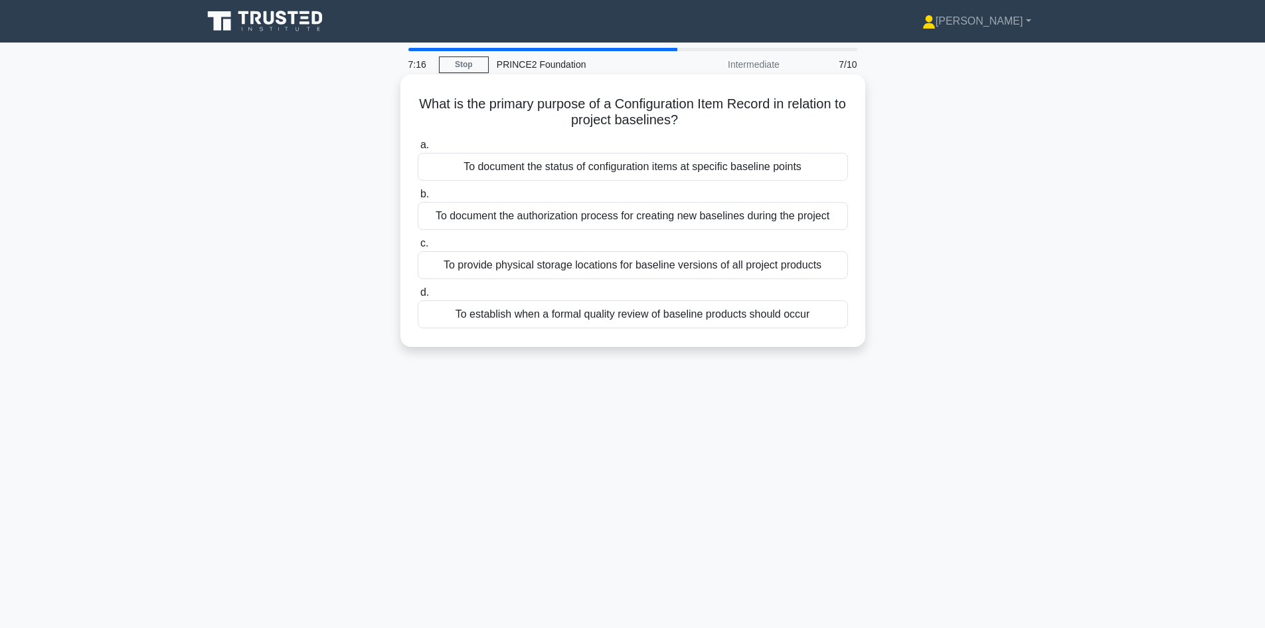
click at [658, 171] on div "To document the status of configuration items at specific baseline points" at bounding box center [633, 167] width 430 height 28
click at [418, 149] on input "a. To document the status of configuration items at specific baseline points" at bounding box center [418, 145] width 0 height 9
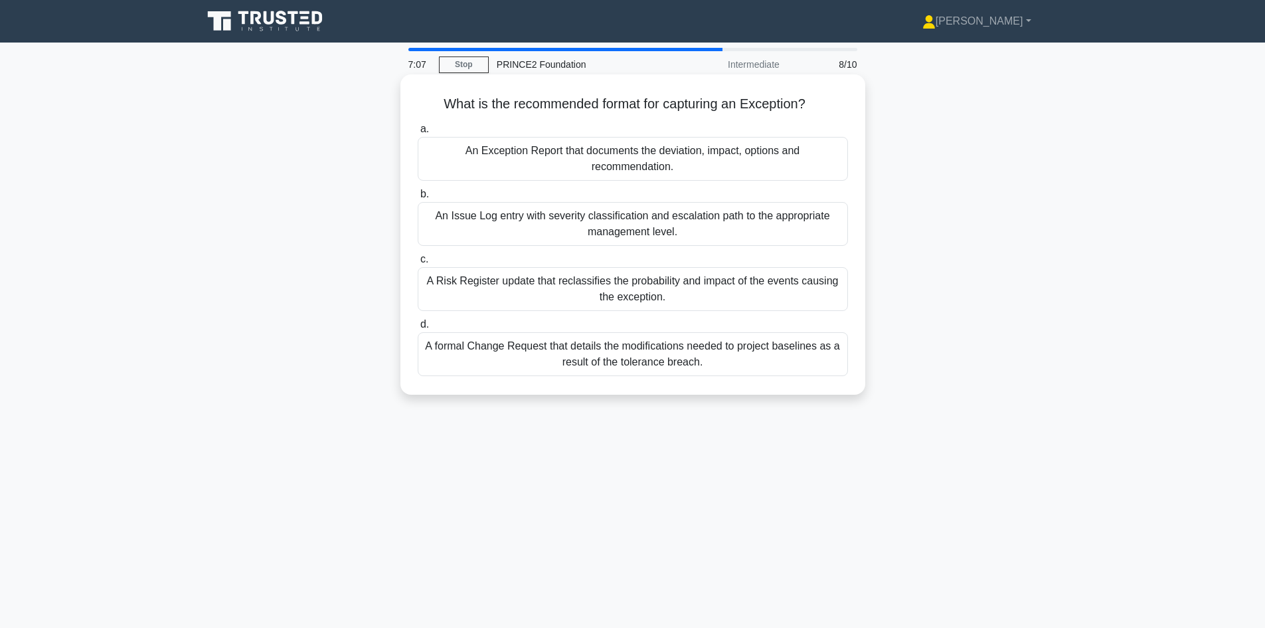
click at [733, 157] on div "An Exception Report that documents the deviation, impact, options and recommend…" at bounding box center [633, 159] width 430 height 44
click at [418, 134] on input "a. An Exception Report that documents the deviation, impact, options and recomm…" at bounding box center [418, 129] width 0 height 9
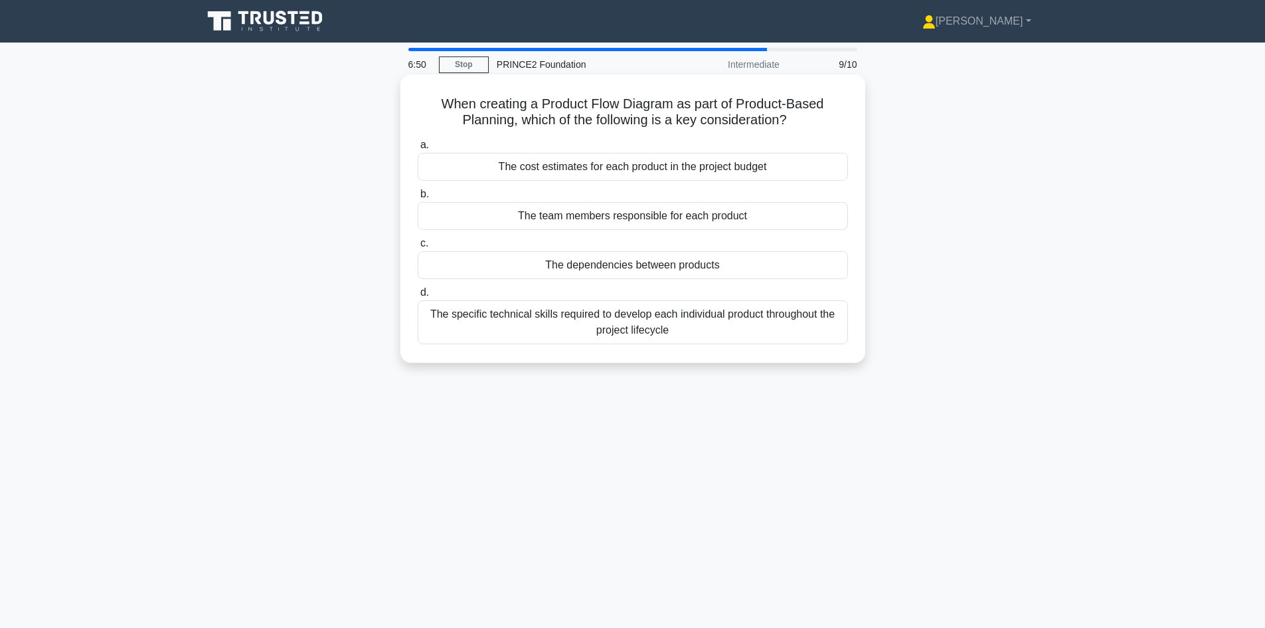
click at [668, 219] on div "The team members responsible for each product" at bounding box center [633, 216] width 430 height 28
click at [741, 216] on div "The team members responsible for each product" at bounding box center [633, 216] width 430 height 28
click at [418, 199] on input "b. The team members responsible for each product" at bounding box center [418, 194] width 0 height 9
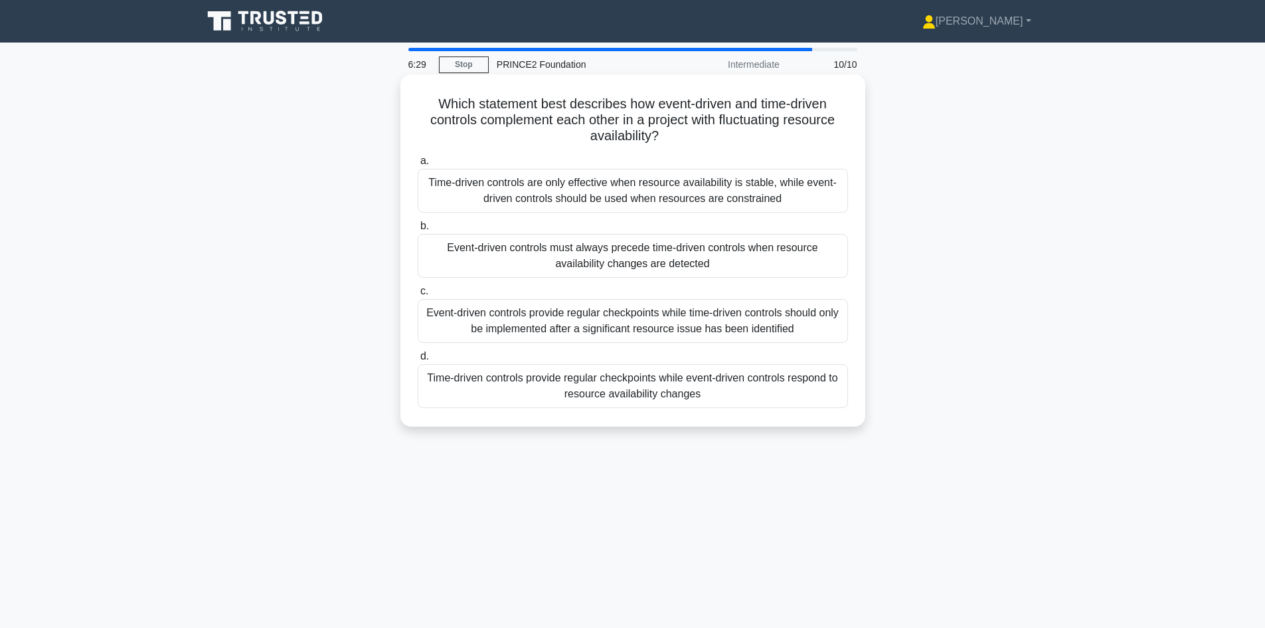
click at [688, 386] on div "Time-driven controls provide regular checkpoints while event-driven controls re…" at bounding box center [633, 386] width 430 height 44
click at [418, 361] on input "d. Time-driven controls provide regular checkpoints while event-driven controls…" at bounding box center [418, 356] width 0 height 9
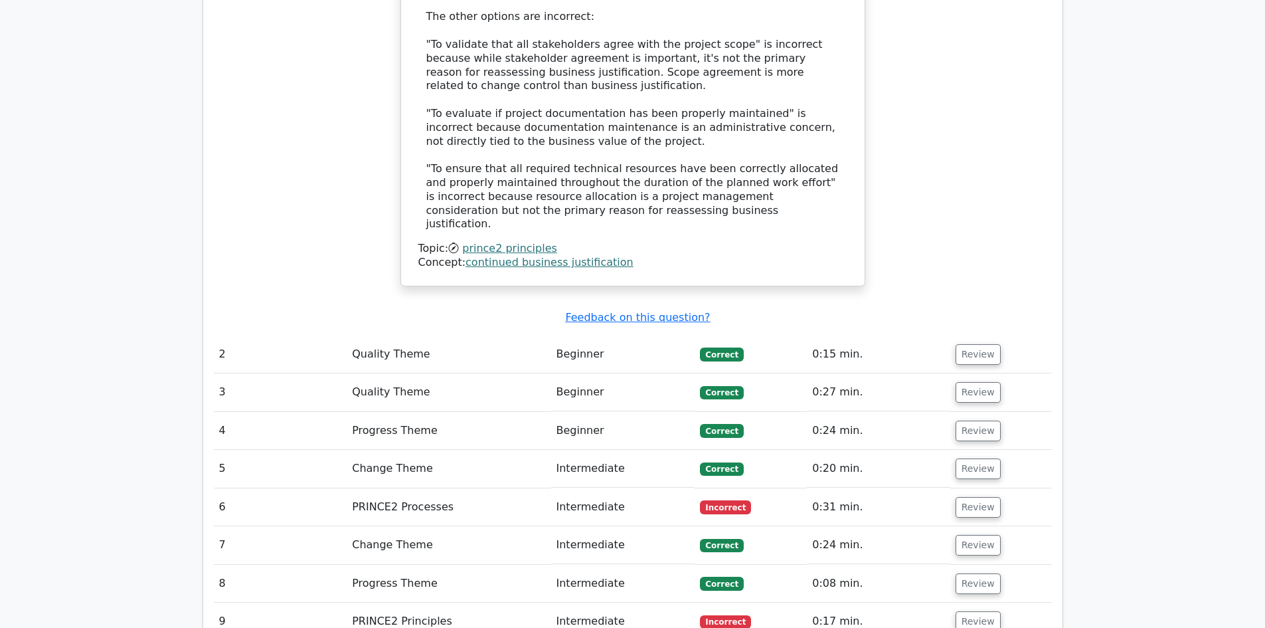
scroll to position [1395, 0]
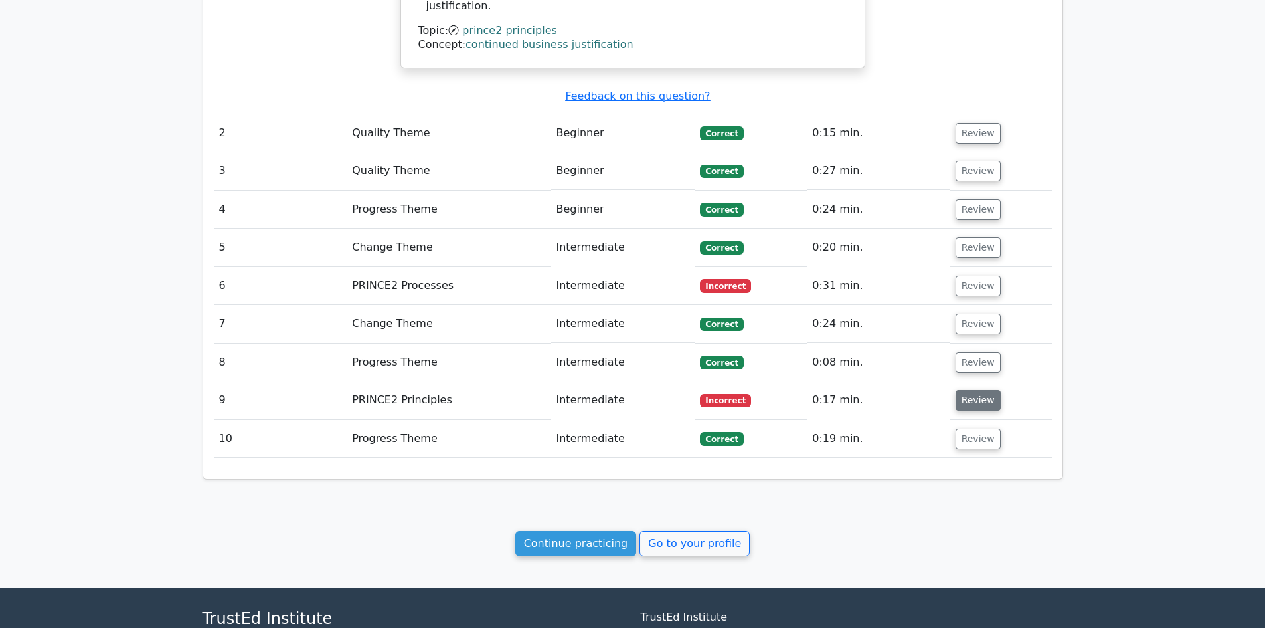
click at [976, 390] on button "Review" at bounding box center [978, 400] width 45 height 21
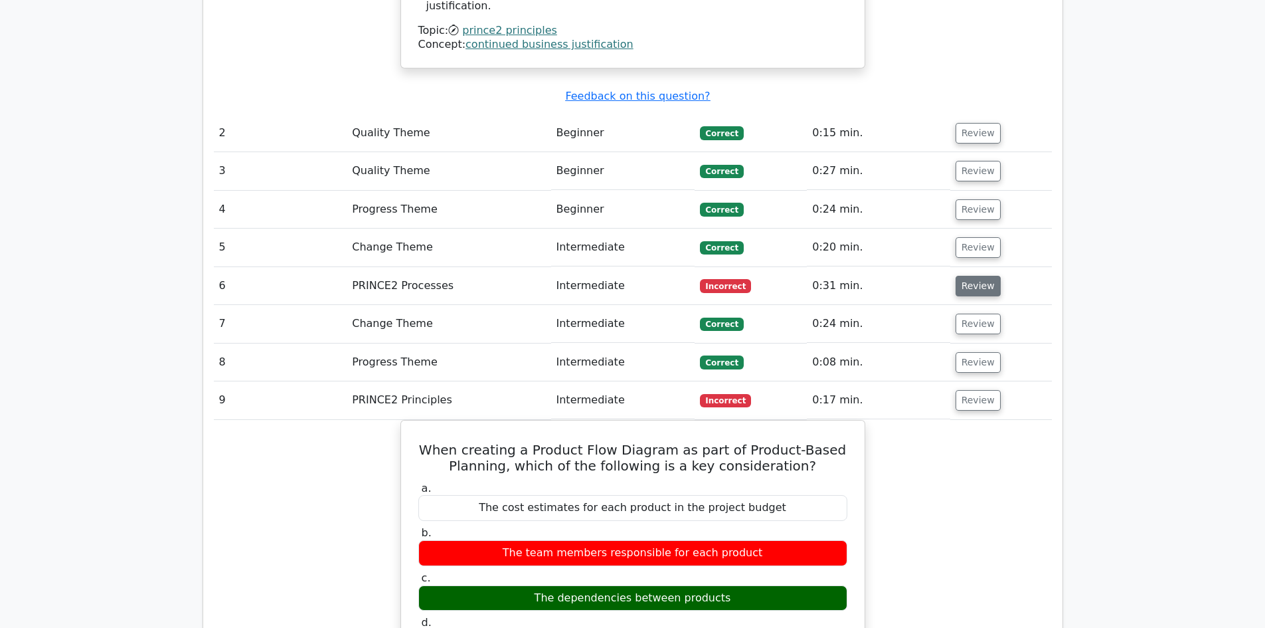
click at [979, 276] on button "Review" at bounding box center [978, 286] width 45 height 21
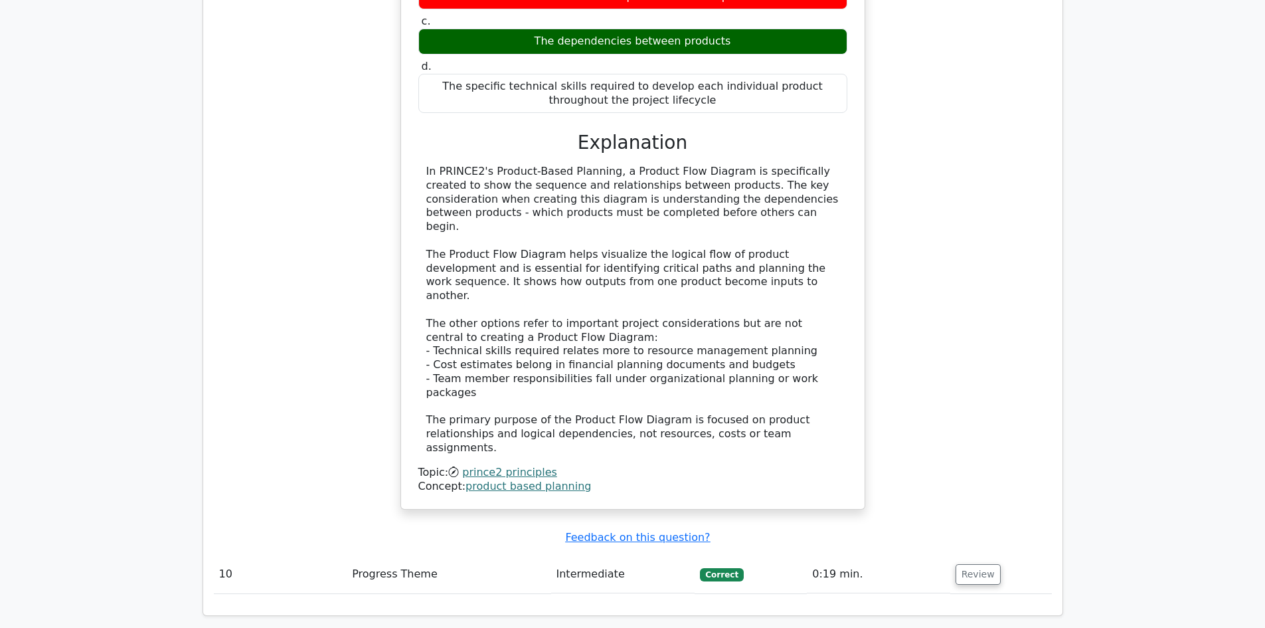
scroll to position [2824, 0]
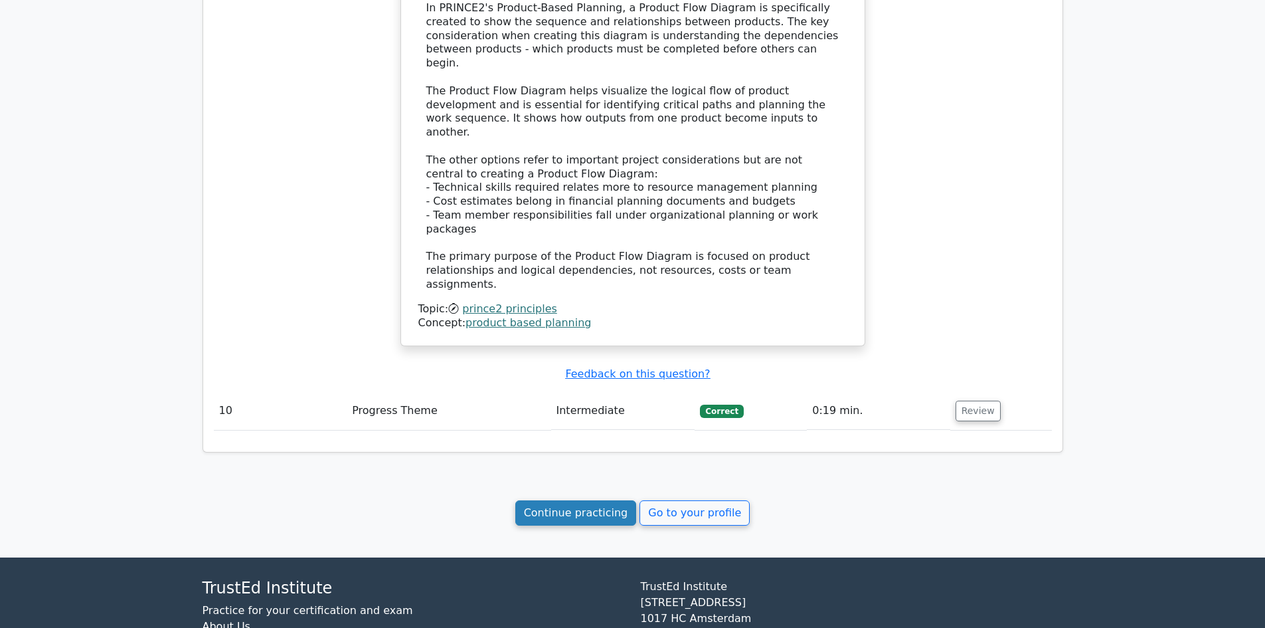
click at [574, 500] on link "Continue practicing" at bounding box center [576, 512] width 122 height 25
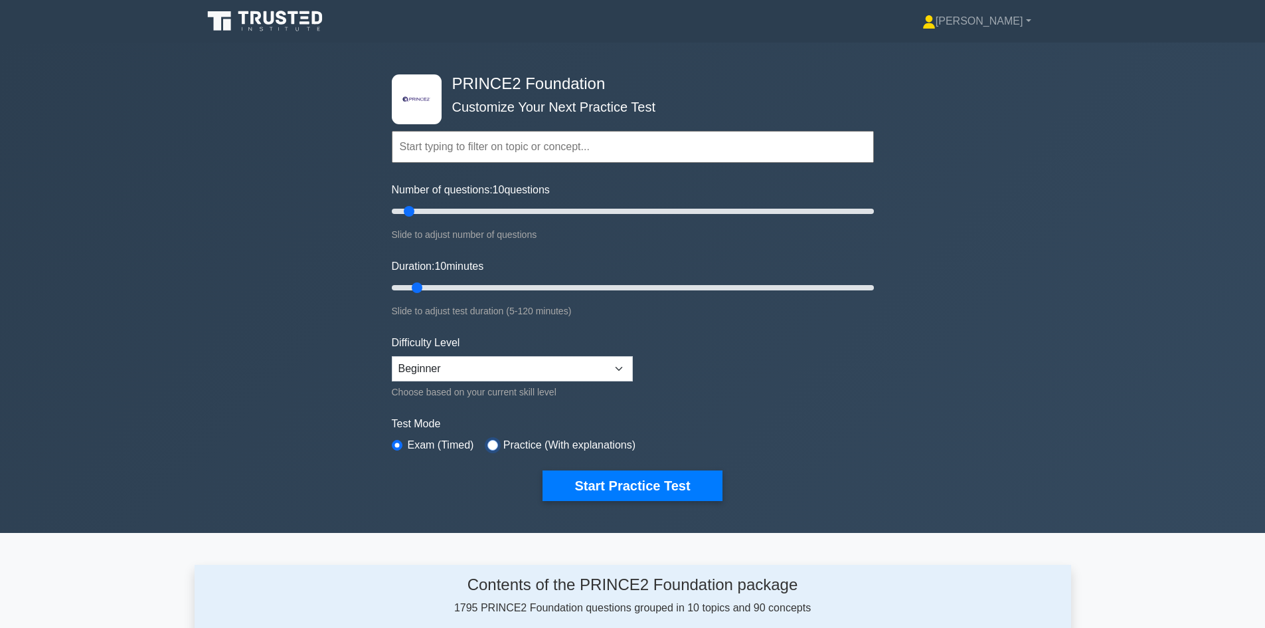
click at [490, 442] on input "radio" at bounding box center [493, 445] width 11 height 11
radio input "true"
click at [640, 472] on button "Start Practice Test" at bounding box center [632, 485] width 179 height 31
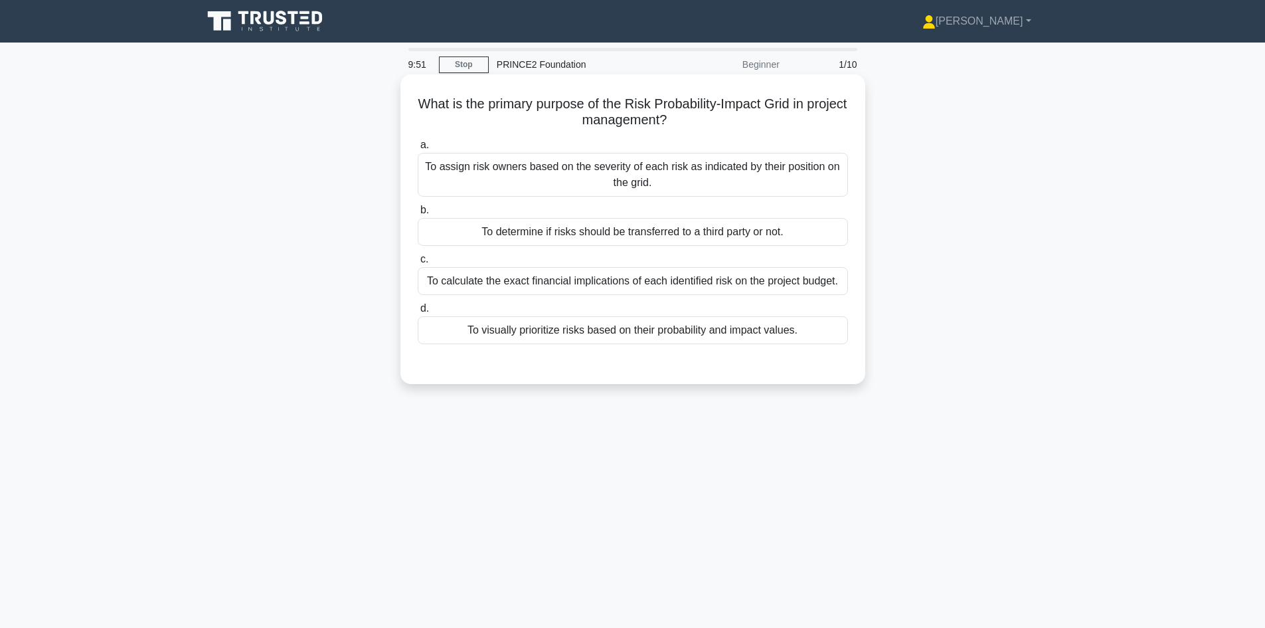
click at [697, 335] on div "To visually prioritize risks based on their probability and impact values." at bounding box center [633, 330] width 430 height 28
click at [418, 313] on input "d. To visually prioritize risks based on their probability and impact values." at bounding box center [418, 308] width 0 height 9
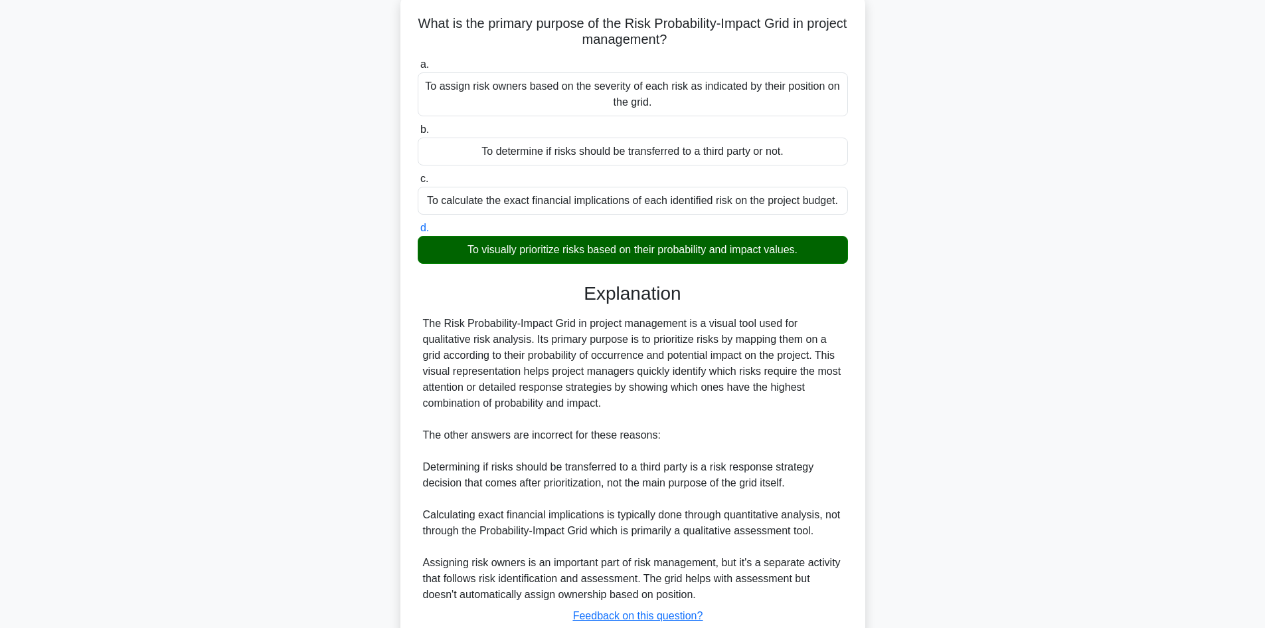
scroll to position [176, 0]
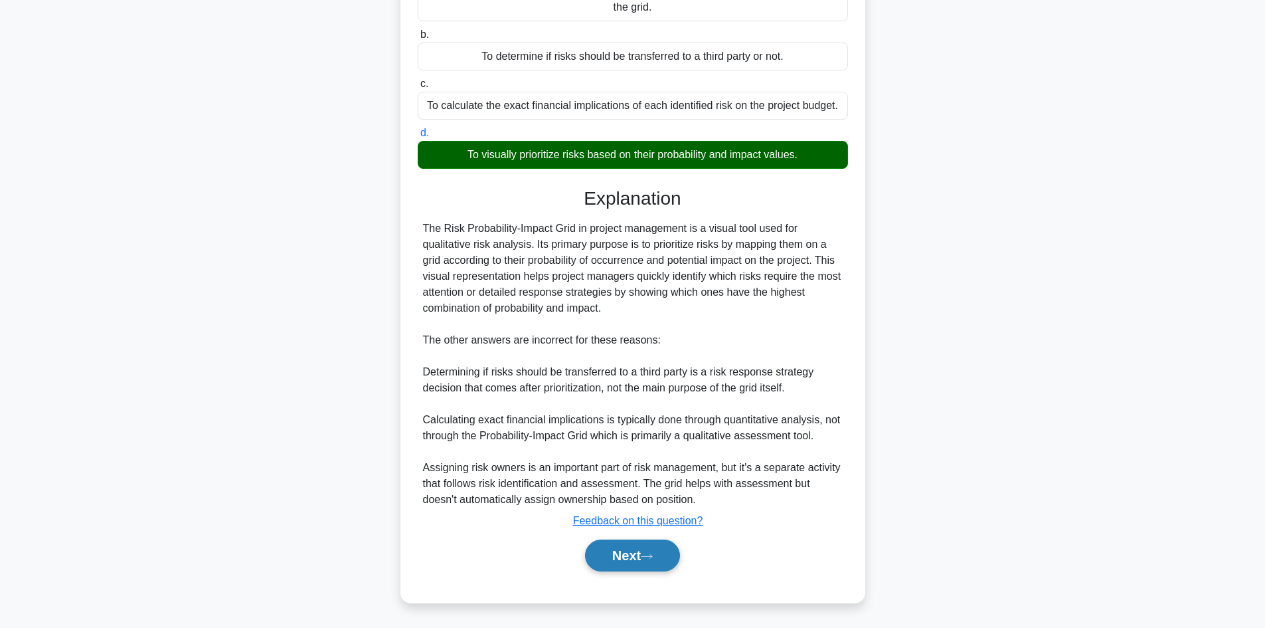
click at [652, 548] on button "Next" at bounding box center [632, 555] width 95 height 32
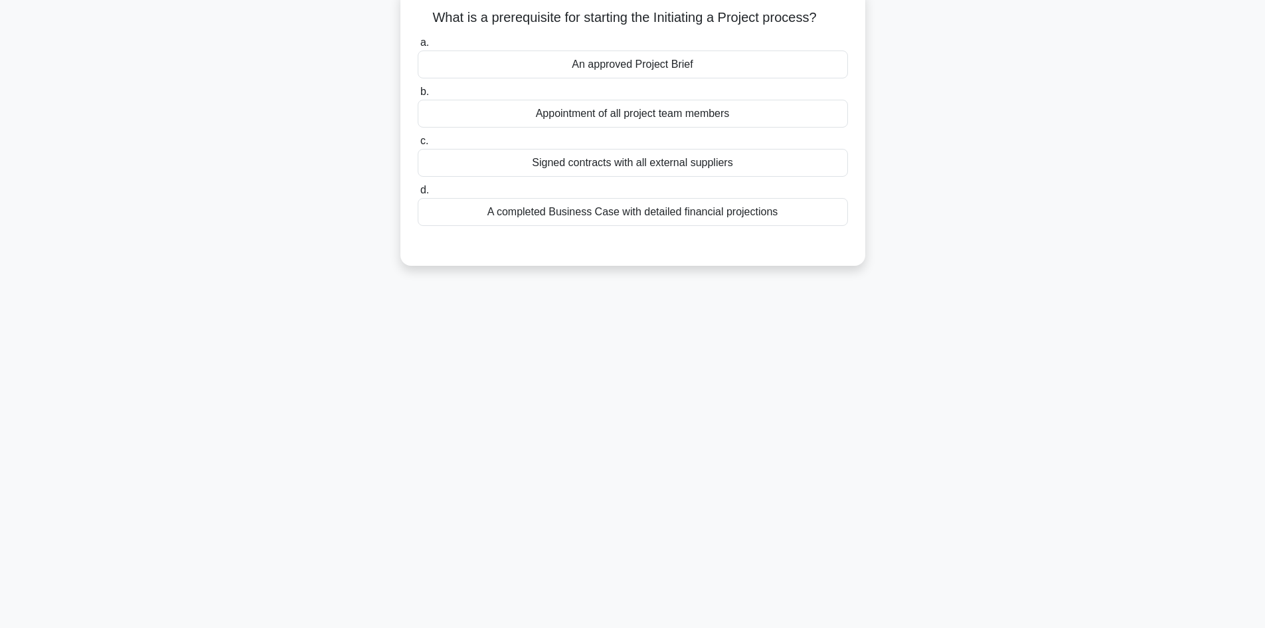
scroll to position [90, 0]
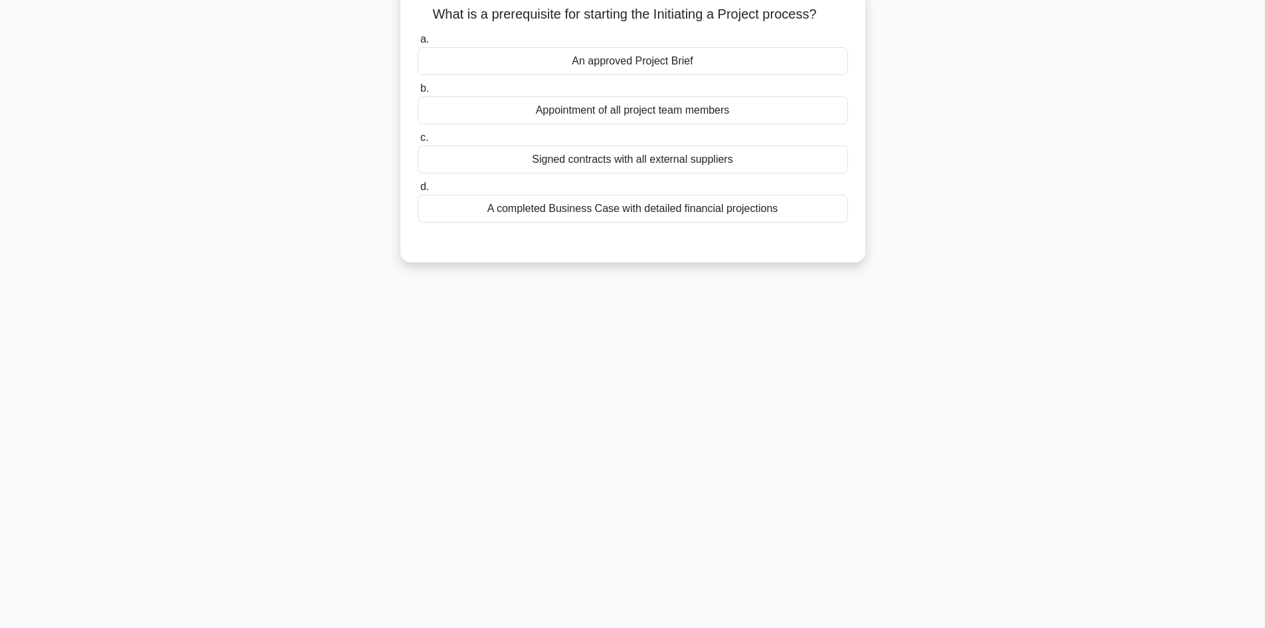
click at [641, 68] on div "An approved Project Brief" at bounding box center [633, 61] width 430 height 28
click at [418, 44] on input "a. An approved Project Brief" at bounding box center [418, 39] width 0 height 9
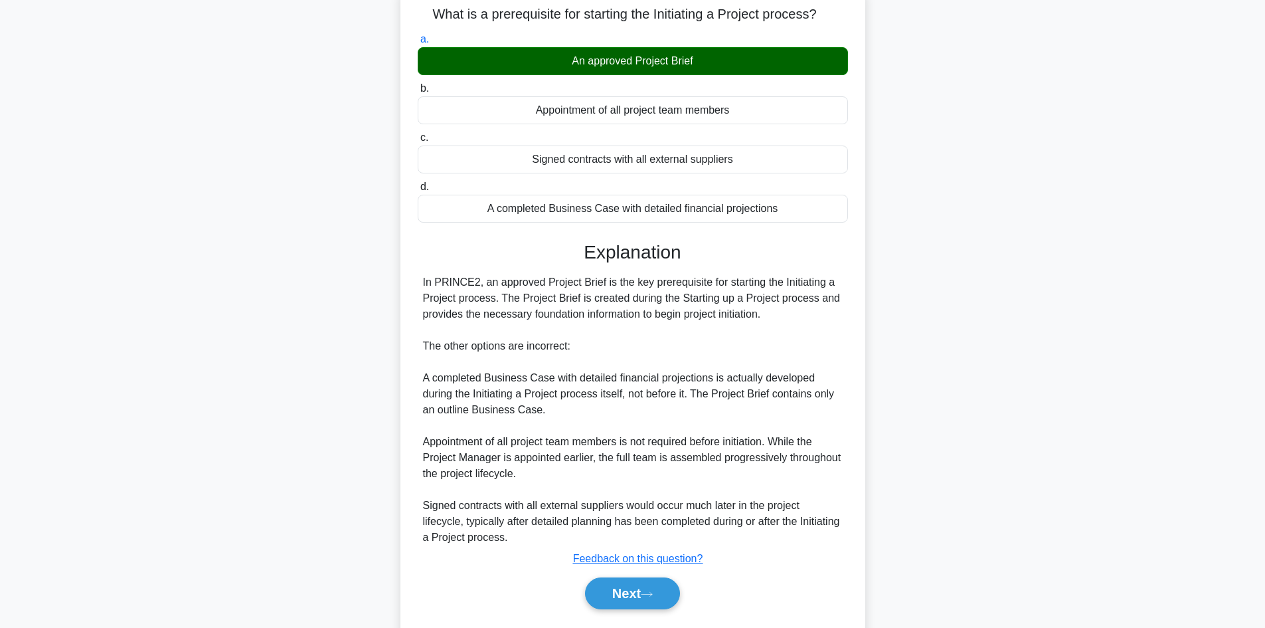
scroll to position [128, 0]
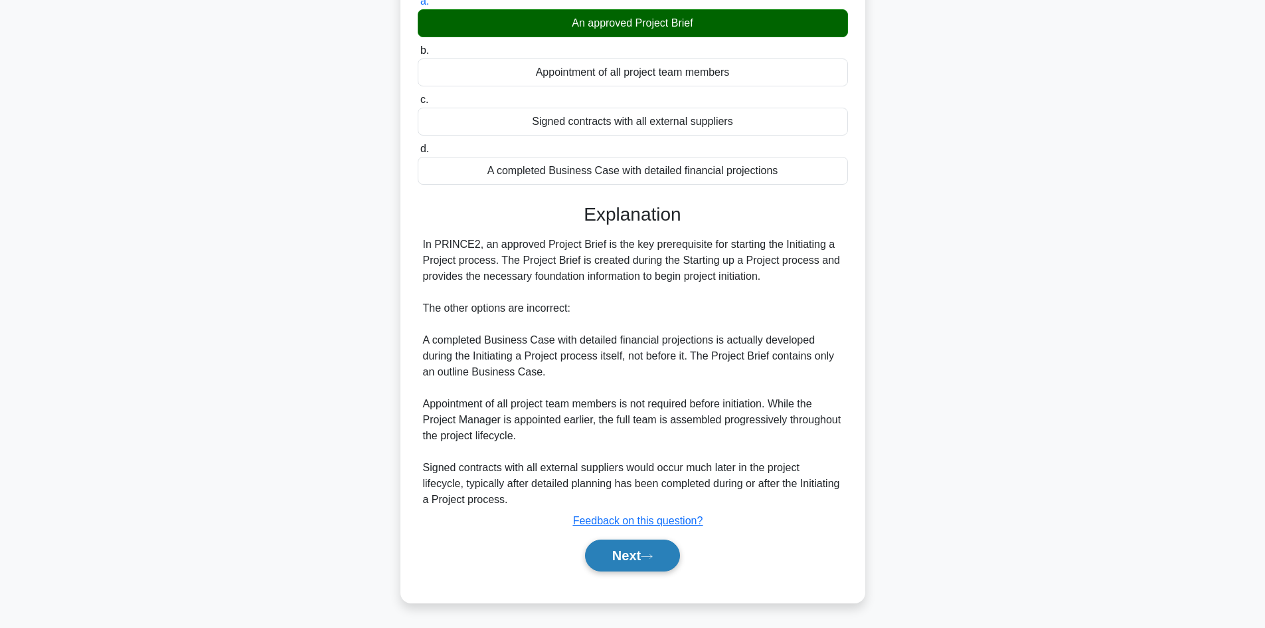
click at [642, 550] on button "Next" at bounding box center [632, 555] width 95 height 32
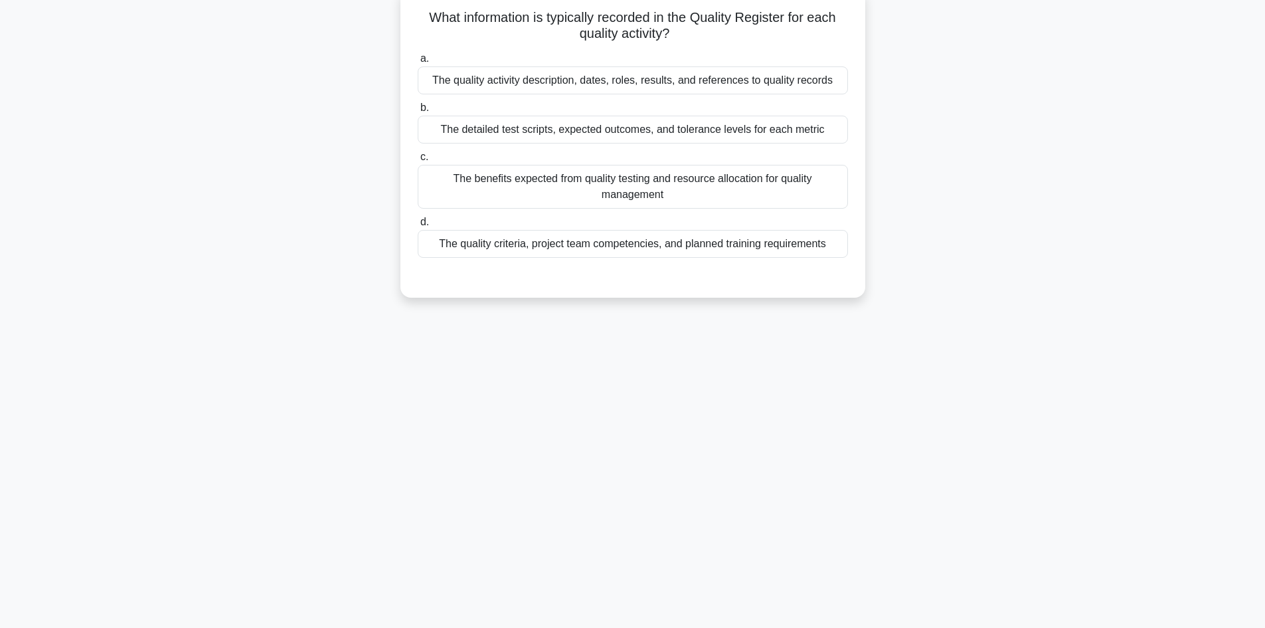
scroll to position [90, 0]
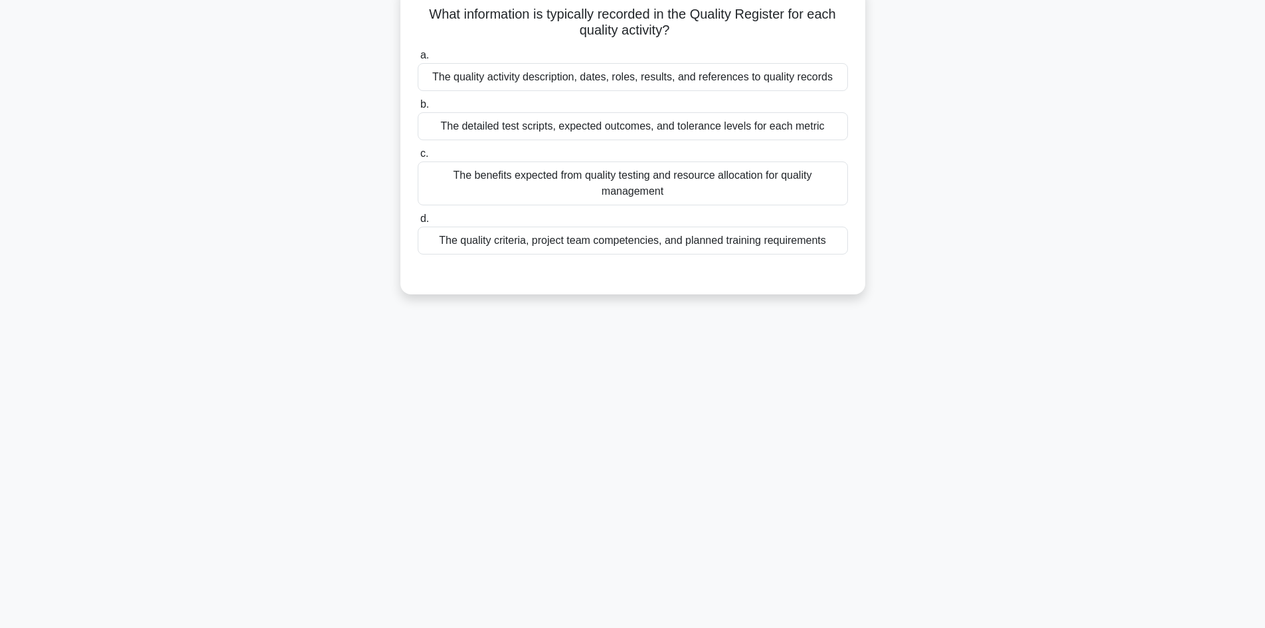
click at [646, 84] on div "The quality activity description, dates, roles, results, and references to qual…" at bounding box center [633, 77] width 430 height 28
click at [418, 60] on input "a. The quality activity description, dates, roles, results, and references to q…" at bounding box center [418, 55] width 0 height 9
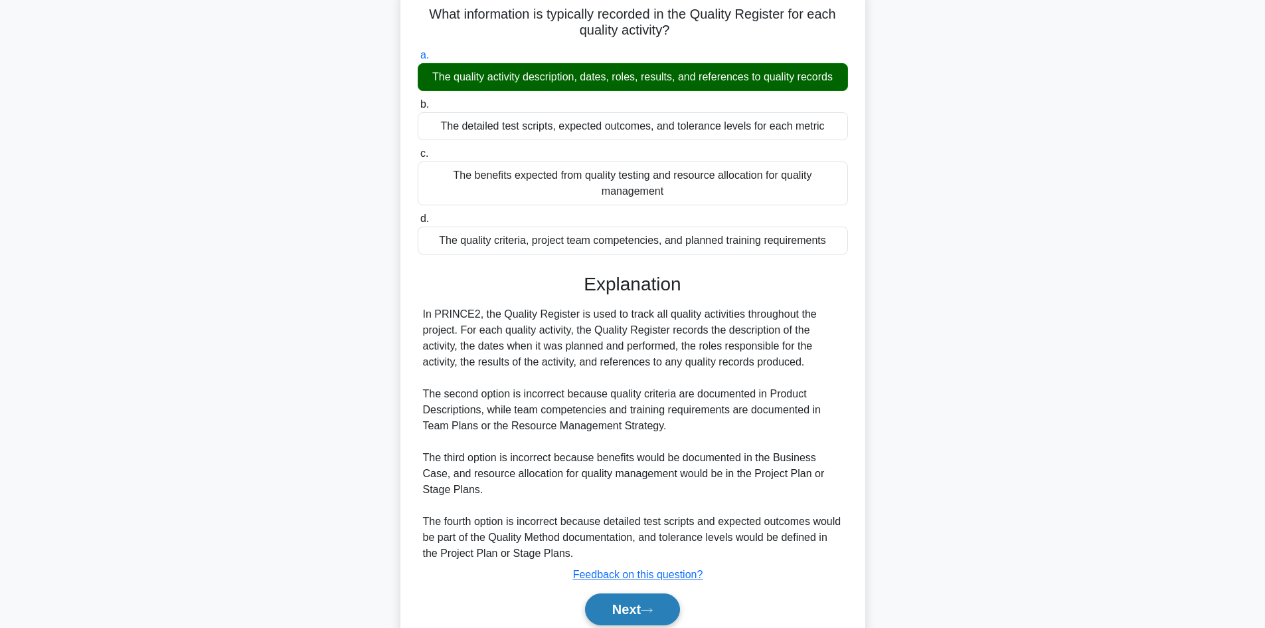
click at [646, 607] on button "Next" at bounding box center [632, 609] width 95 height 32
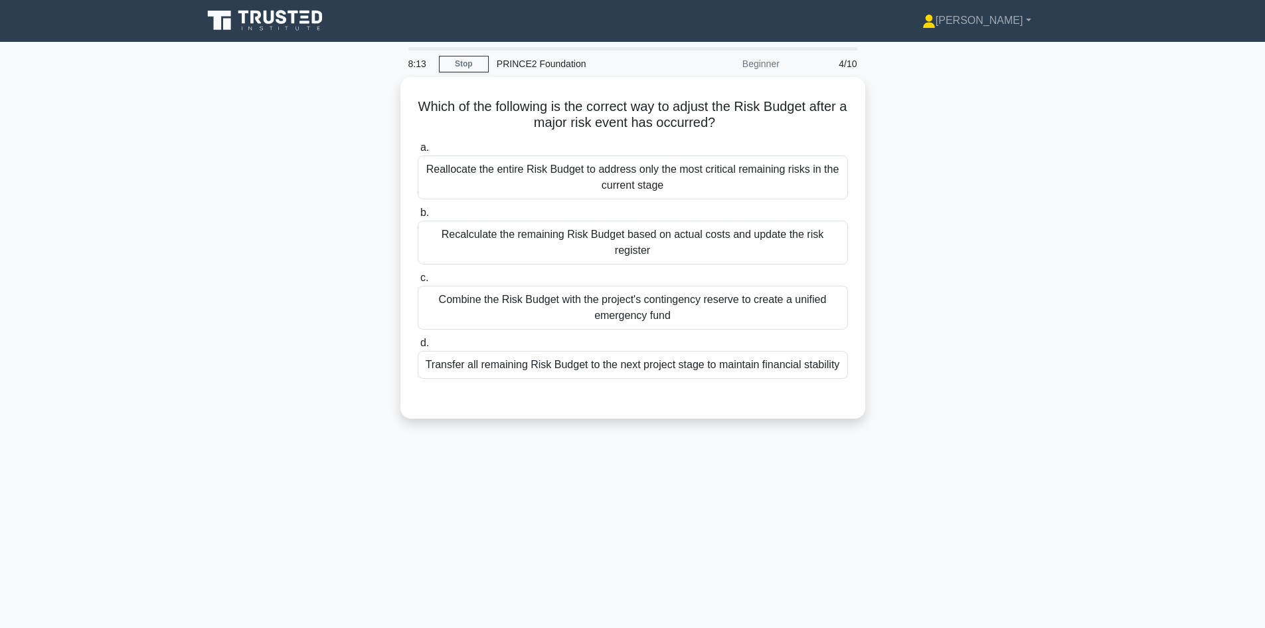
scroll to position [0, 0]
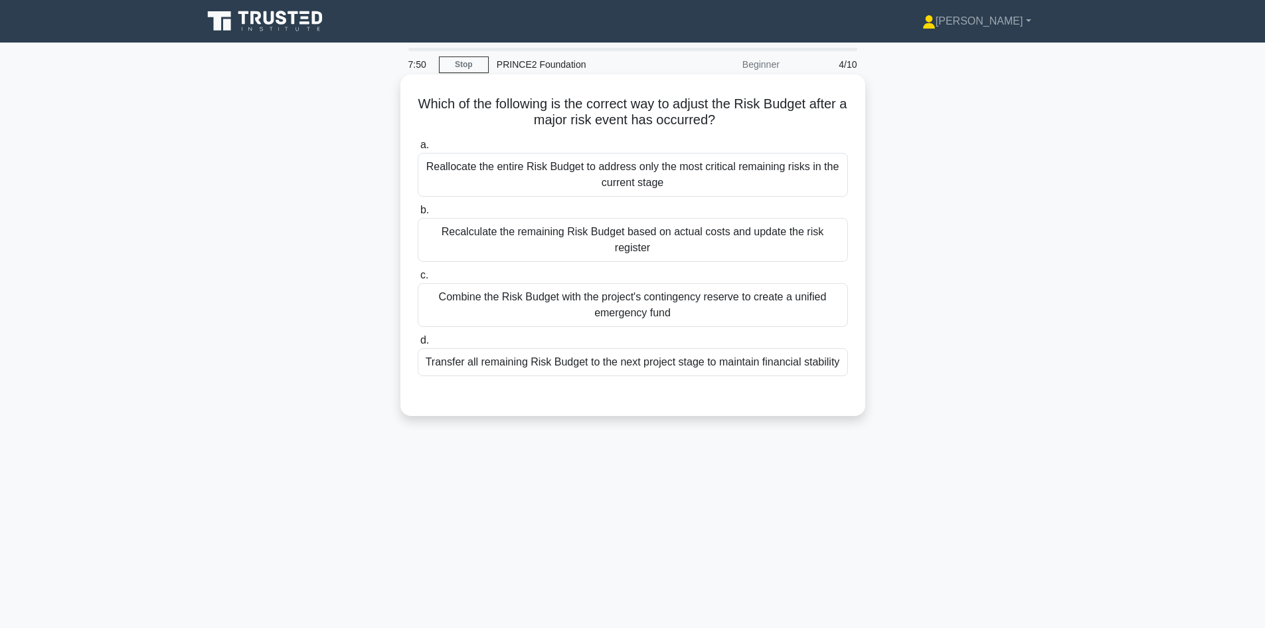
click at [712, 240] on div "Recalculate the remaining Risk Budget based on actual costs and update the risk…" at bounding box center [633, 240] width 430 height 44
click at [418, 215] on input "b. Recalculate the remaining Risk Budget based on actual costs and update the r…" at bounding box center [418, 210] width 0 height 9
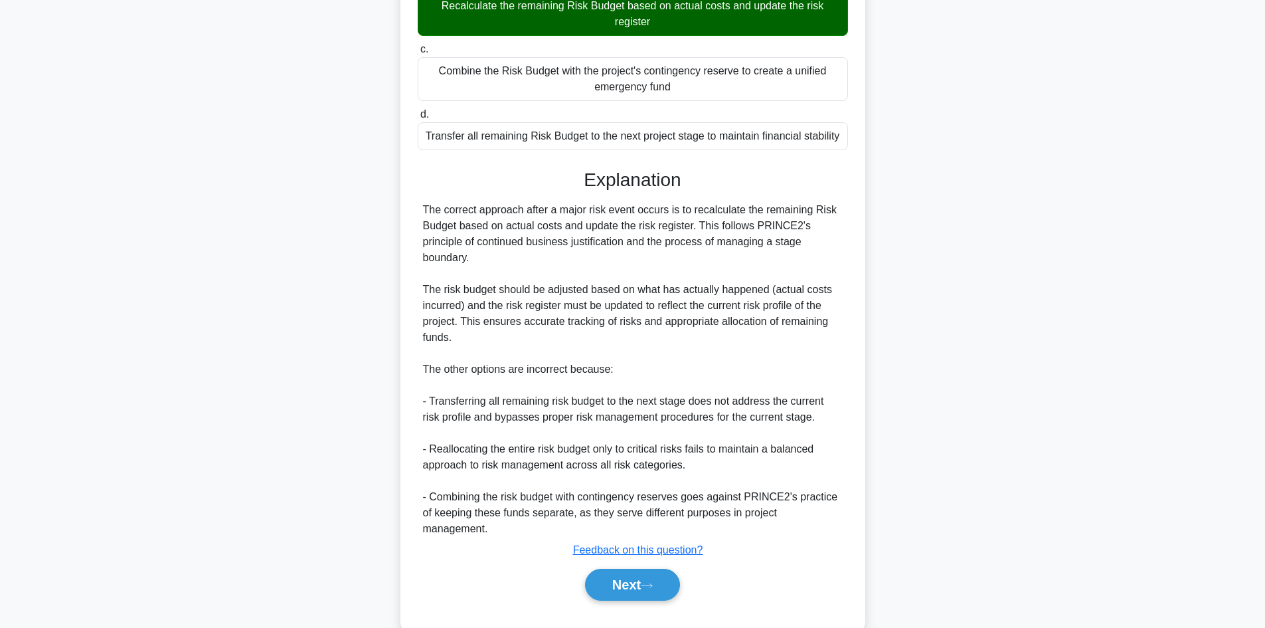
scroll to position [240, 0]
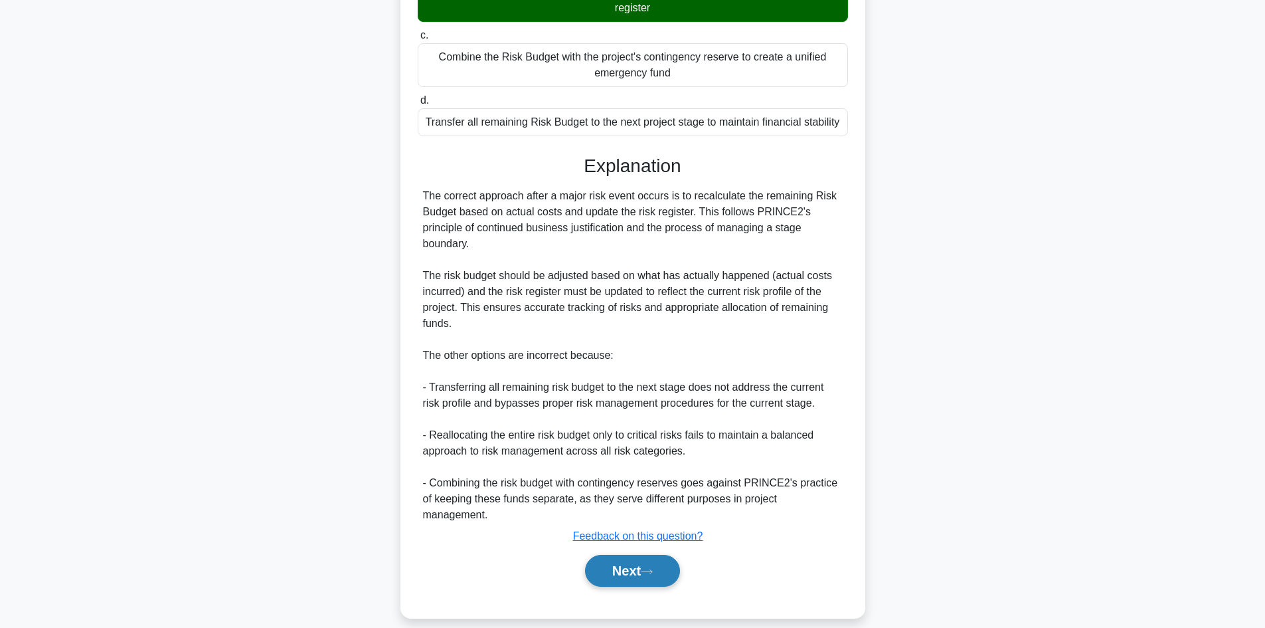
click at [673, 563] on button "Next" at bounding box center [632, 571] width 95 height 32
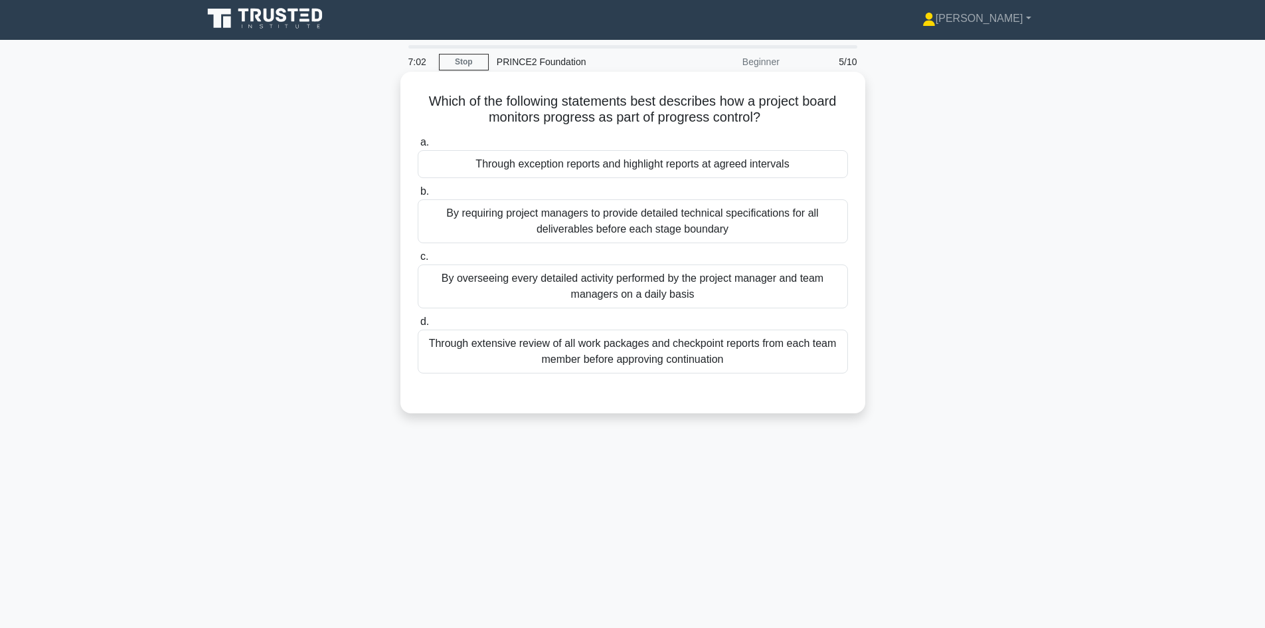
scroll to position [0, 0]
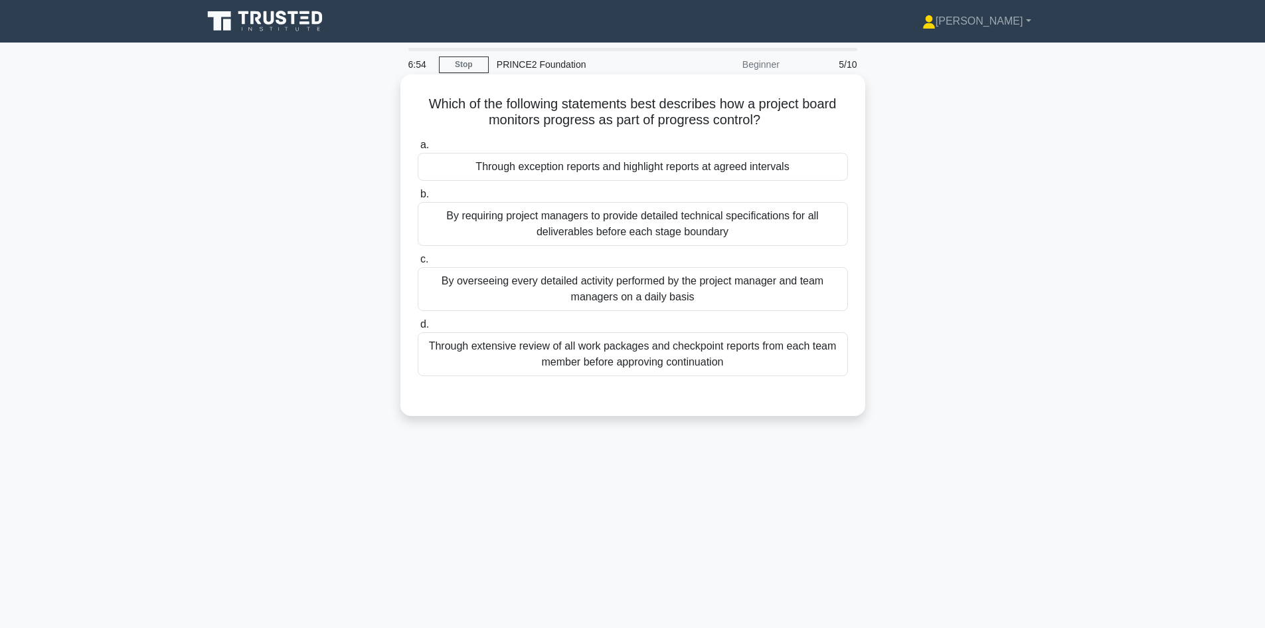
click at [632, 170] on div "Through exception reports and highlight reports at agreed intervals" at bounding box center [633, 167] width 430 height 28
click at [418, 149] on input "a. Through exception reports and highlight reports at agreed intervals" at bounding box center [418, 145] width 0 height 9
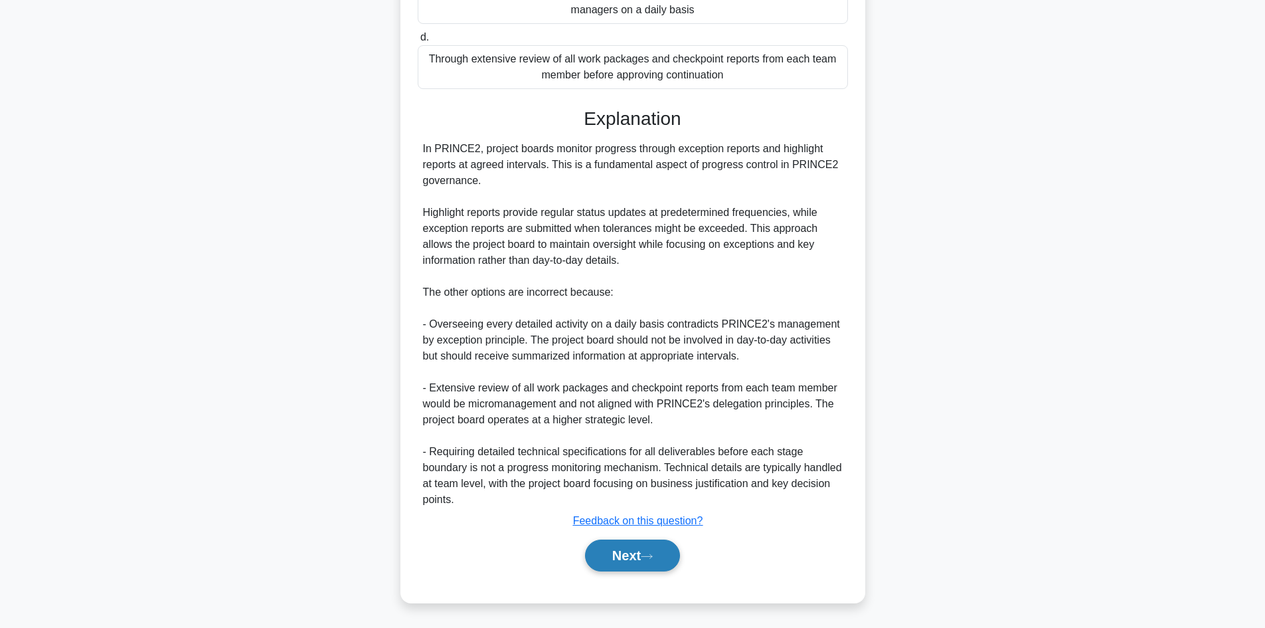
click at [626, 545] on button "Next" at bounding box center [632, 555] width 95 height 32
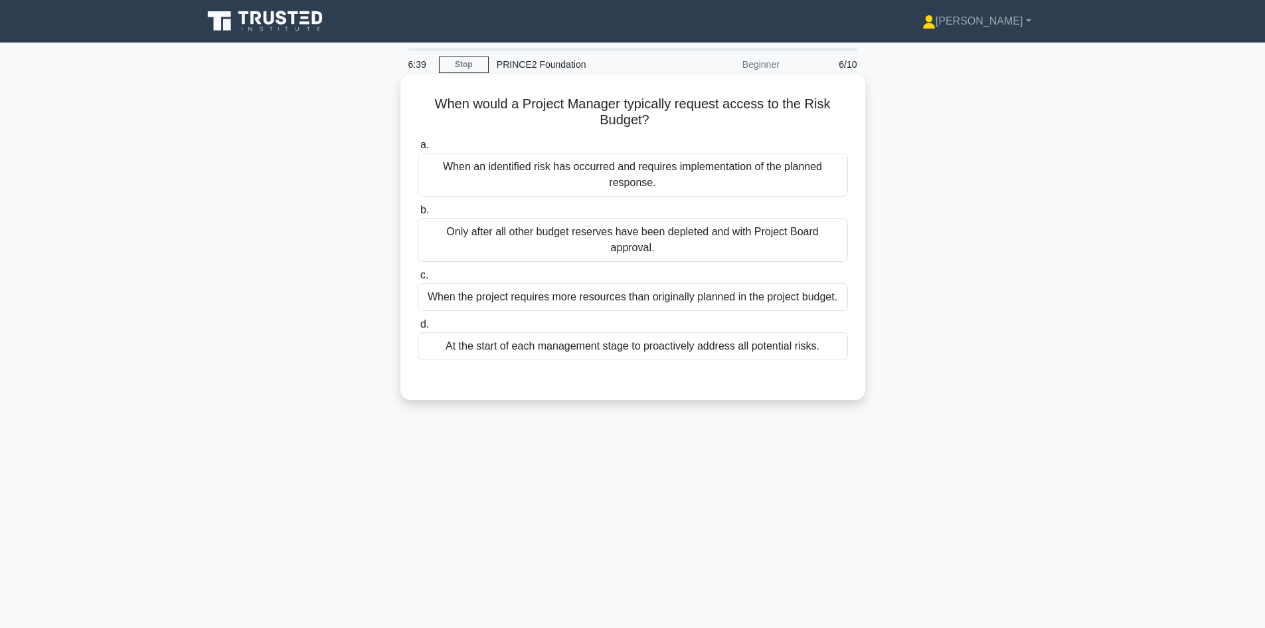
click at [608, 173] on div "When an identified risk has occurred and requires implementation of the planned…" at bounding box center [633, 175] width 430 height 44
click at [418, 149] on input "a. When an identified risk has occurred and requires implementation of the plan…" at bounding box center [418, 145] width 0 height 9
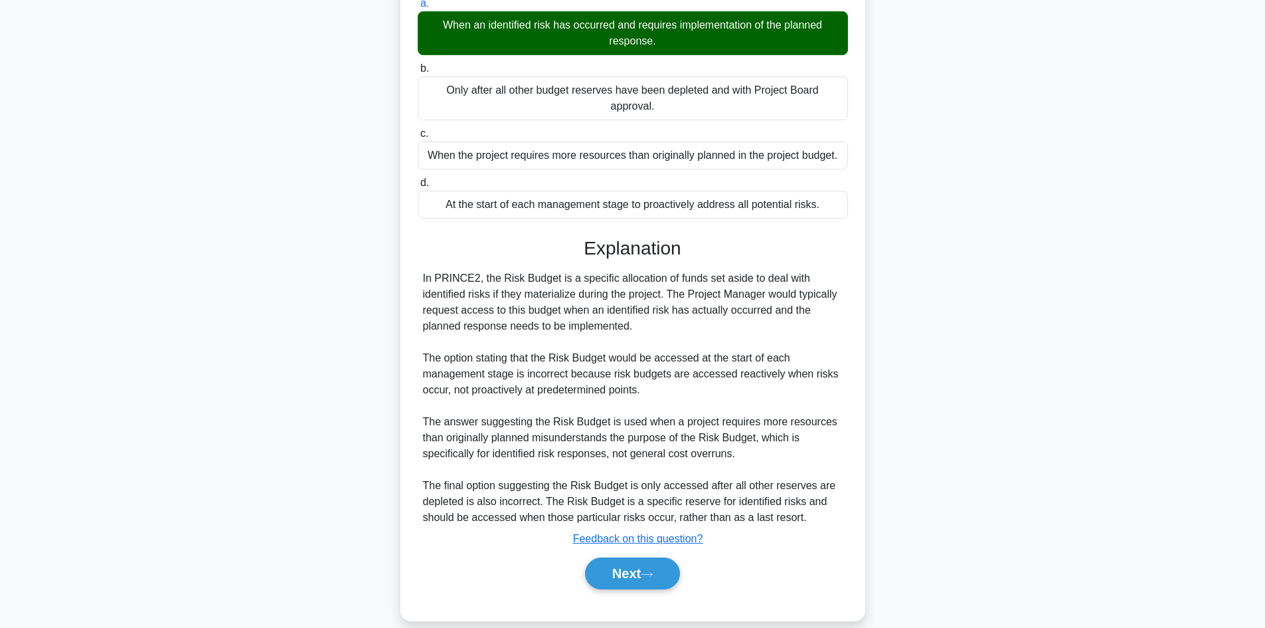
scroll to position [144, 0]
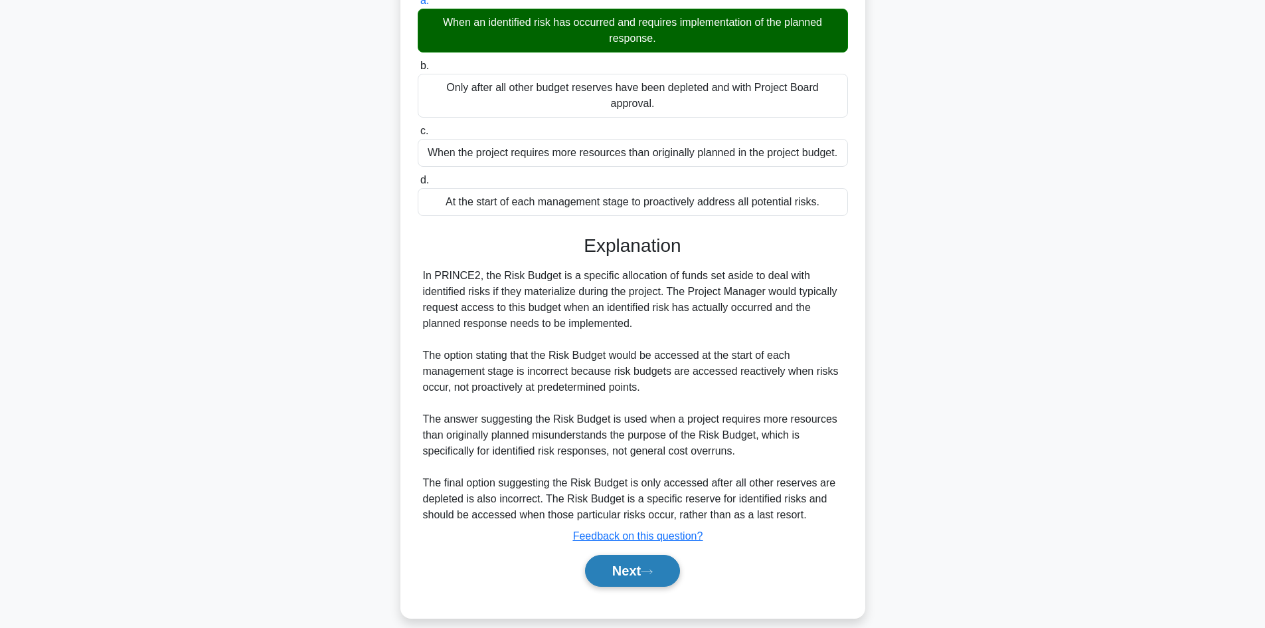
click at [640, 555] on button "Next" at bounding box center [632, 571] width 95 height 32
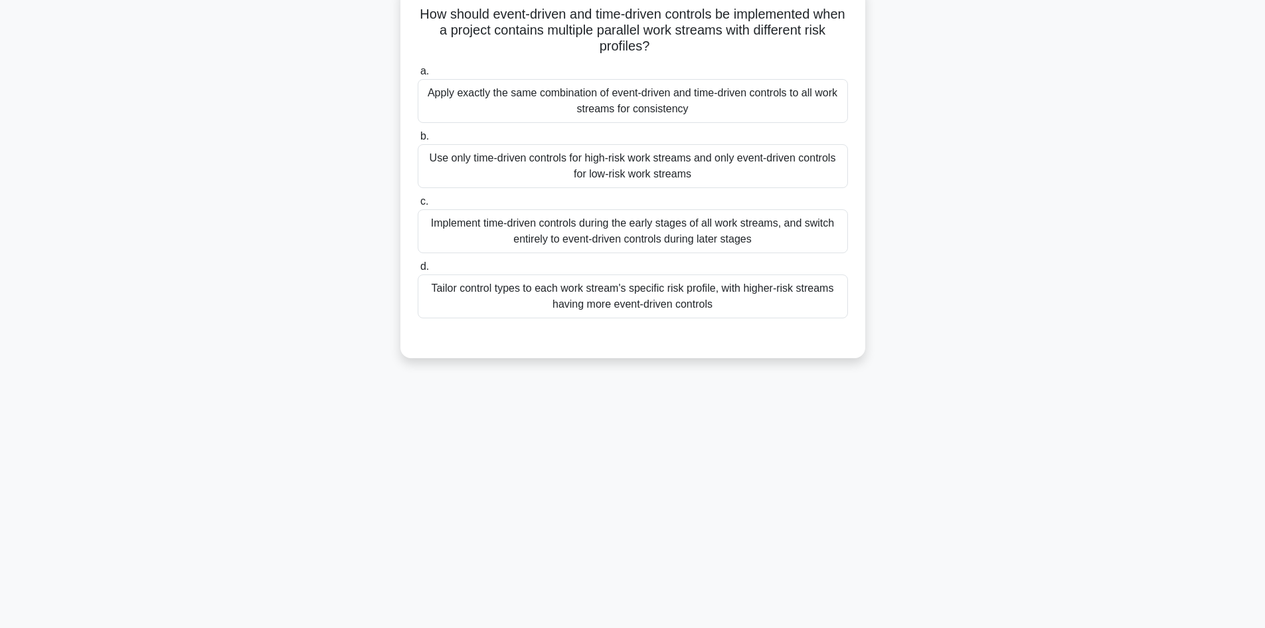
scroll to position [0, 0]
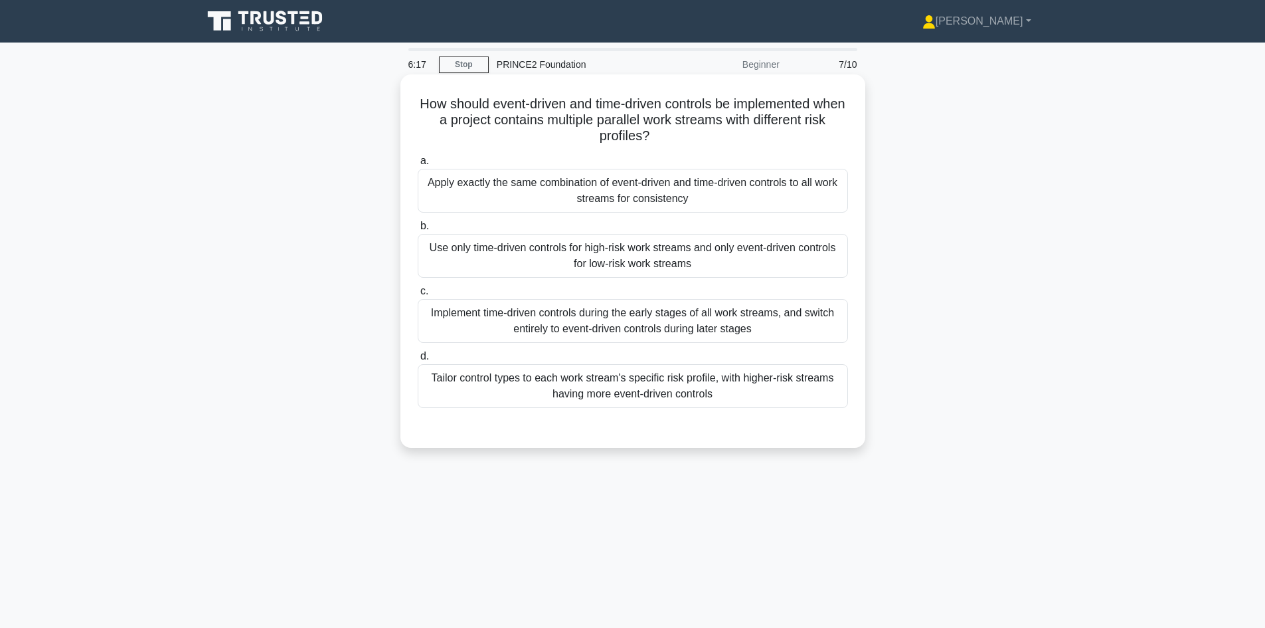
click at [685, 391] on div "Tailor control types to each work stream's specific risk profile, with higher-r…" at bounding box center [633, 386] width 430 height 44
click at [418, 361] on input "d. Tailor control types to each work stream's specific risk profile, with highe…" at bounding box center [418, 356] width 0 height 9
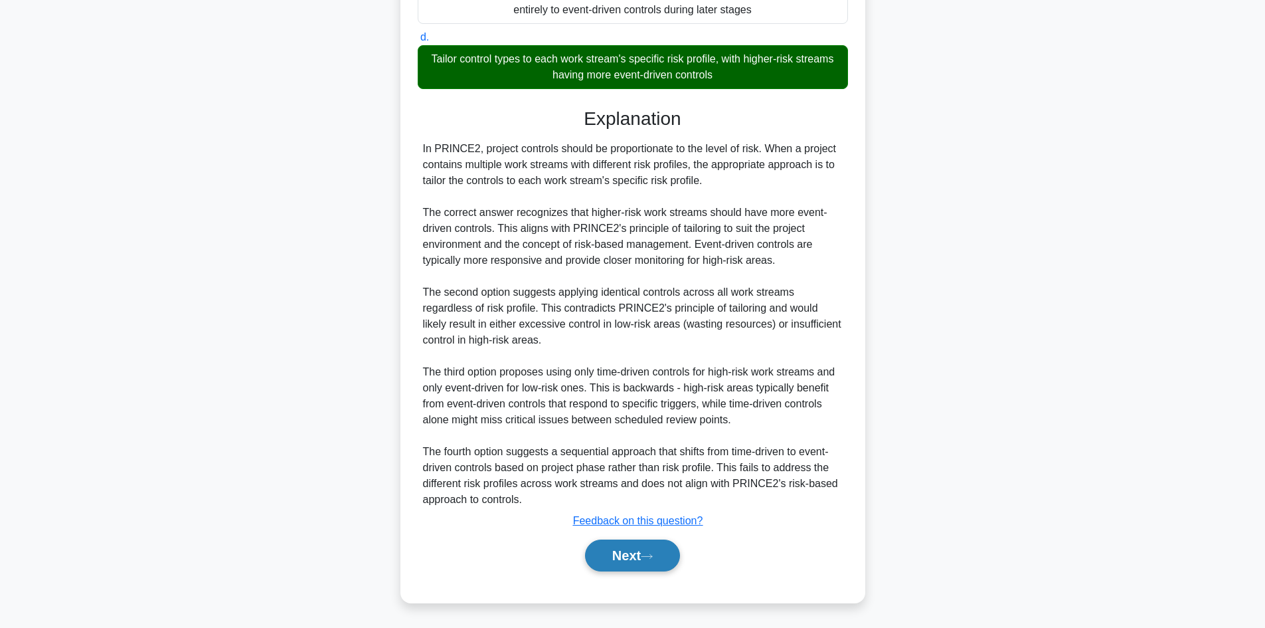
click at [650, 549] on button "Next" at bounding box center [632, 555] width 95 height 32
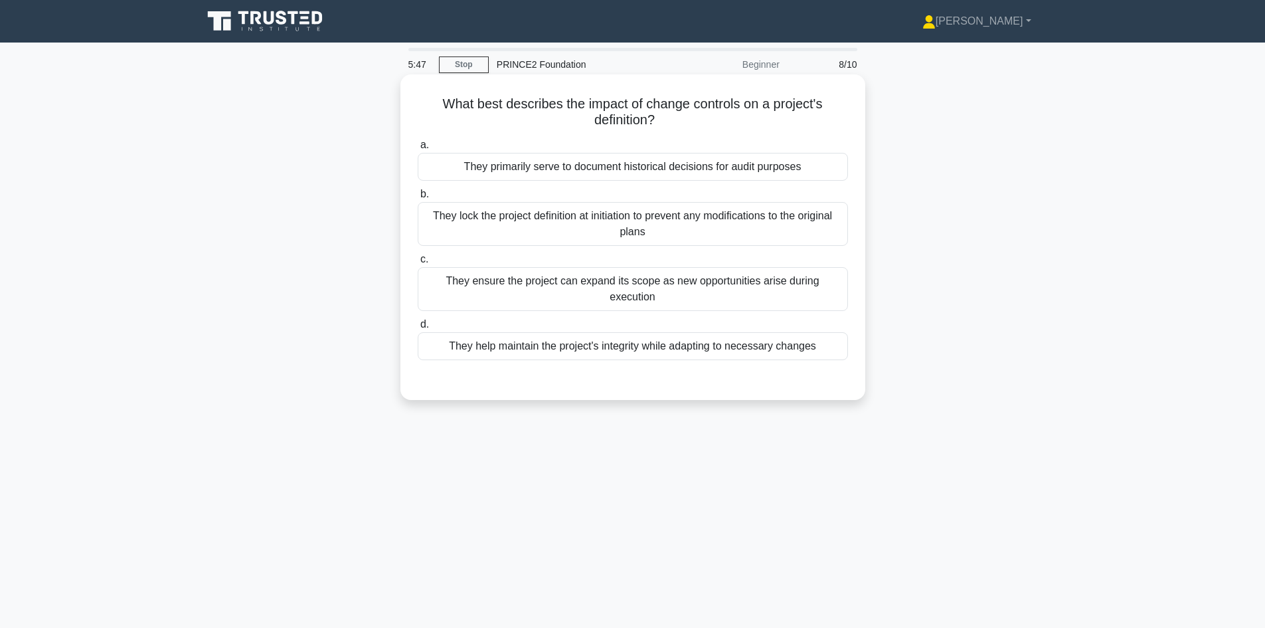
click at [675, 332] on div "They help maintain the project's integrity while adapting to necessary changes" at bounding box center [633, 346] width 430 height 28
click at [418, 329] on input "d. They help maintain the project's integrity while adapting to necessary chang…" at bounding box center [418, 324] width 0 height 9
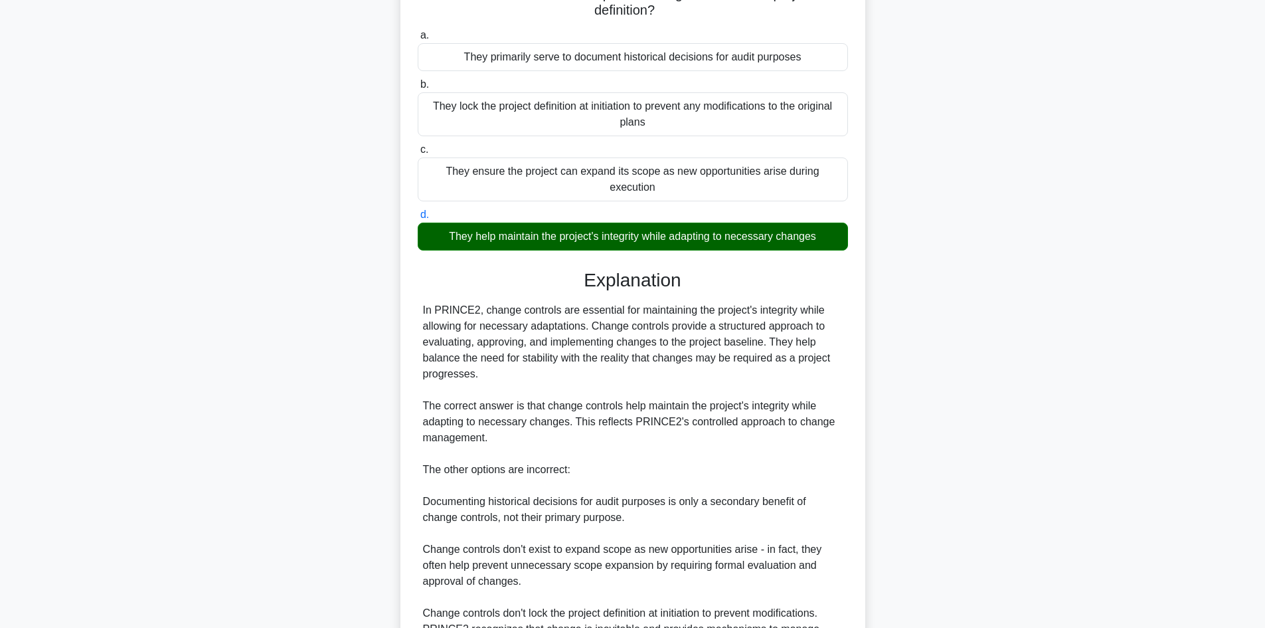
scroll to position [240, 0]
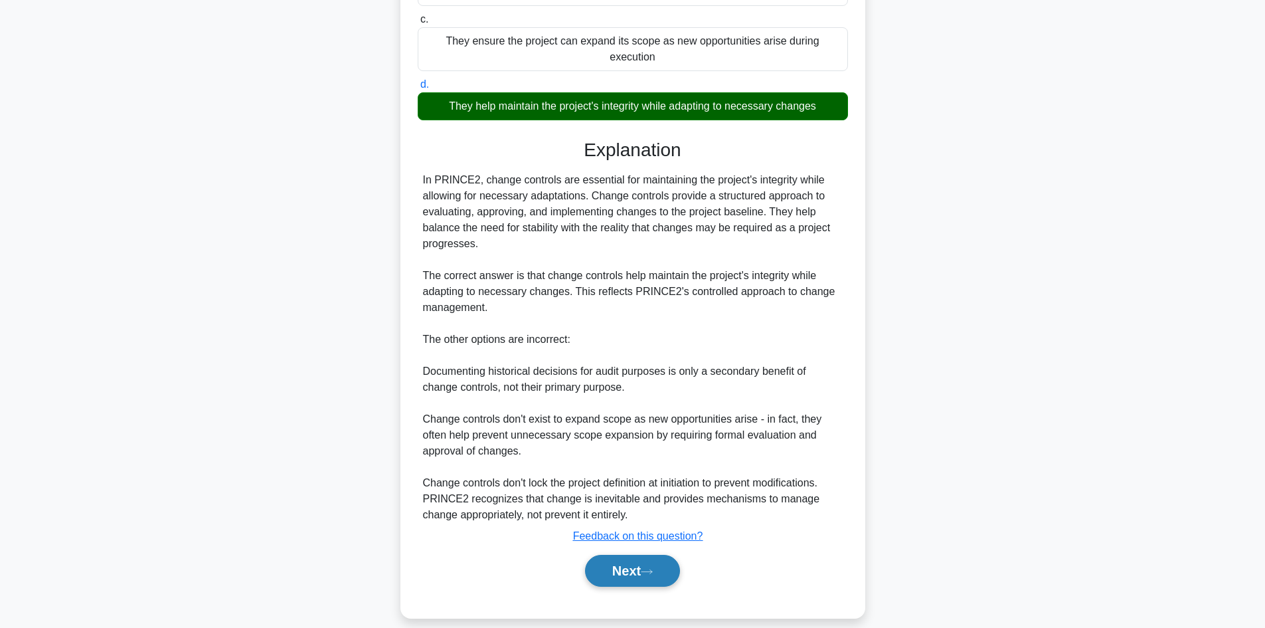
click at [655, 567] on button "Next" at bounding box center [632, 571] width 95 height 32
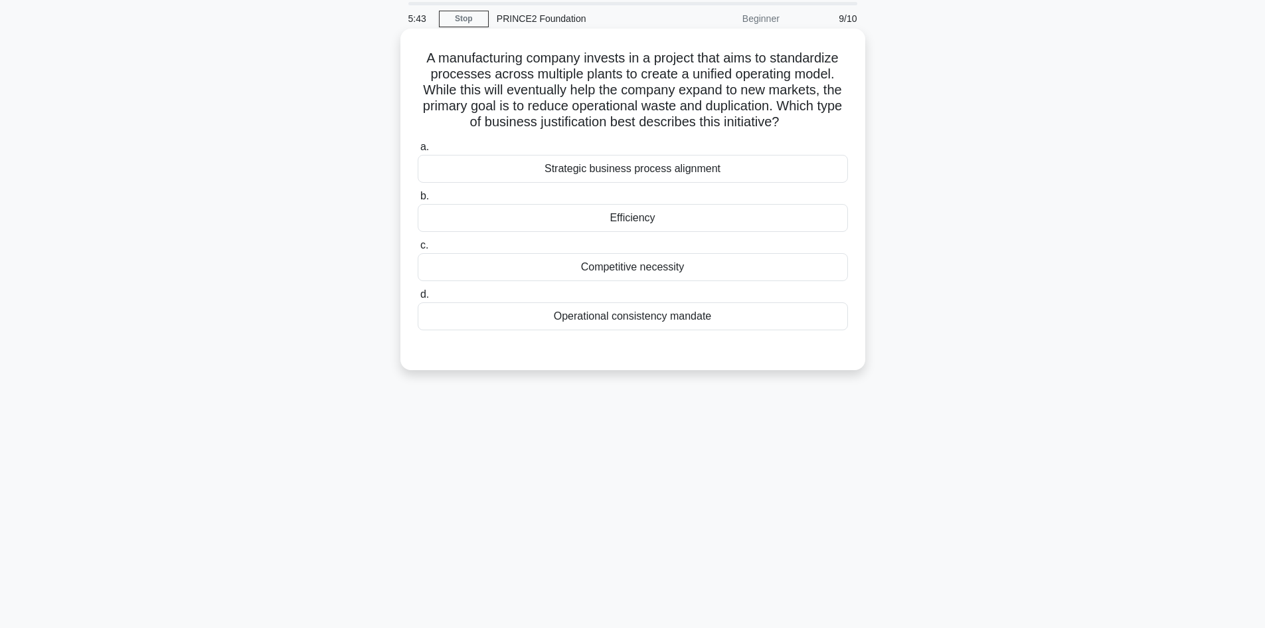
scroll to position [0, 0]
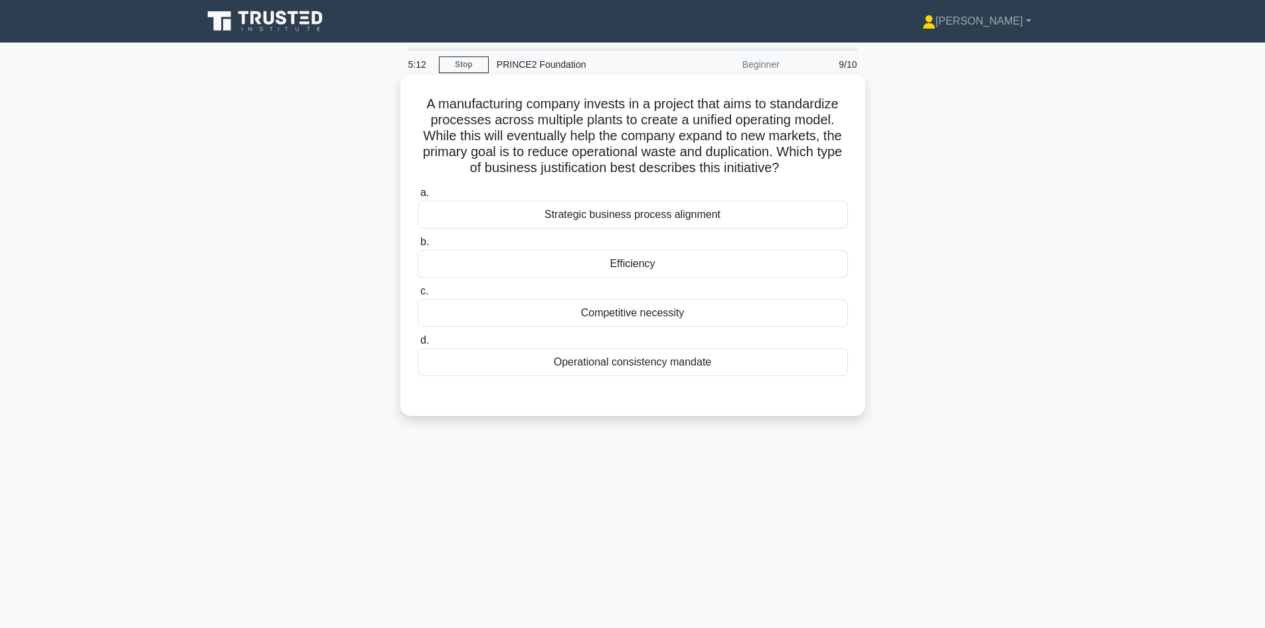
click at [650, 219] on div "Strategic business process alignment" at bounding box center [633, 215] width 430 height 28
click at [418, 197] on input "a. Strategic business process alignment" at bounding box center [418, 193] width 0 height 9
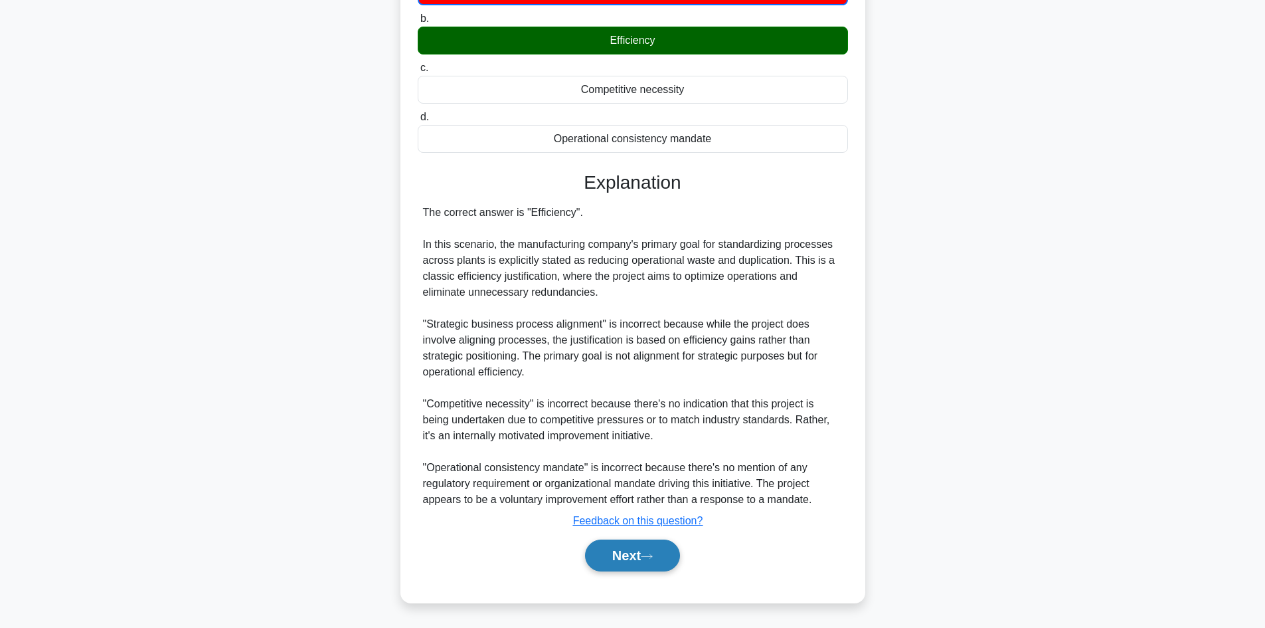
click at [660, 549] on button "Next" at bounding box center [632, 555] width 95 height 32
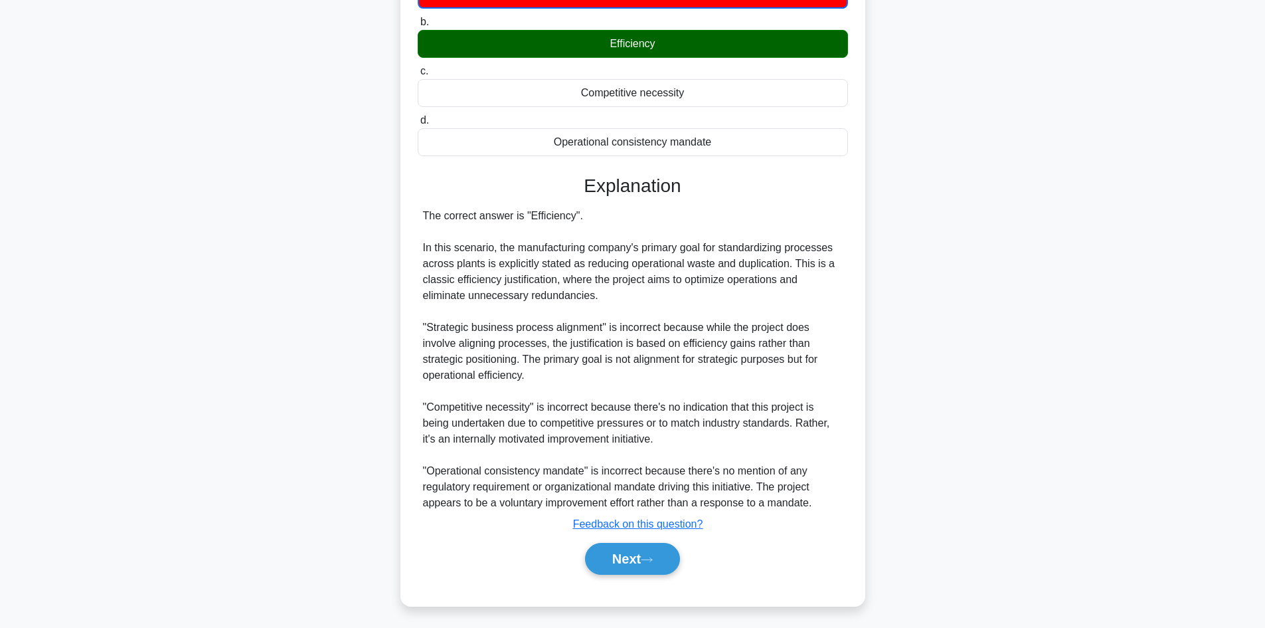
scroll to position [90, 0]
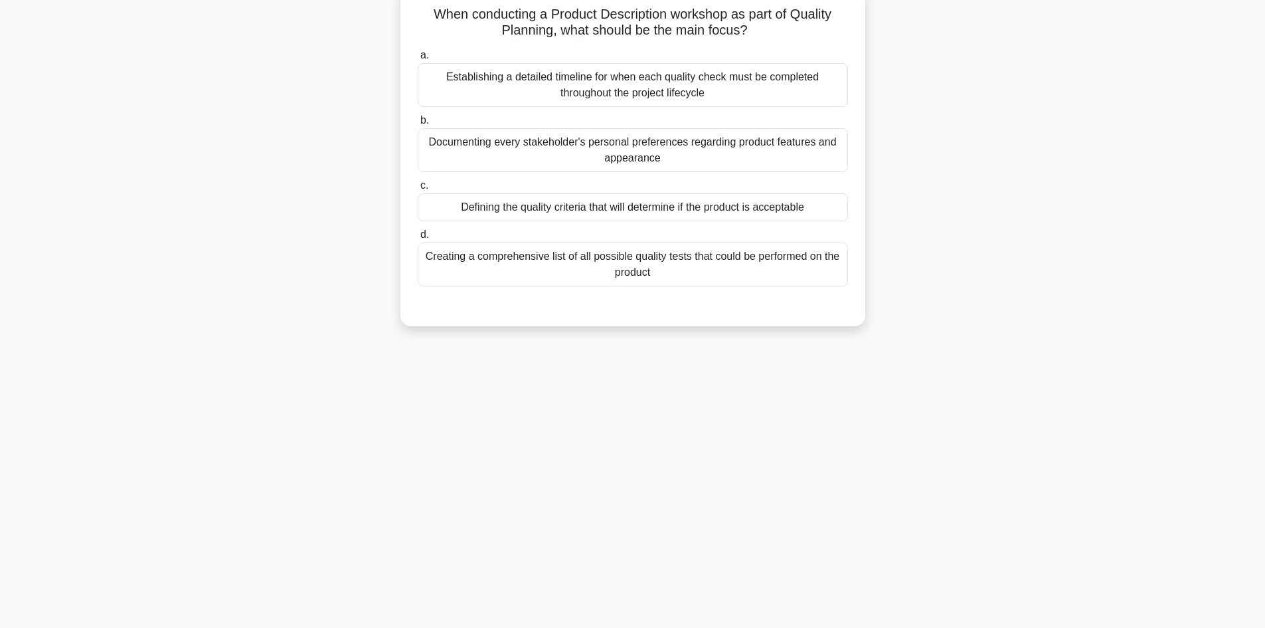
click at [703, 213] on div "Defining the quality criteria that will determine if the product is acceptable" at bounding box center [633, 207] width 430 height 28
click at [418, 190] on input "c. Defining the quality criteria that will determine if the product is acceptab…" at bounding box center [418, 185] width 0 height 9
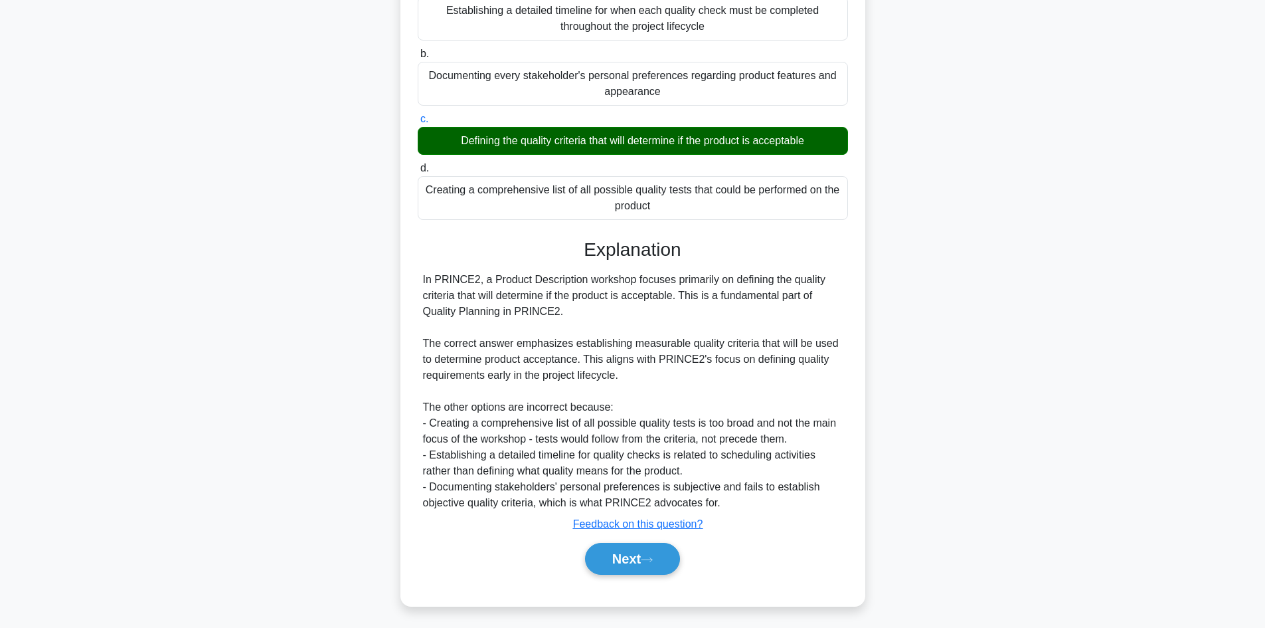
scroll to position [160, 0]
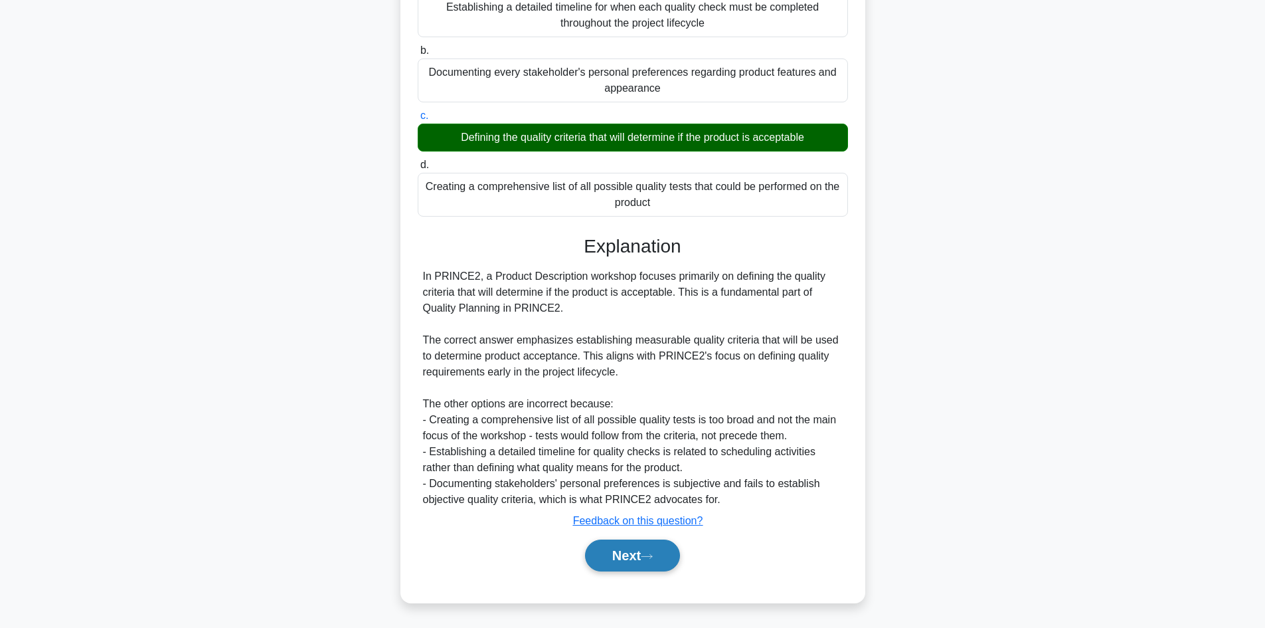
click at [645, 552] on button "Next" at bounding box center [632, 555] width 95 height 32
